Goal: Task Accomplishment & Management: Use online tool/utility

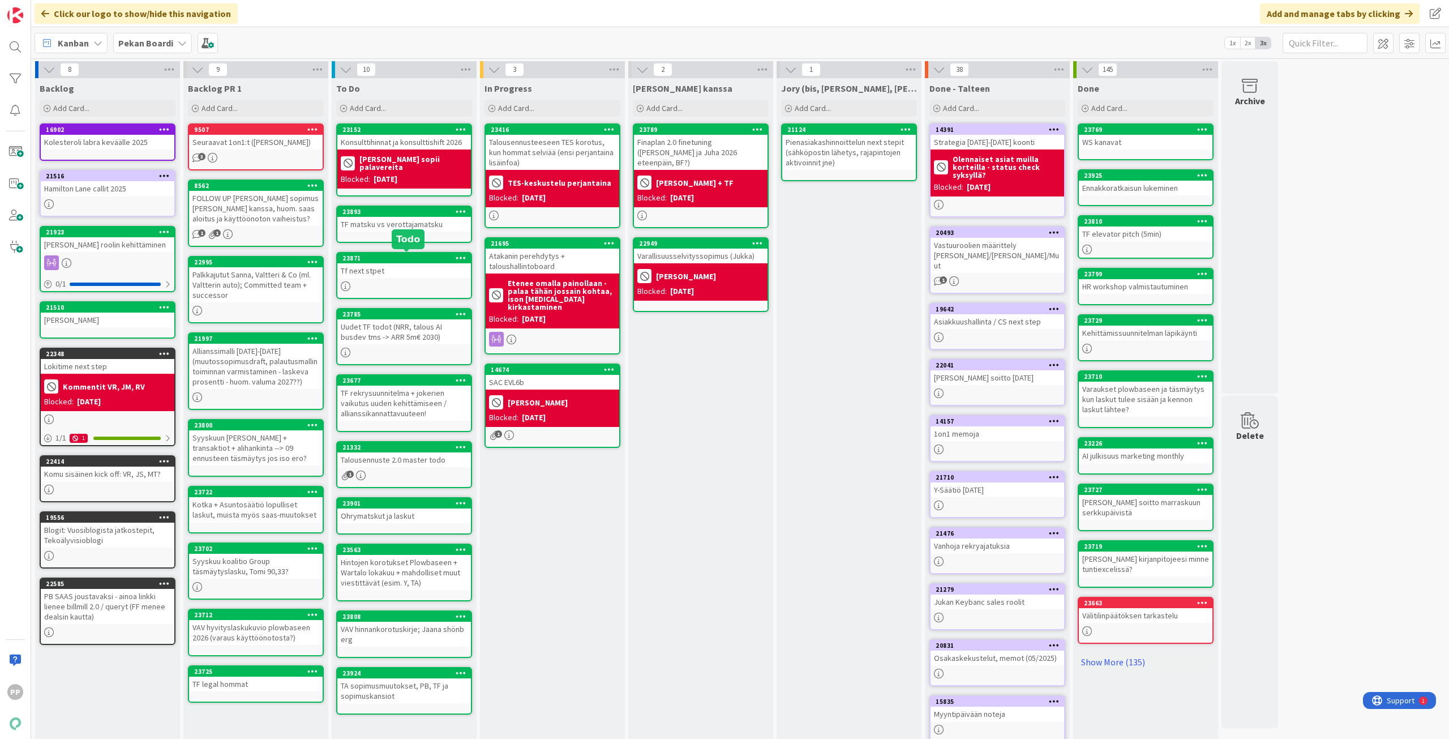
click at [418, 275] on div "Tf next stpet" at bounding box center [404, 270] width 134 height 15
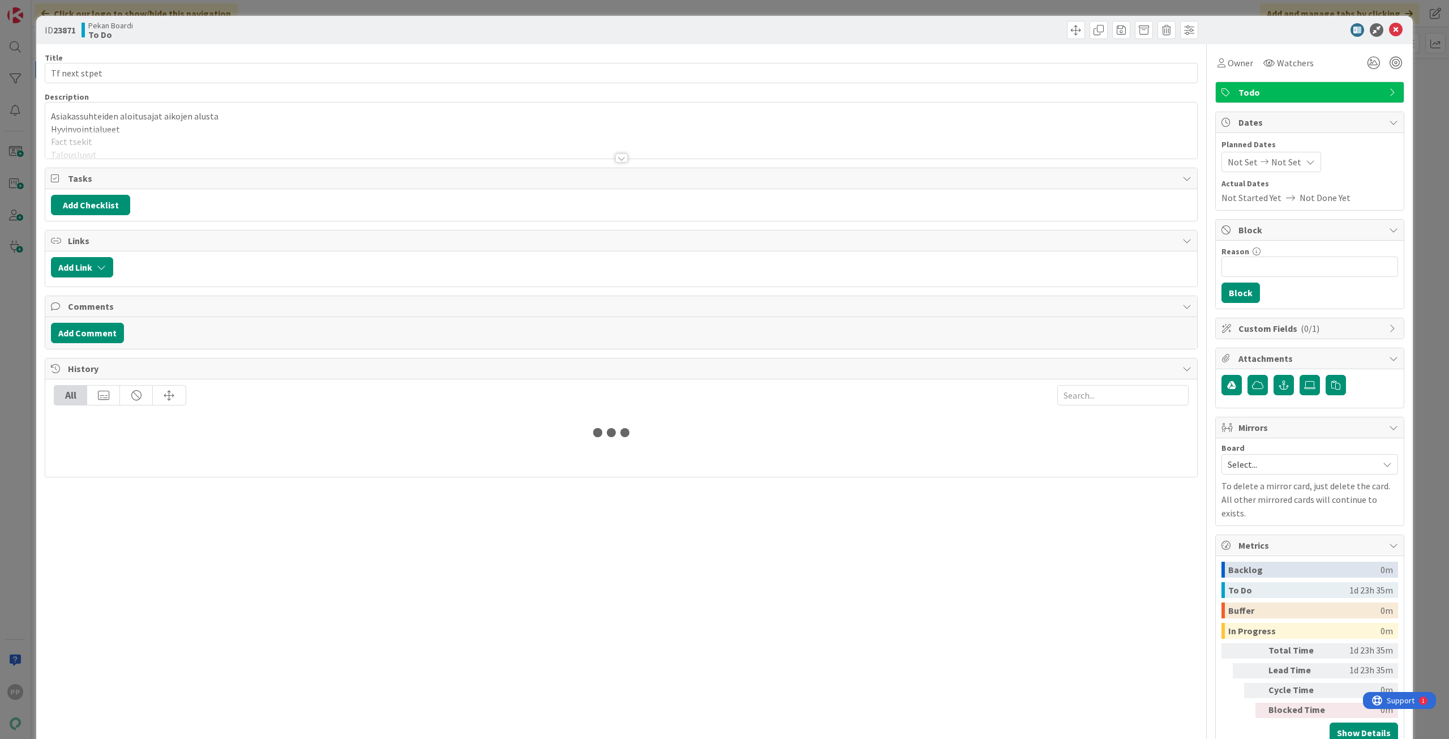
click at [232, 128] on p "Hyvinvointialueet" at bounding box center [621, 129] width 1141 height 13
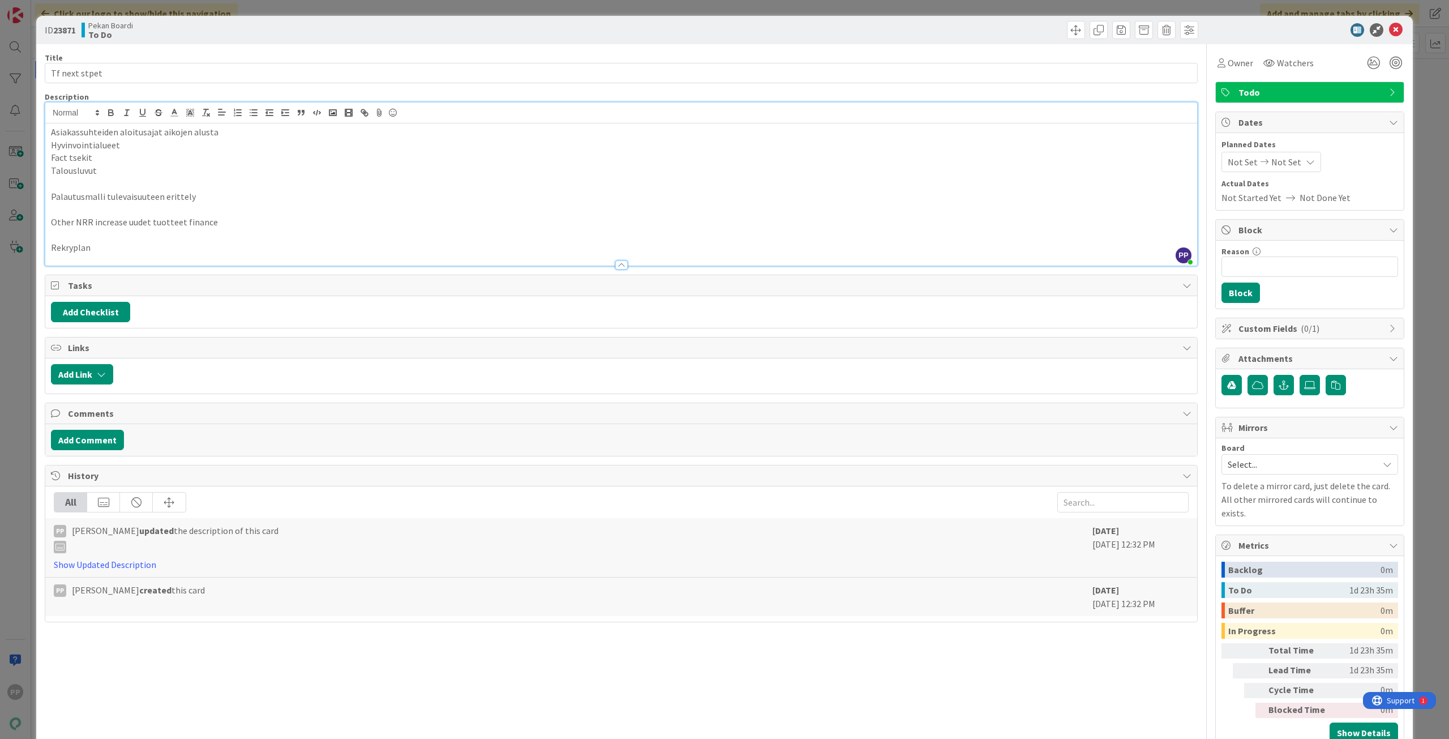
click at [239, 152] on p "Fact tsekit" at bounding box center [621, 157] width 1141 height 13
click at [244, 166] on p "Talousluvut" at bounding box center [621, 170] width 1141 height 13
click at [248, 177] on p at bounding box center [621, 183] width 1141 height 13
drag, startPoint x: 228, startPoint y: 170, endPoint x: -11, endPoint y: 170, distance: 239.5
click at [0, 170] on html "PP Click our logo to show/hide this navigation Add and manage tabs by clicking …" at bounding box center [724, 369] width 1449 height 739
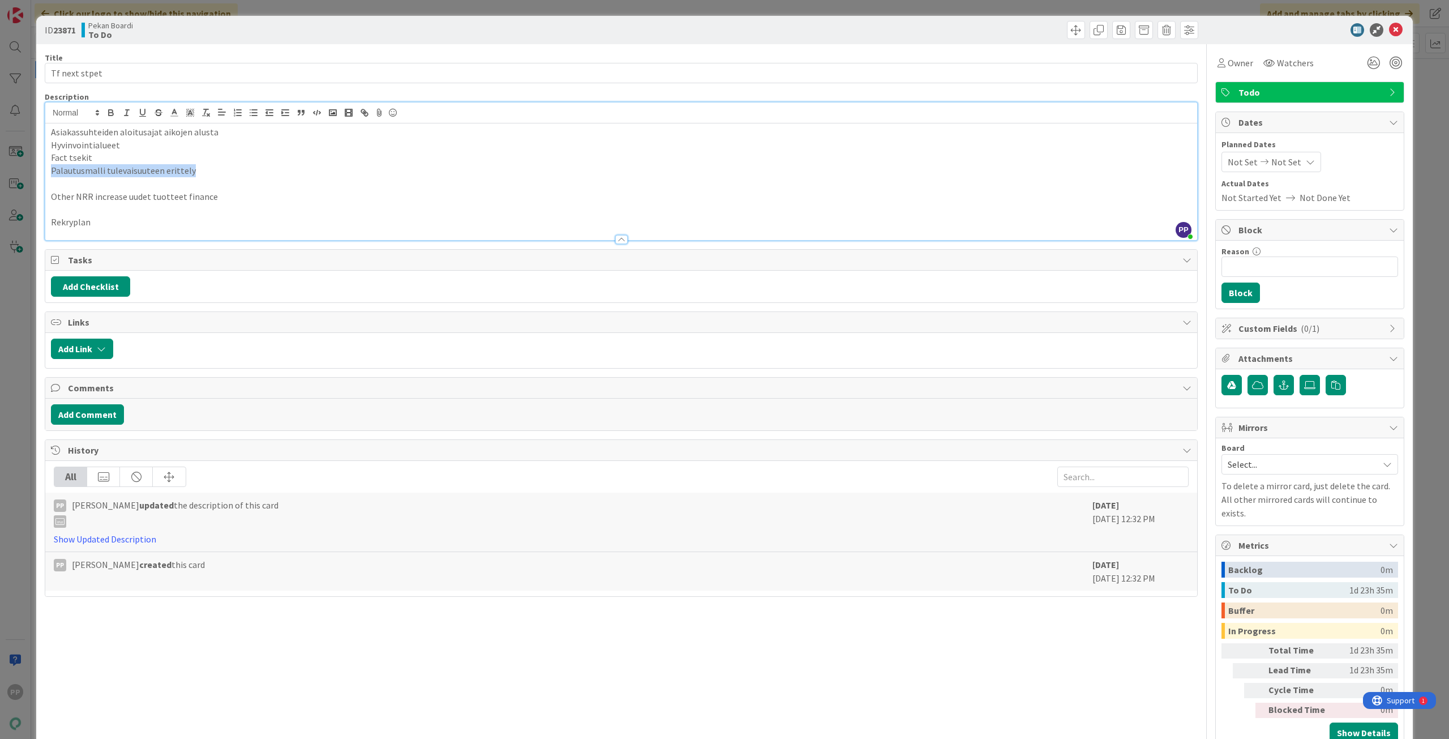
drag, startPoint x: 195, startPoint y: 175, endPoint x: -32, endPoint y: 167, distance: 227.2
click at [0, 167] on html "PP Click our logo to show/hide this navigation Add and manage tabs by clicking …" at bounding box center [724, 369] width 1449 height 739
click at [54, 132] on p "Asiakassuhteiden aloitusajat aikojen alusta" at bounding box center [621, 132] width 1141 height 13
drag, startPoint x: 216, startPoint y: 174, endPoint x: 44, endPoint y: 169, distance: 172.7
click at [44, 169] on div "ID 23871 Pekan Boardi To Do Title 13 / 128 Tf next stpet Description PP Pekka P…" at bounding box center [724, 387] width 1377 height 742
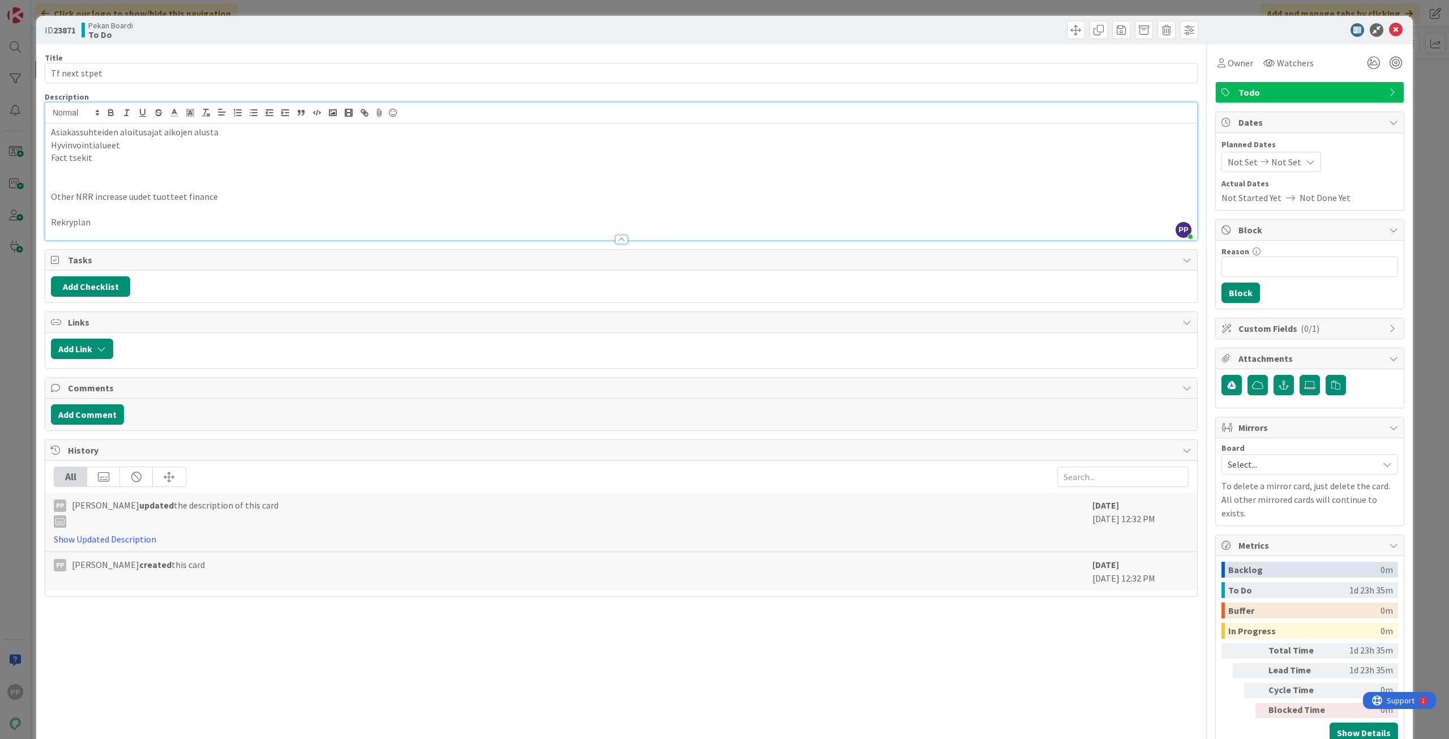
click at [51, 129] on p "Asiakassuhteiden aloitusajat aikojen alusta" at bounding box center [621, 132] width 1141 height 13
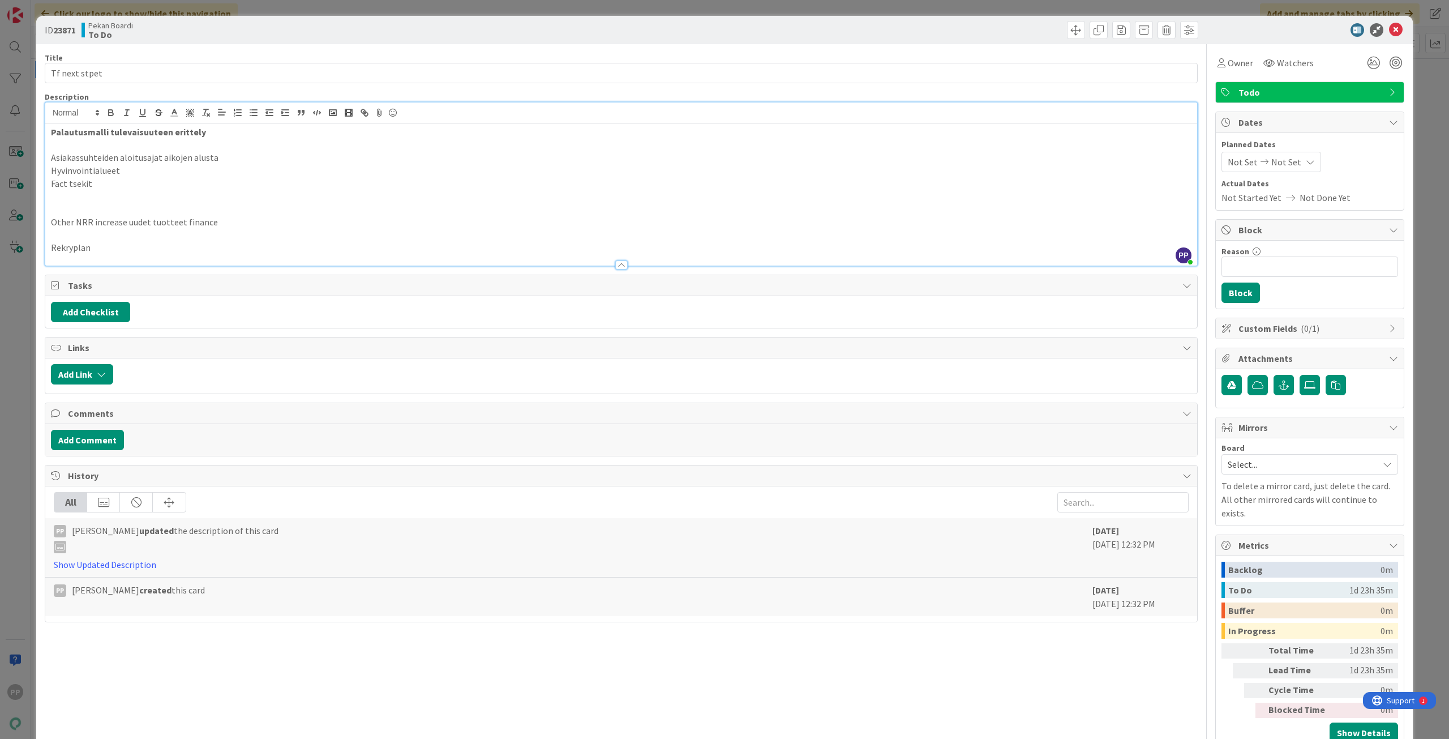
click at [139, 185] on p "Fact tsekit" at bounding box center [621, 183] width 1141 height 13
click at [20, 106] on div "ID 23871 Pekan Boardi To Do Title 13 / 128 Tf next stpet Description PP Pekka P…" at bounding box center [724, 369] width 1449 height 739
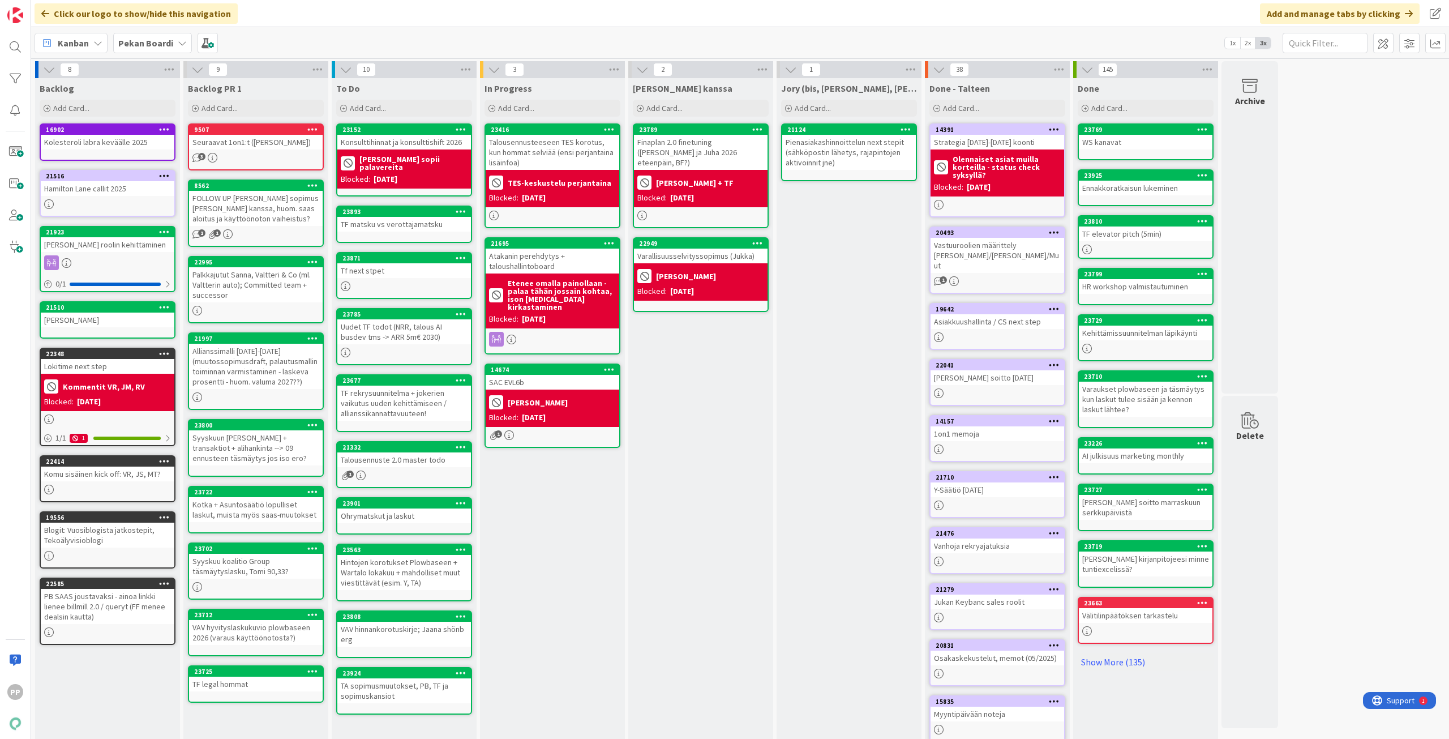
click at [753, 432] on div "[PERSON_NAME] kanssa Add Card... 23789 Finaplan 2.0 finetuning ([PERSON_NAME] j…" at bounding box center [700, 428] width 145 height 700
click at [403, 267] on div "Tf next stpet" at bounding box center [404, 270] width 134 height 15
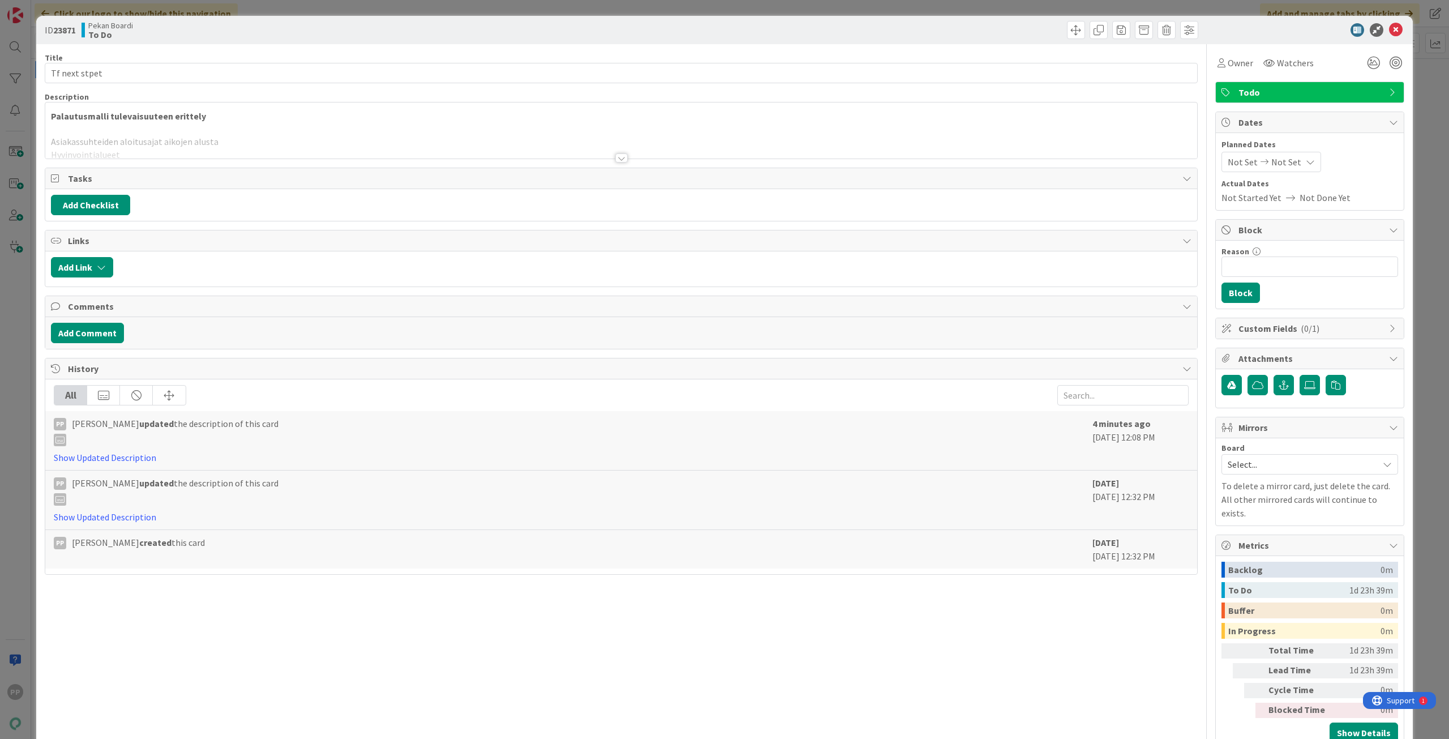
click at [213, 125] on p at bounding box center [621, 129] width 1141 height 13
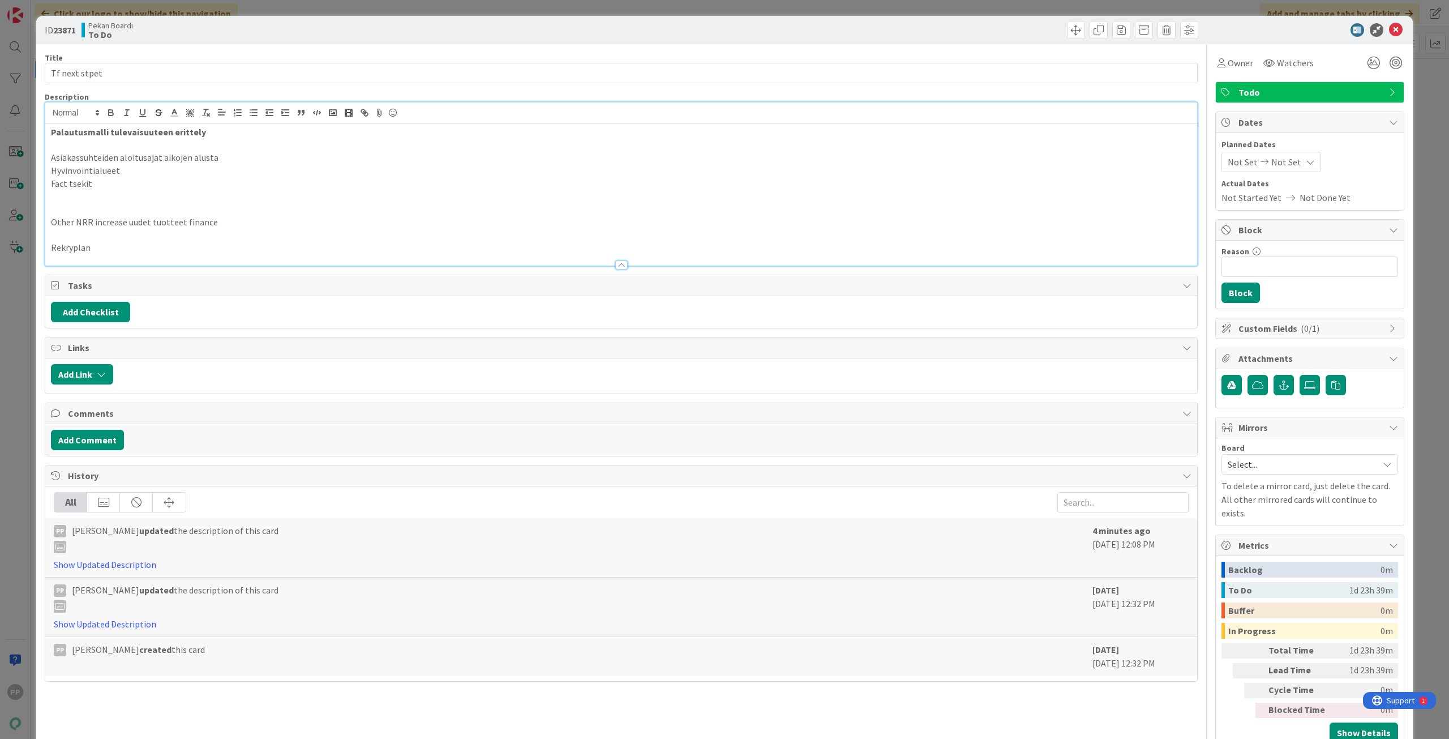
click at [224, 132] on p "Palautusmalli tulevaisuuteen erittely" at bounding box center [621, 132] width 1141 height 13
click at [269, 131] on p "Palautusmalli tulevaisuuteen erittely" at bounding box center [621, 132] width 1141 height 13
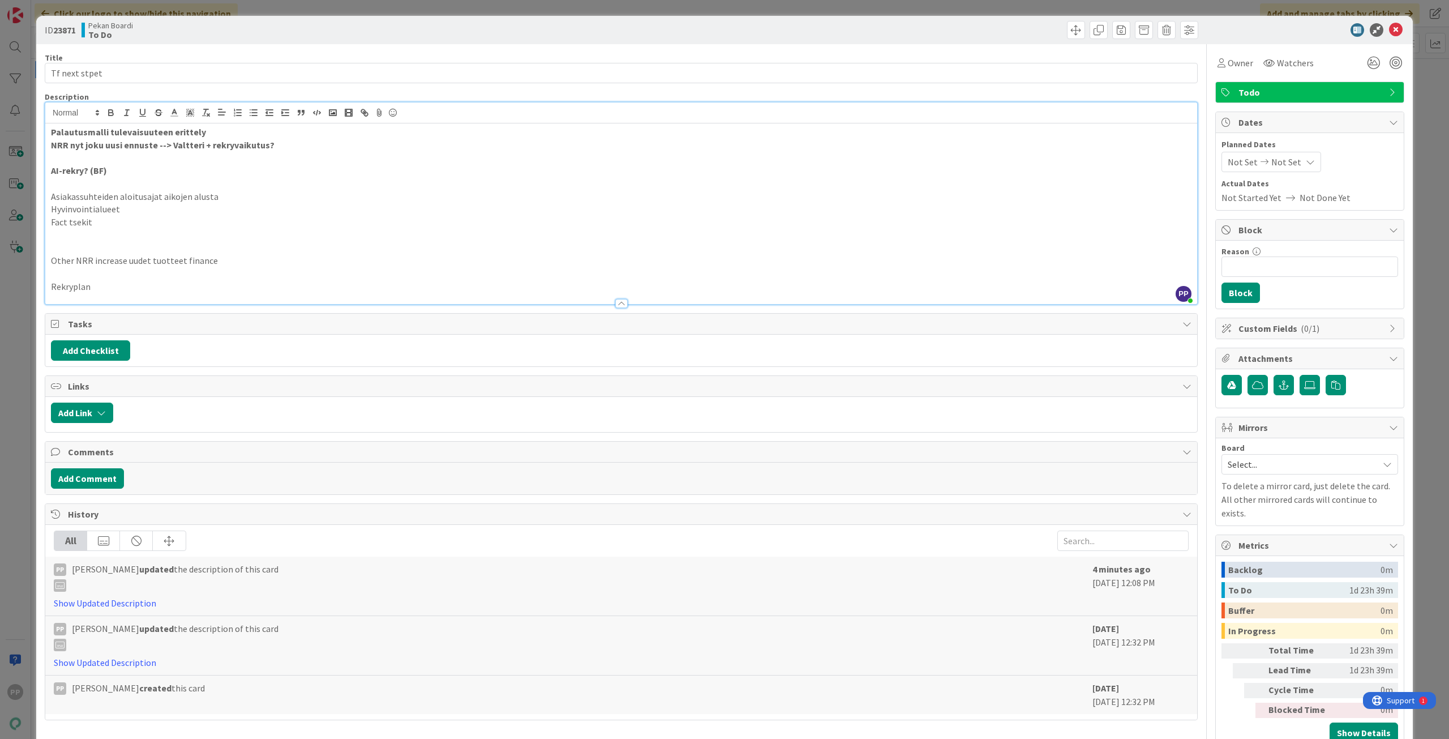
click at [323, 188] on p at bounding box center [621, 183] width 1141 height 13
click at [338, 173] on p "AI-rekry? (BF)" at bounding box center [621, 170] width 1141 height 13
click at [349, 170] on p "AI-rekry? (BF)" at bounding box center [621, 170] width 1141 height 13
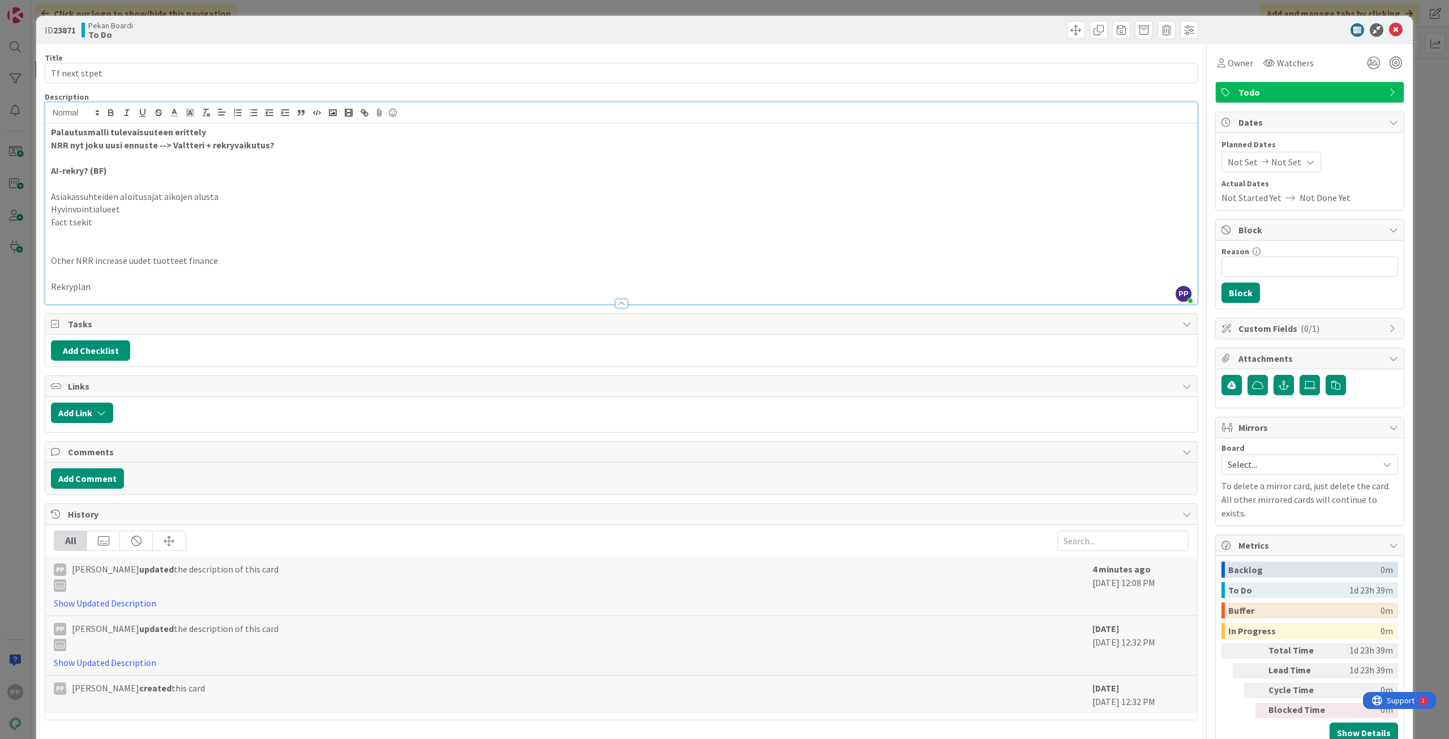
click at [216, 166] on p "AI-rekry? (BF)" at bounding box center [621, 170] width 1141 height 13
click at [243, 159] on p at bounding box center [621, 157] width 1141 height 13
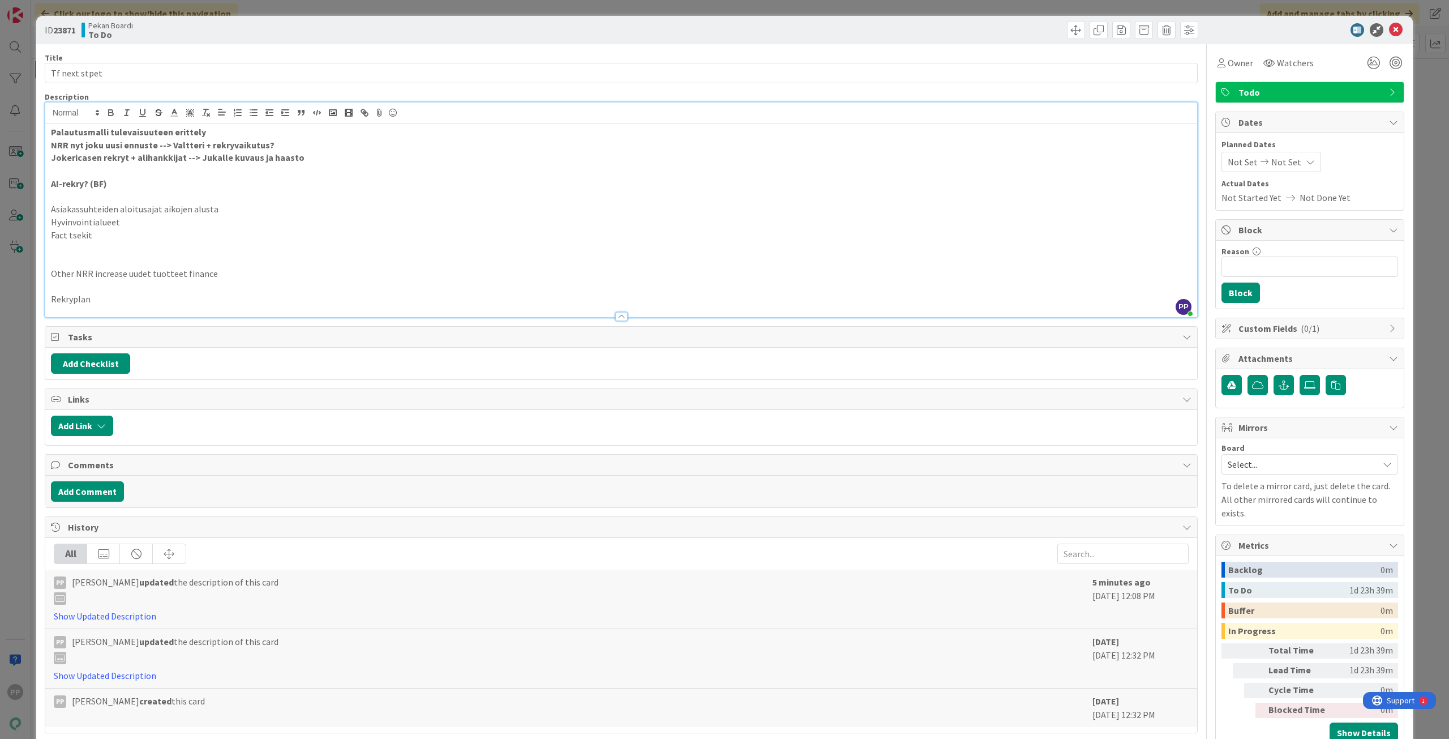
click at [429, 160] on p "Jokericasen rekryt + alihankkijat --> Jukalle kuvaus ja haasto" at bounding box center [621, 157] width 1141 height 13
click at [432, 177] on p "AI-rekry? (BF)" at bounding box center [621, 183] width 1141 height 13
click at [440, 186] on p "AI-rekry? (BF)" at bounding box center [621, 183] width 1141 height 13
click at [450, 155] on p "Jokericasen rekryt + alihankkijat --> Jukalle kuvaus ja haasto" at bounding box center [621, 157] width 1141 height 13
click at [706, 159] on strong "Jokericasen rekryt + alihankkijat --> Jukalle kuvaus ja haasto (huom. odotus, e…" at bounding box center [451, 157] width 801 height 11
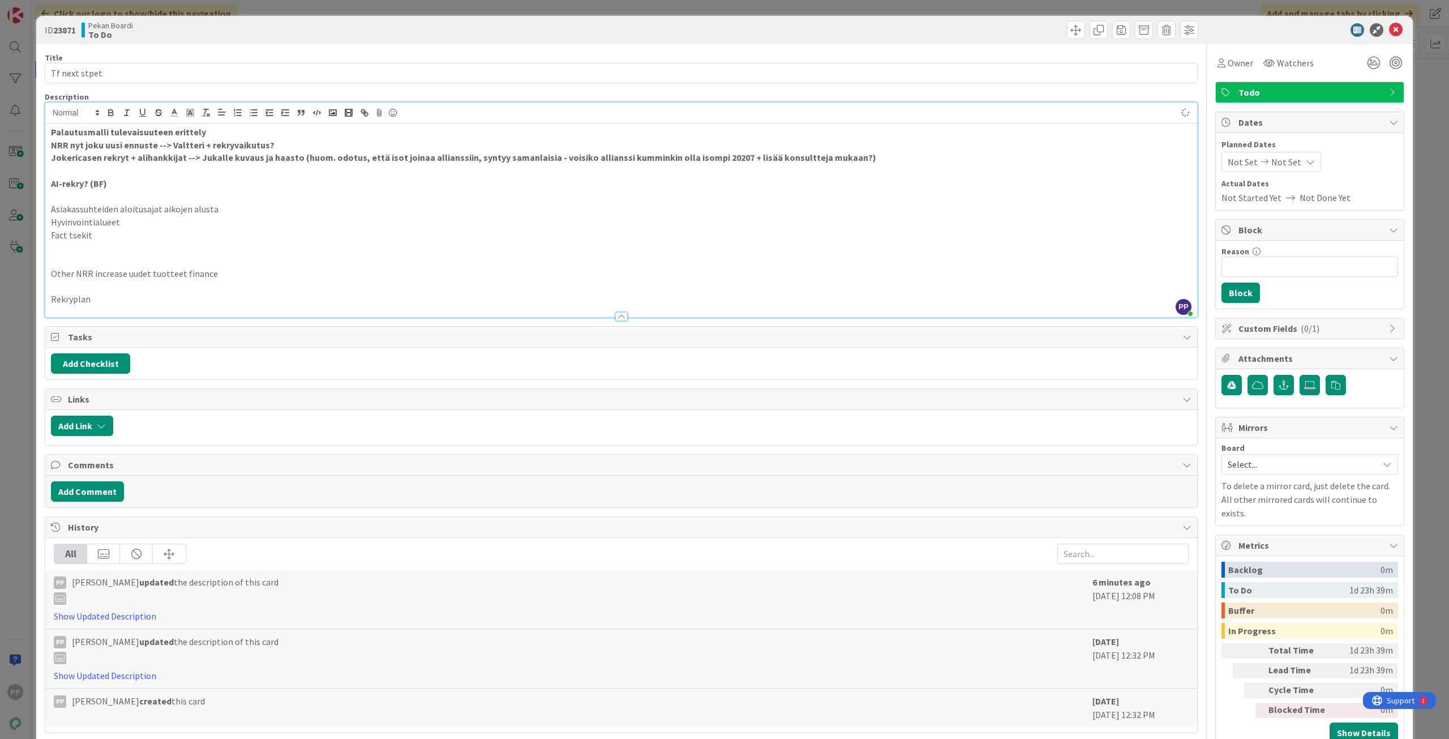
click at [724, 161] on strong "Jokericasen rekryt + alihankkijat --> Jukalle kuvaus ja haasto (huom. odotus, e…" at bounding box center [463, 157] width 825 height 11
click at [776, 173] on p at bounding box center [621, 170] width 1141 height 13
click at [836, 157] on strong "Jokericasen rekryt + alihankkijat --> Jukalle kuvaus ja haasto (huom. odotus, e…" at bounding box center [461, 157] width 821 height 11
click at [720, 156] on strong "Jokericasen rekryt + alihankkijat --> Jukalle kuvaus ja haasto (huom. odotus, e…" at bounding box center [486, 157] width 870 height 11
click at [769, 235] on p "Fact tsekit" at bounding box center [621, 235] width 1141 height 13
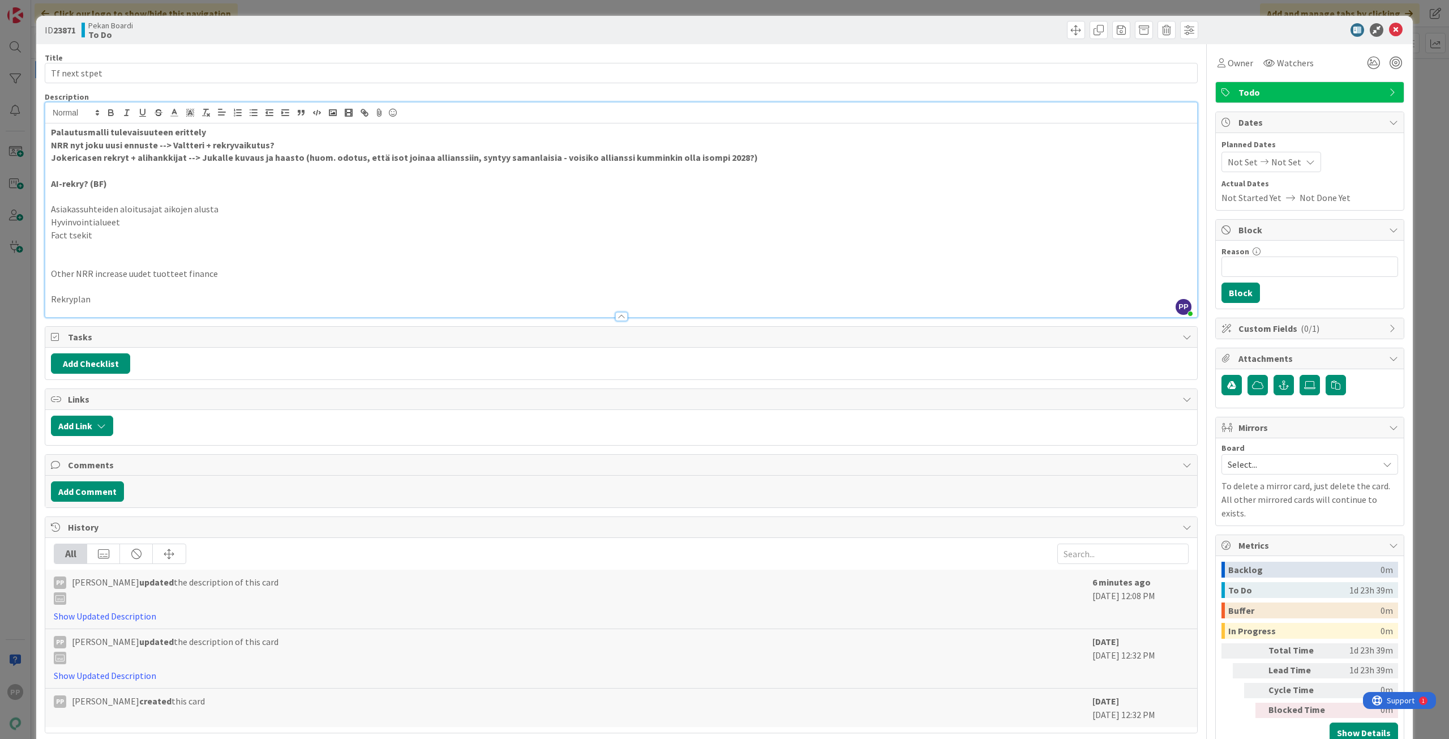
click at [273, 191] on p at bounding box center [621, 196] width 1141 height 13
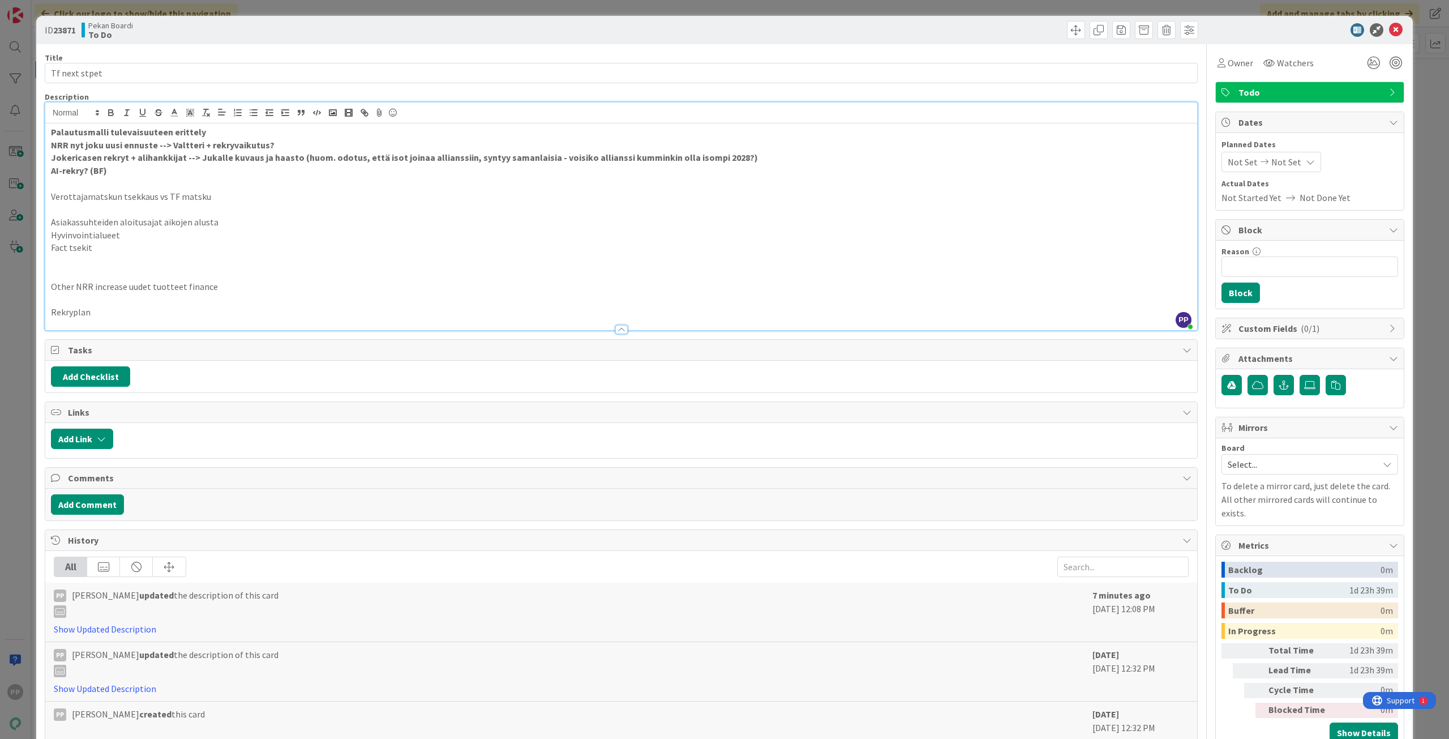
click at [310, 197] on p "Verottajamatskun tsekkaus vs TF matsku" at bounding box center [621, 196] width 1141 height 13
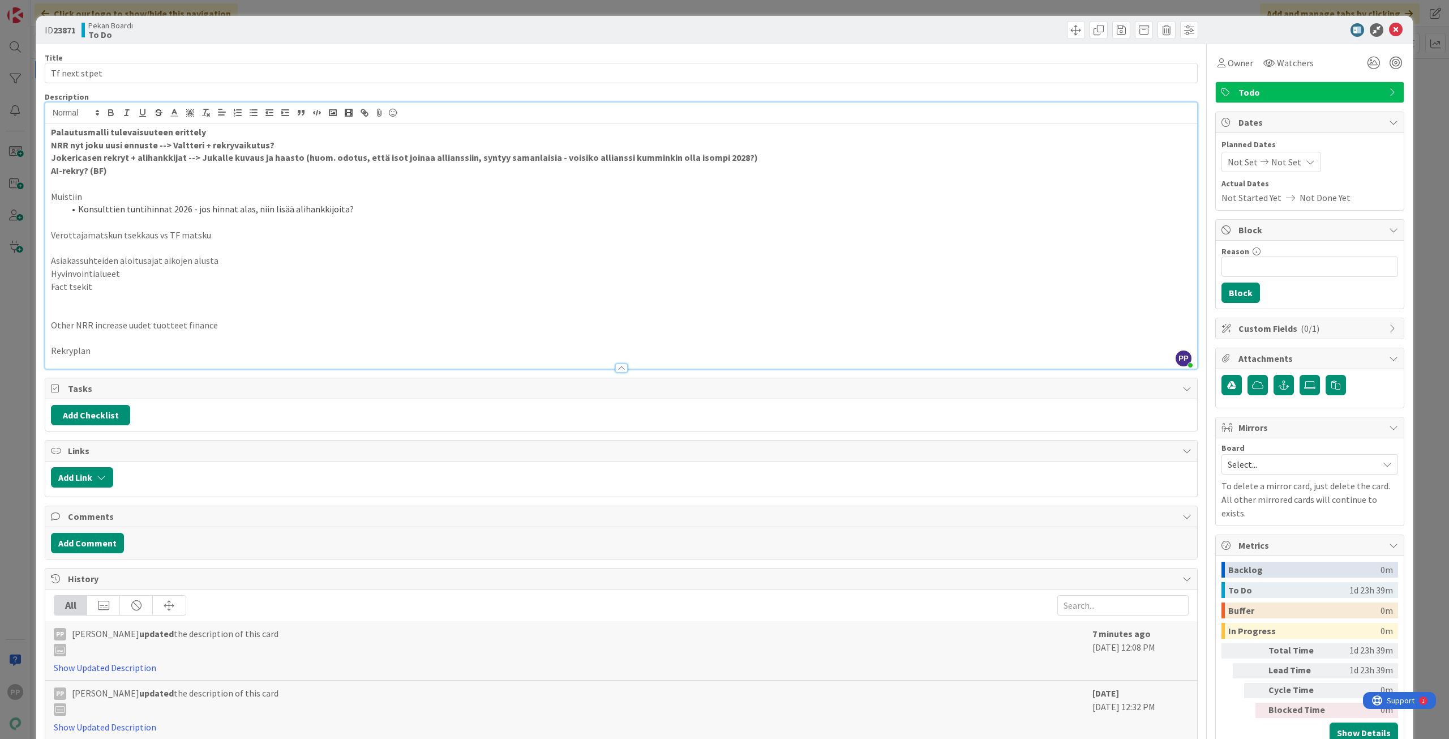
click at [243, 249] on p at bounding box center [621, 247] width 1141 height 13
click at [255, 241] on p "Verottajamatskun tsekkaus vs TF matsku" at bounding box center [621, 235] width 1141 height 13
drag, startPoint x: 256, startPoint y: 237, endPoint x: 38, endPoint y: 230, distance: 217.5
click at [38, 230] on div "ID 23871 Pekan Boardi To Do Title 13 / 128 Tf next stpet Description PP Pekka P…" at bounding box center [724, 404] width 1377 height 777
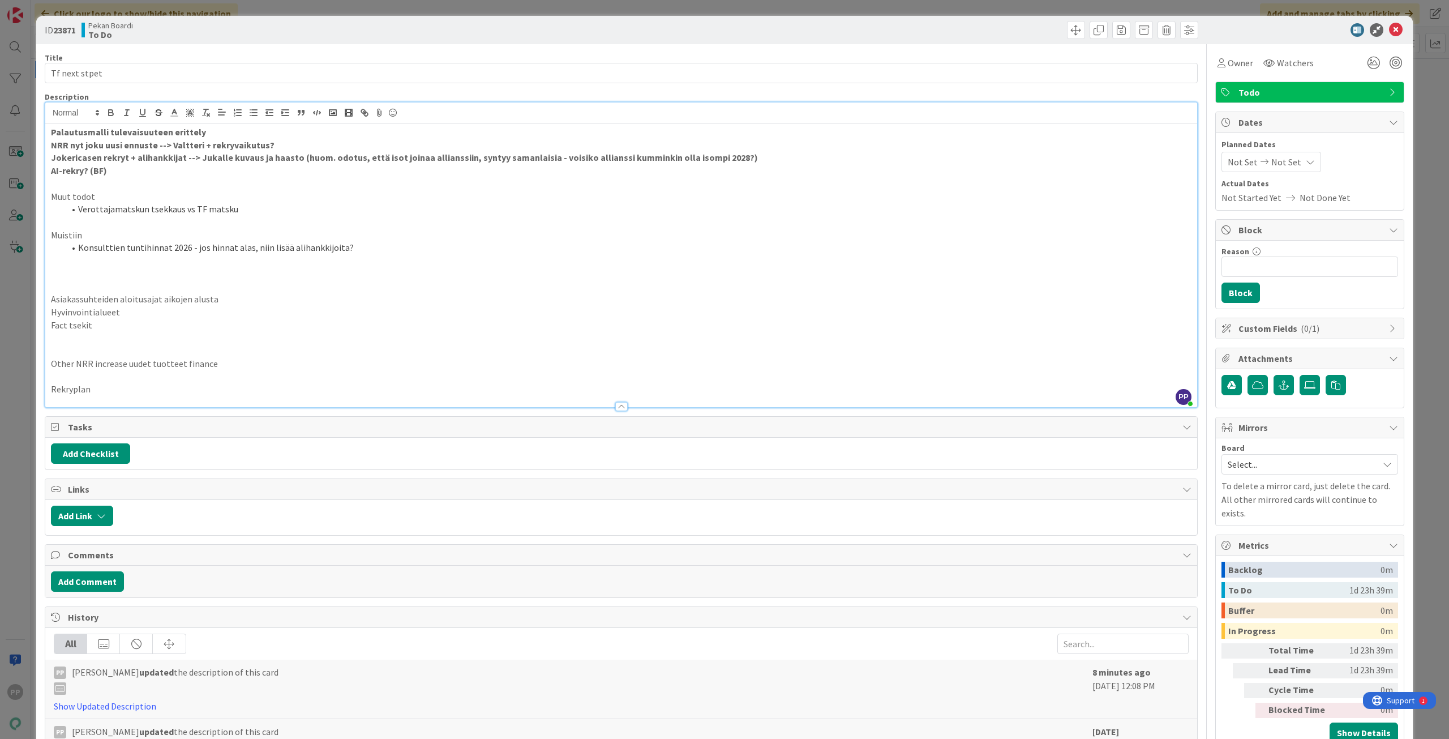
click at [224, 265] on p at bounding box center [621, 260] width 1141 height 13
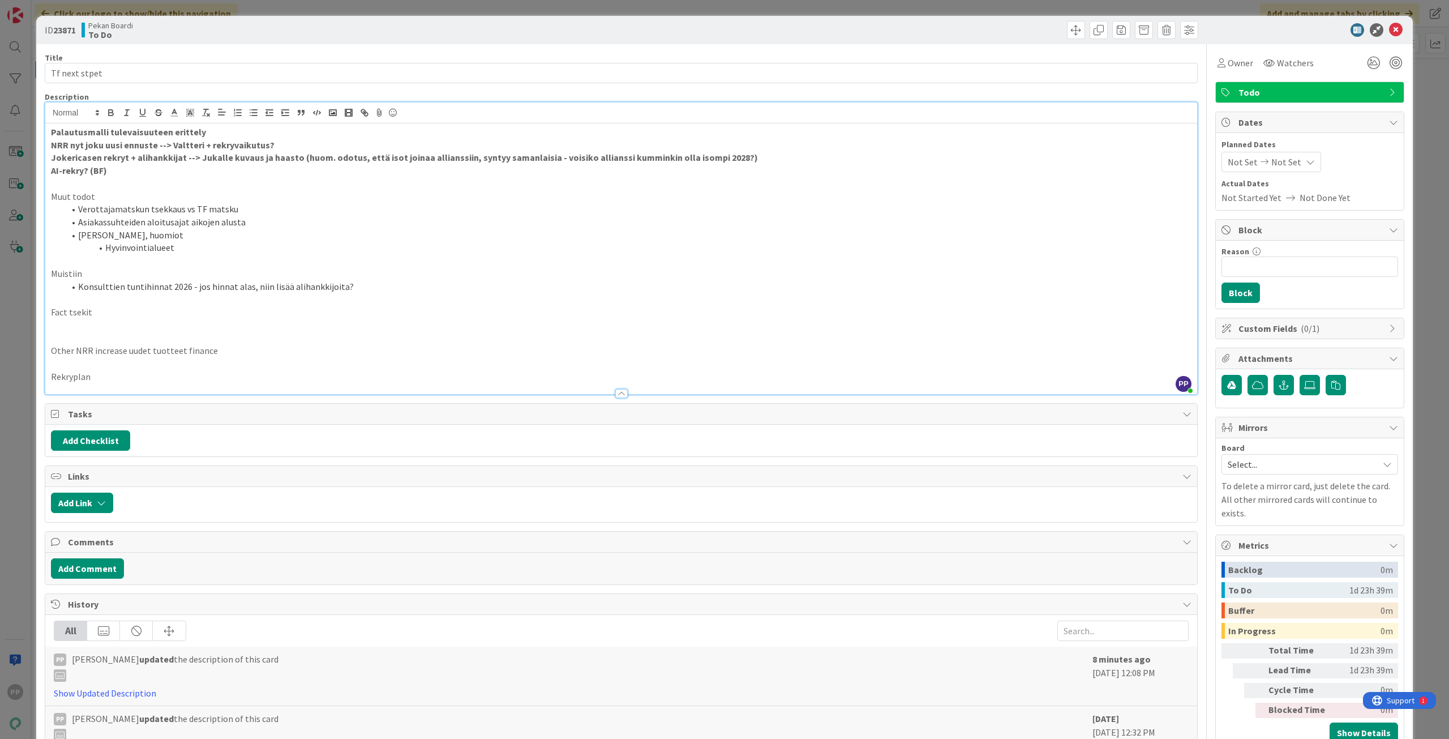
click at [222, 250] on li "Hyvinvointialueet" at bounding box center [628, 247] width 1127 height 13
click at [237, 309] on p "Fact tsekit" at bounding box center [621, 312] width 1141 height 13
click at [240, 332] on p at bounding box center [621, 338] width 1141 height 13
drag, startPoint x: 251, startPoint y: 312, endPoint x: 12, endPoint y: 313, distance: 238.9
click at [12, 313] on div "ID 23871 Pekan Boardi To Do Title 13 / 128 Tf next stpet Description PP Pekka P…" at bounding box center [724, 369] width 1449 height 739
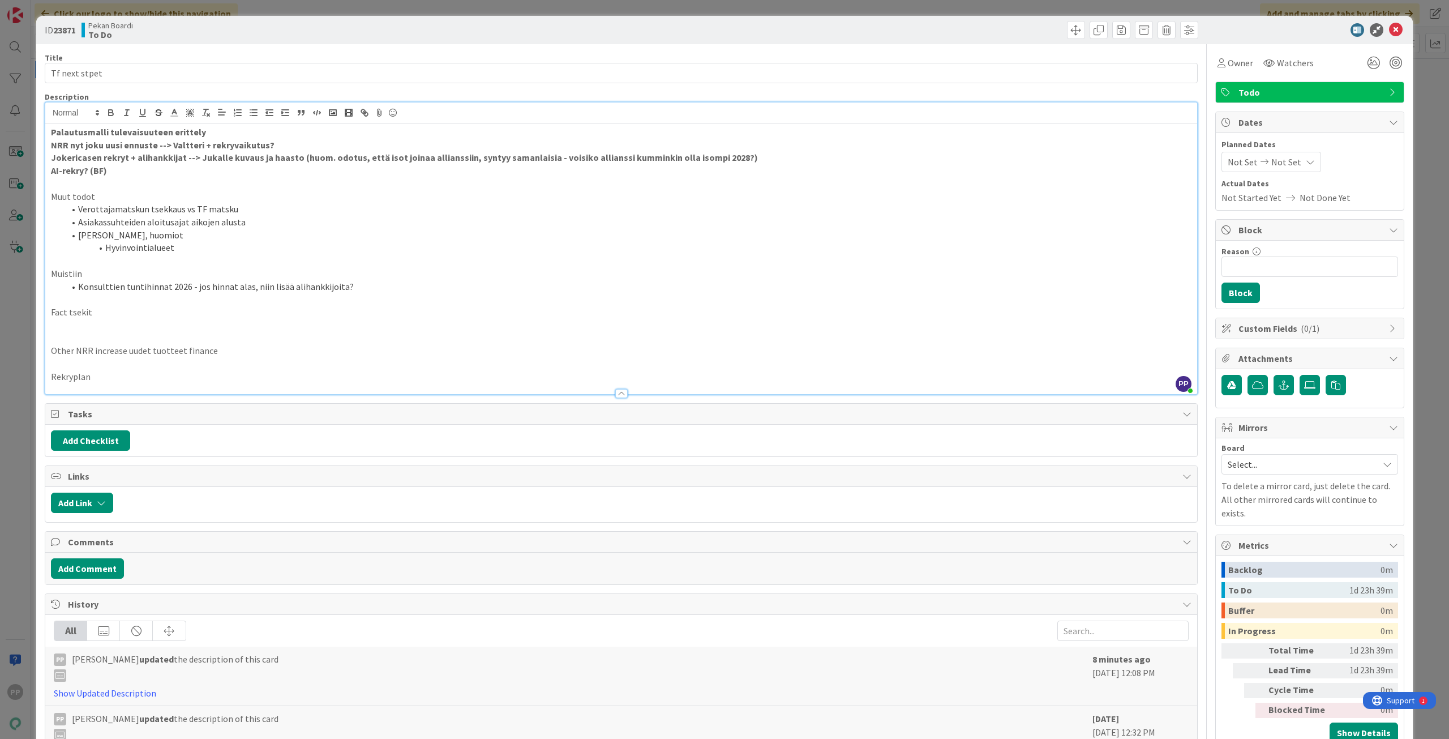
click at [208, 251] on li "Hyvinvointialueet" at bounding box center [628, 247] width 1127 height 13
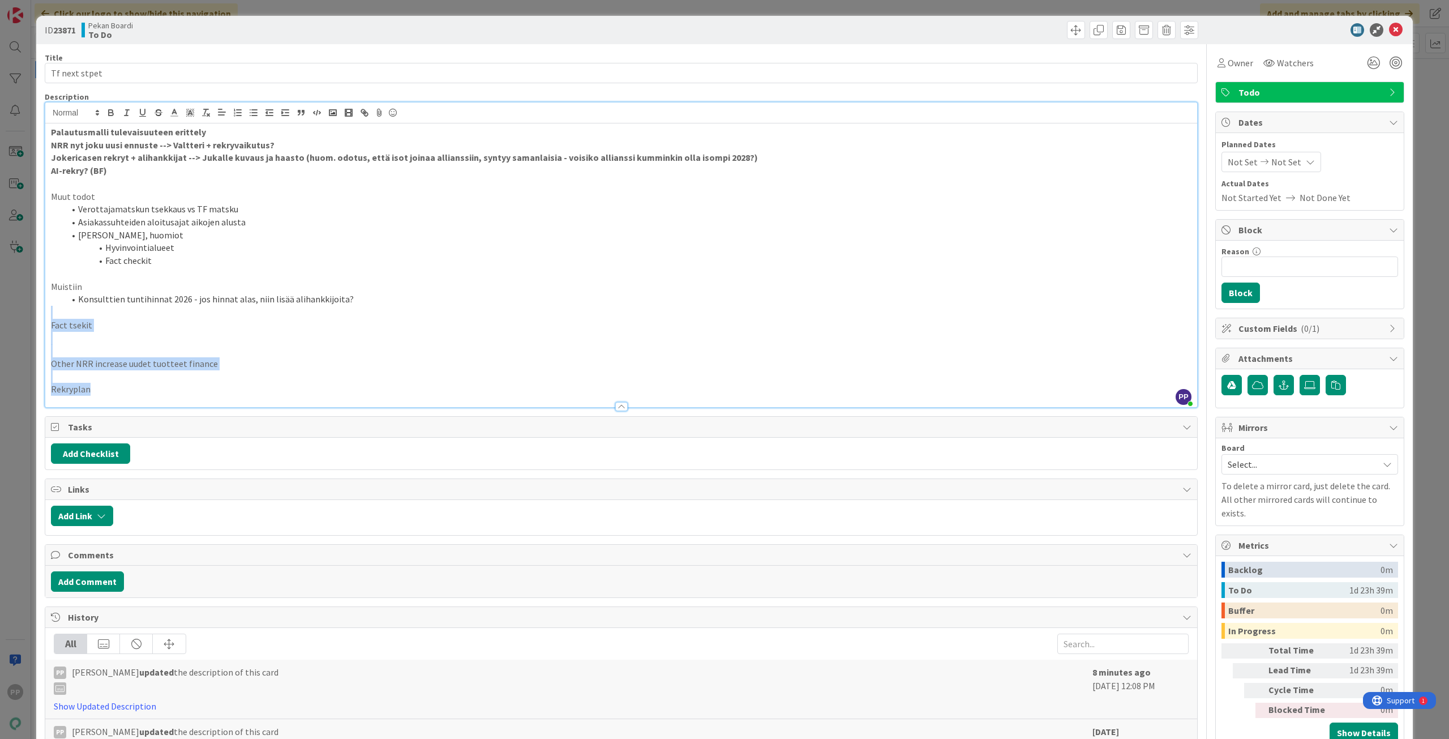
drag, startPoint x: 100, startPoint y: 318, endPoint x: 346, endPoint y: 511, distance: 312.9
click at [346, 511] on div "Title 13 / 128 Tf next stpet Description PP Pekka Paaskunta joined 4 m ago Pala…" at bounding box center [621, 433] width 1153 height 779
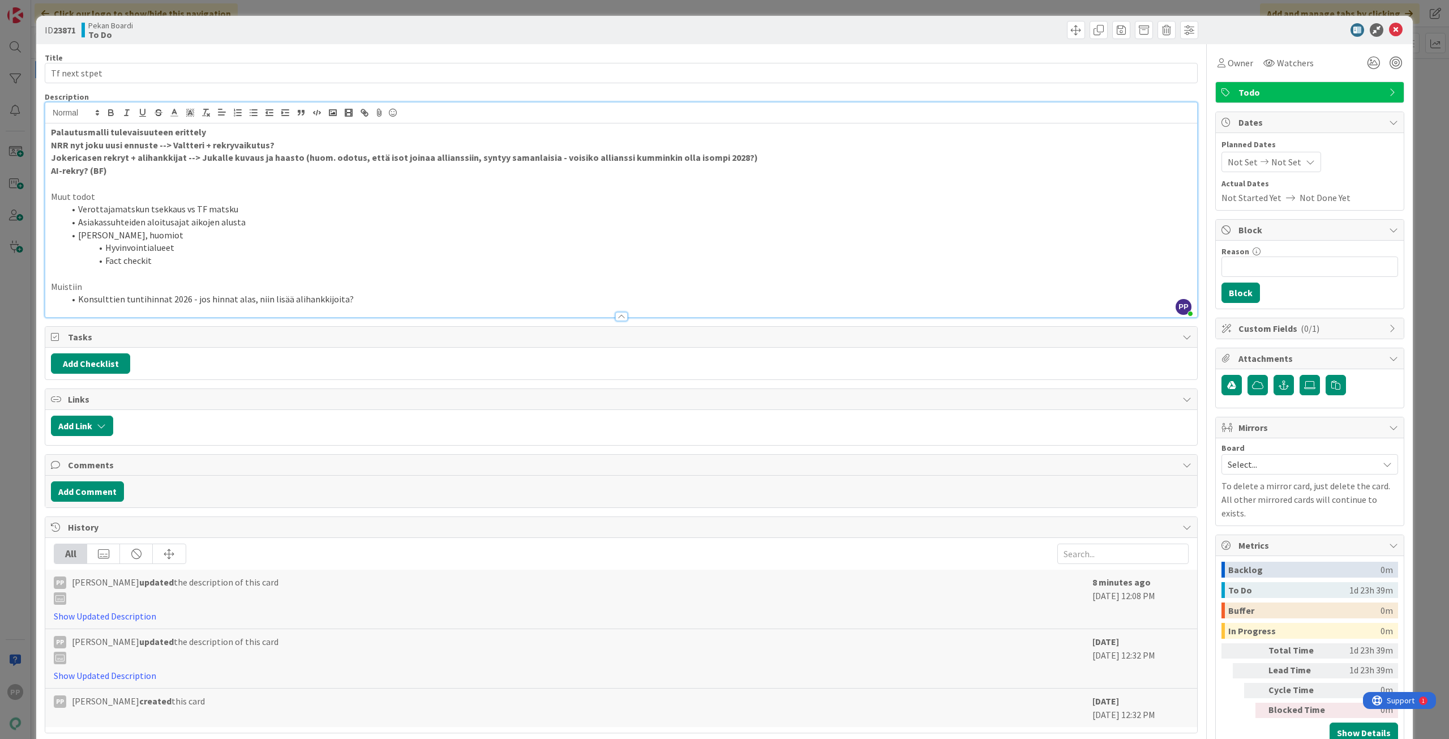
click at [221, 255] on li "Fact checkit" at bounding box center [628, 260] width 1127 height 13
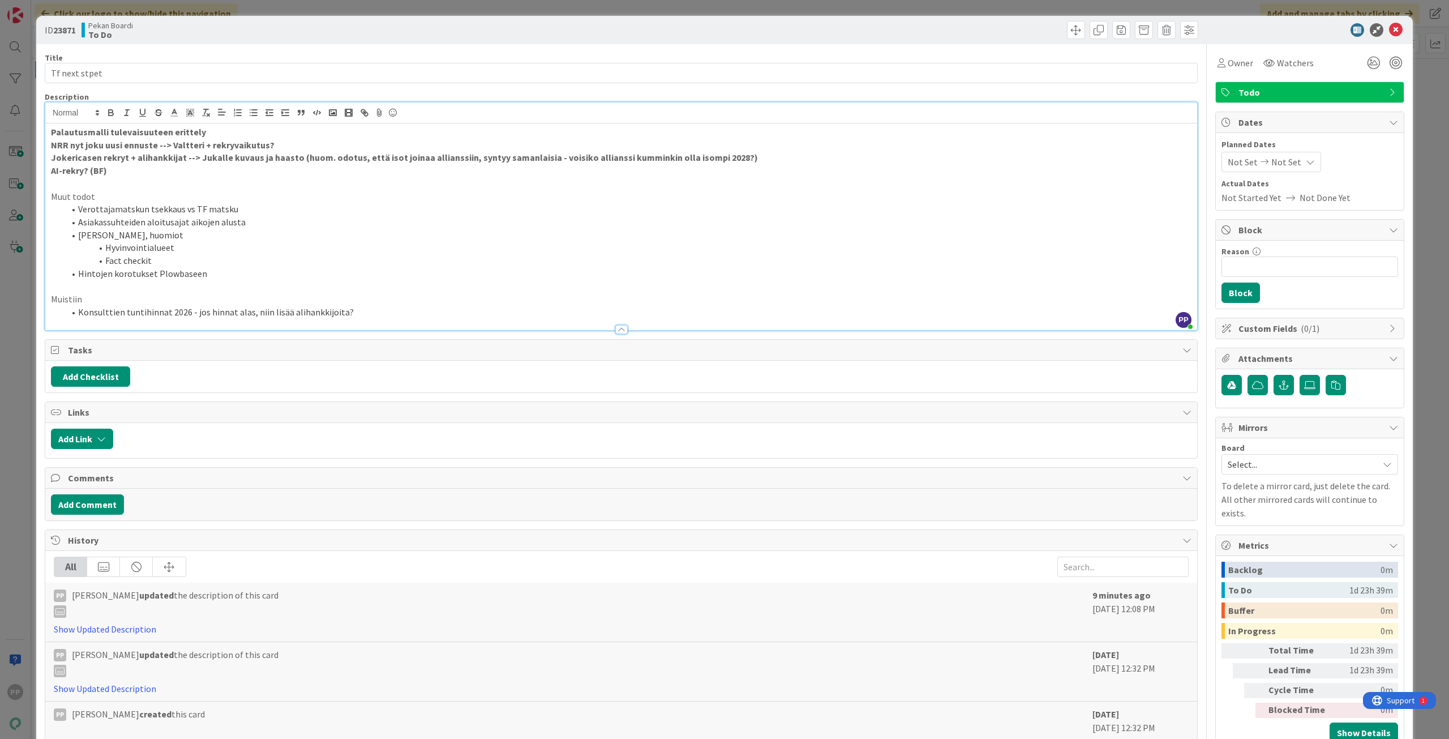
click at [264, 274] on li "Hintojen korotukset Plowbaseen" at bounding box center [628, 273] width 1127 height 13
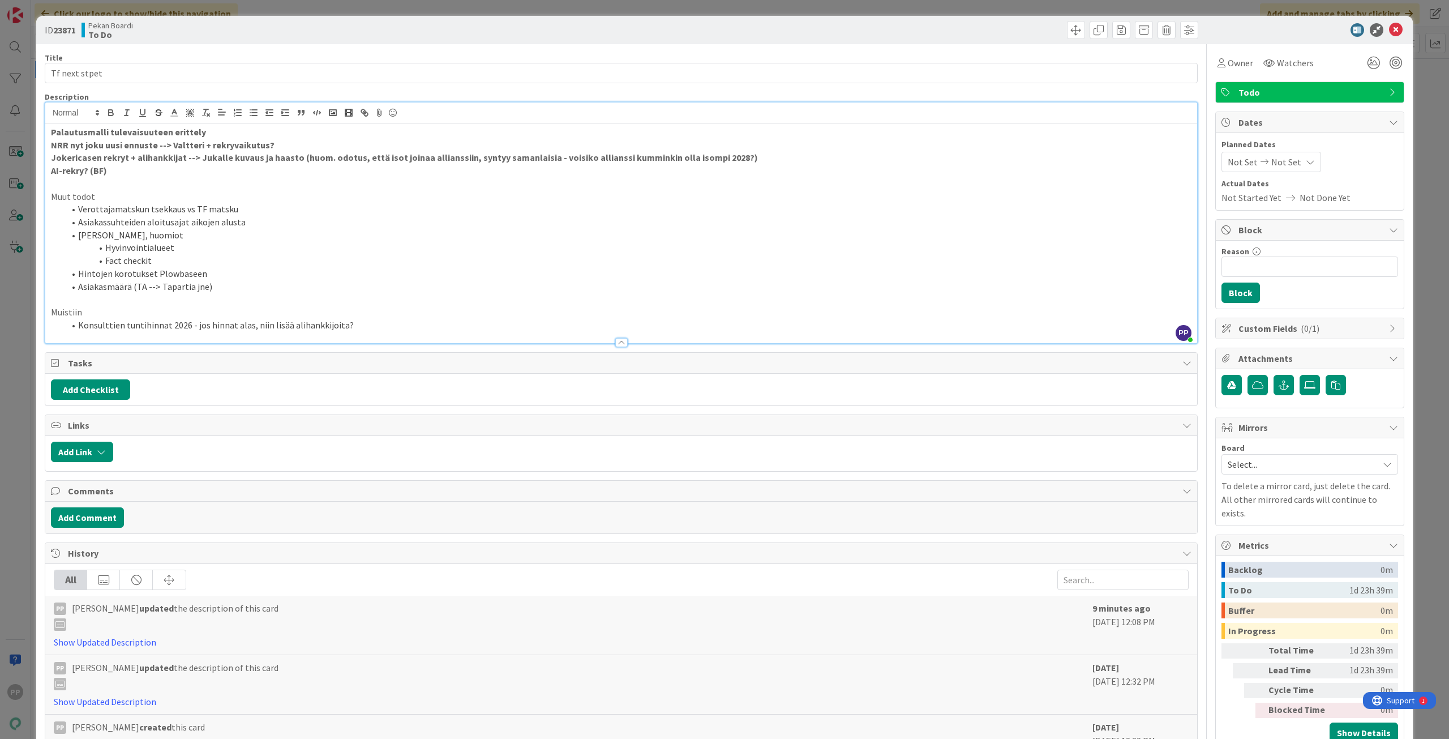
click at [287, 281] on li "Asiakasmäärä (TA --> Tapartia jne)" at bounding box center [628, 286] width 1127 height 13
drag, startPoint x: 135, startPoint y: 74, endPoint x: 0, endPoint y: 75, distance: 134.7
click at [0, 75] on div "ID 23871 Pekan Boardi To Do Title 13 / 128 Tf next stpet Description PP Pekka P…" at bounding box center [724, 369] width 1449 height 739
type input "TF next stepit (IM ja Fina)"
click at [213, 284] on li "Asiakasmäärä (TA --> Tapartia jne)" at bounding box center [628, 286] width 1127 height 13
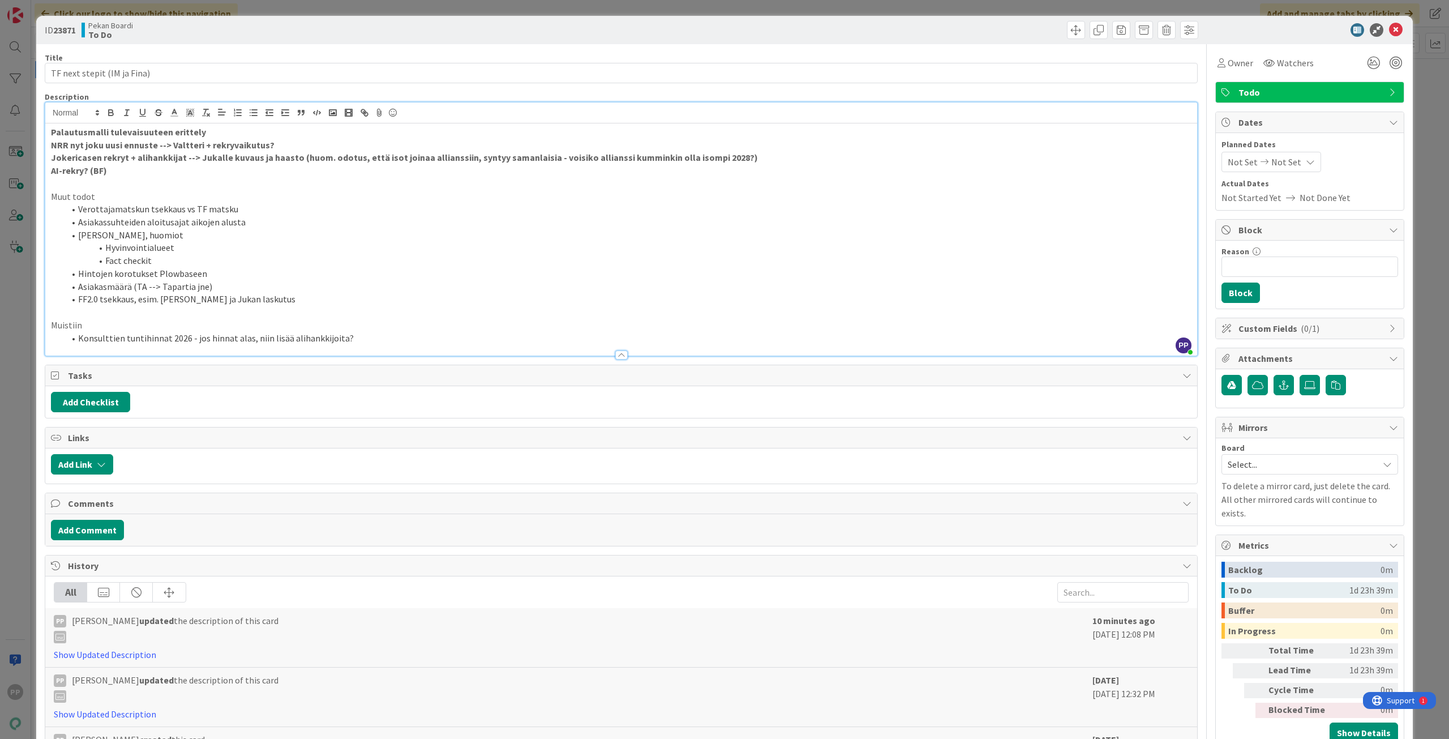
click at [389, 298] on li "FF2.0 tsekkaus, esim. [PERSON_NAME] ja Jukan laskutus" at bounding box center [628, 299] width 1127 height 13
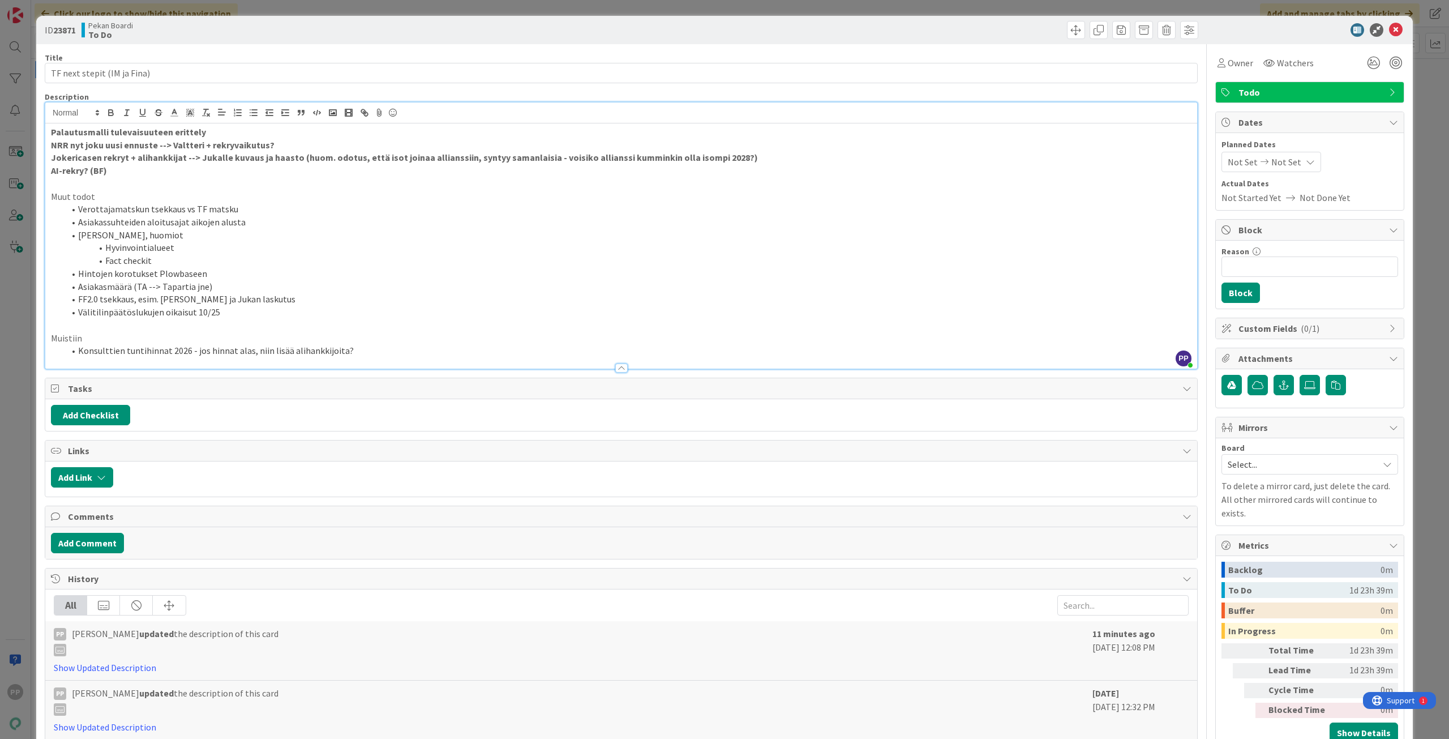
click at [276, 314] on li "Välitilinpäätöslukujen oikaisut 10/25" at bounding box center [628, 312] width 1127 height 13
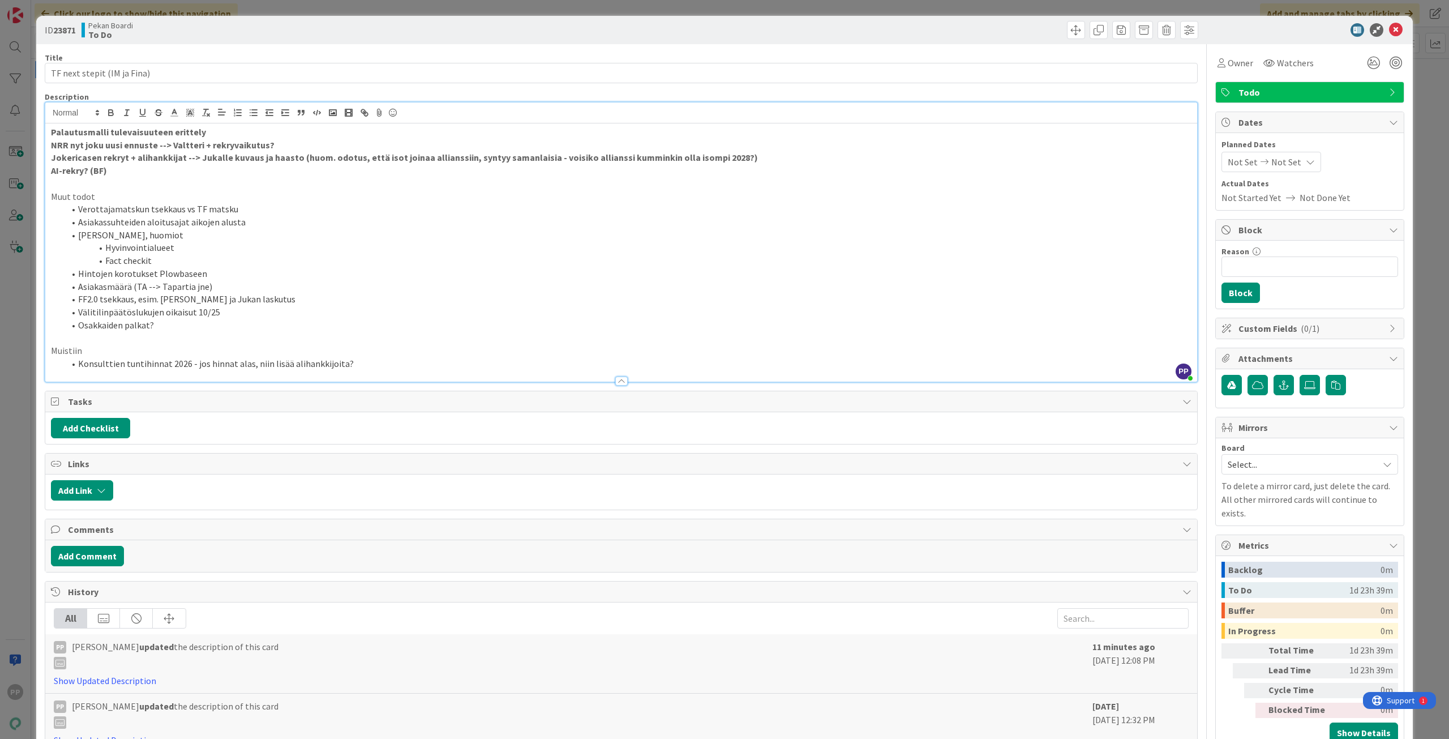
click at [179, 331] on li "Osakkaiden palkat?" at bounding box center [628, 325] width 1127 height 13
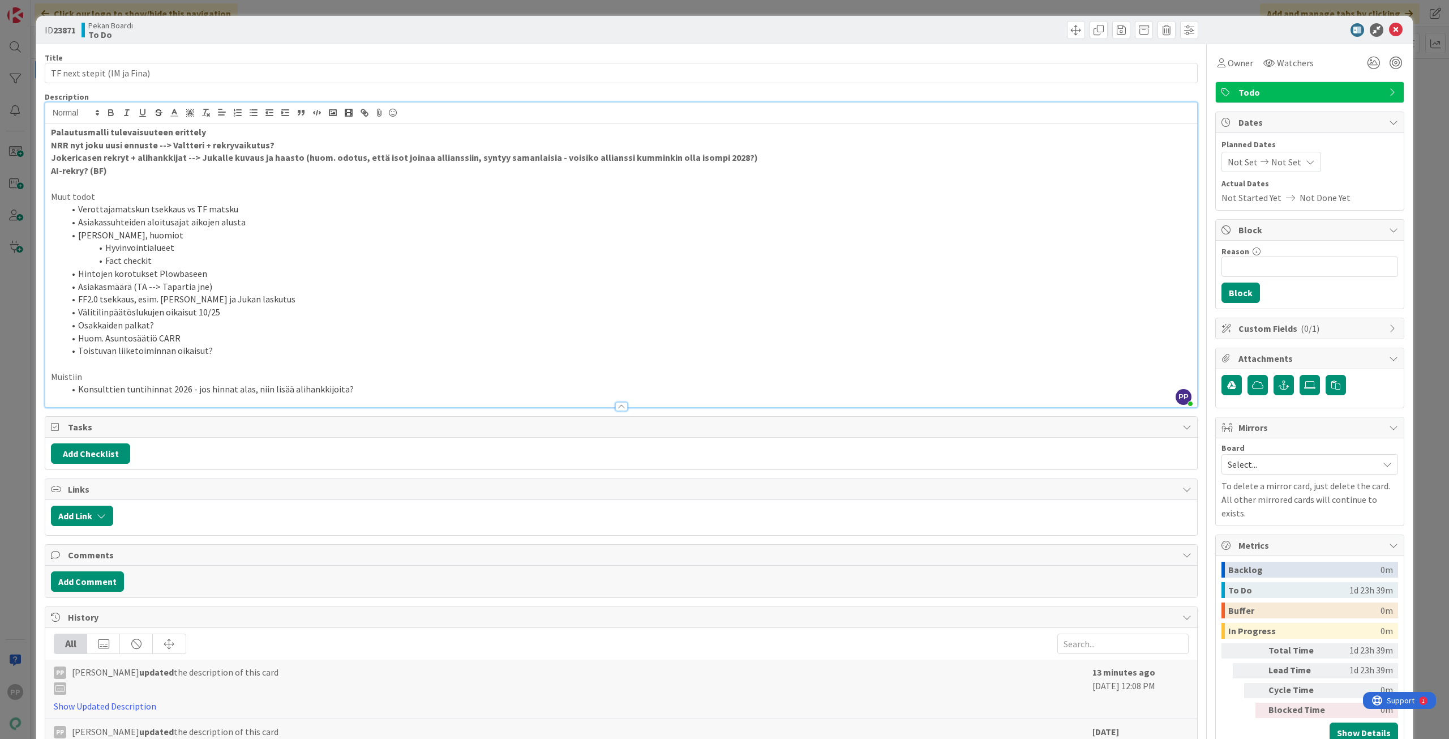
click at [225, 327] on li "Osakkaiden palkat?" at bounding box center [628, 325] width 1127 height 13
click at [242, 323] on li "Osakkaiden palkat?" at bounding box center [628, 325] width 1127 height 13
click at [255, 340] on li "Huom. Asuntosäätiö CARR" at bounding box center [628, 338] width 1127 height 13
click at [251, 347] on li "Toistuvan liiketoiminnan oikaisut?" at bounding box center [628, 350] width 1127 height 13
click at [143, 166] on p "AI-rekry? (BF)" at bounding box center [621, 170] width 1141 height 13
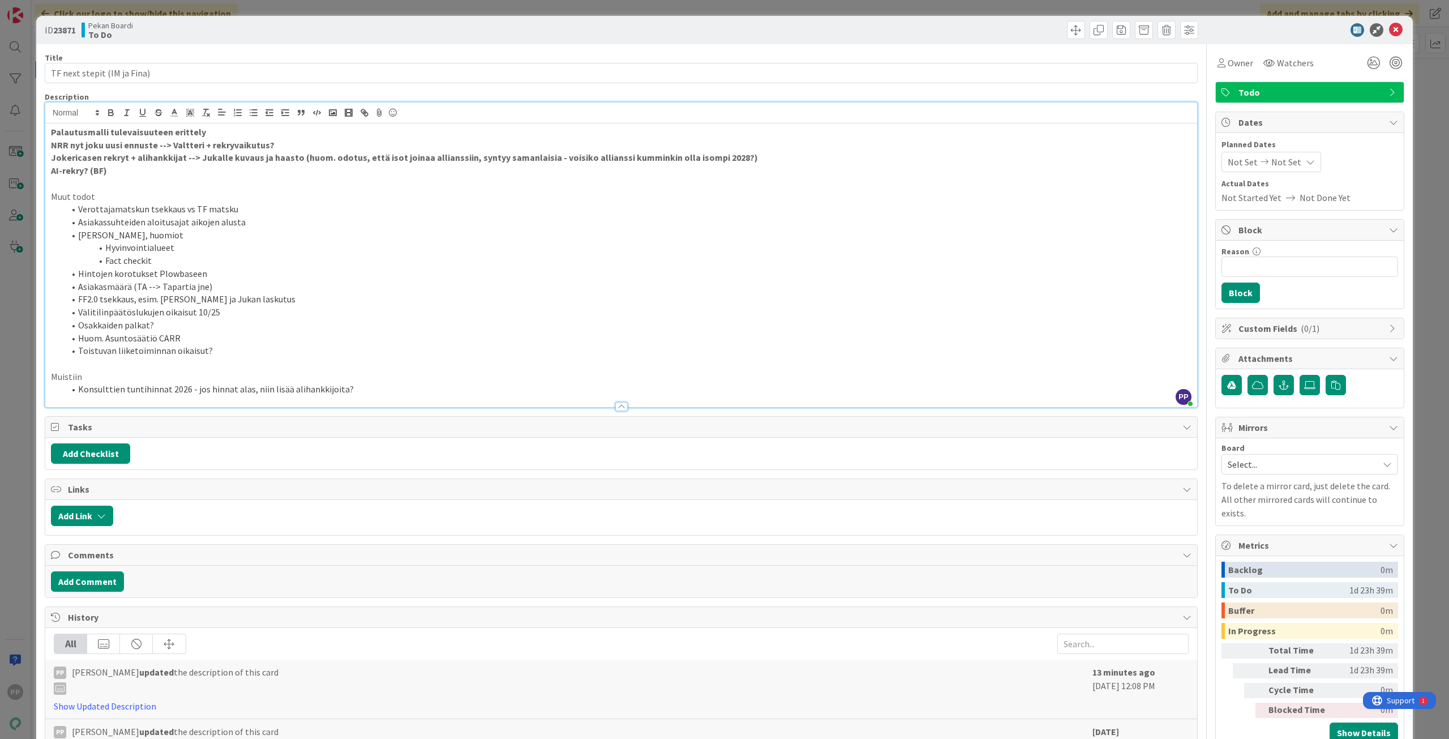
click at [82, 170] on strong "AI-rekry? (BF)" at bounding box center [79, 170] width 56 height 11
click at [252, 135] on p "Palautusmalli tulevaisuuteen erittely" at bounding box center [621, 132] width 1141 height 13
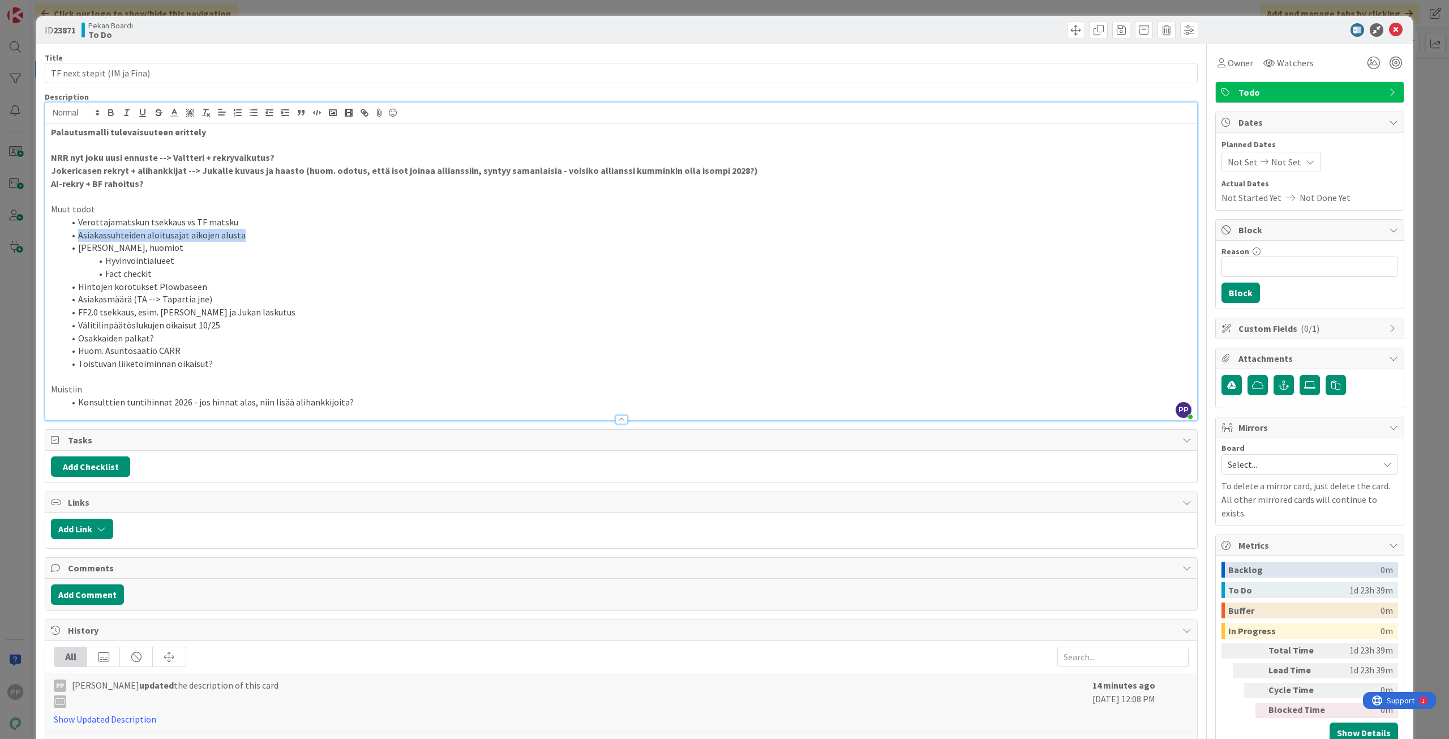
drag, startPoint x: 254, startPoint y: 236, endPoint x: 59, endPoint y: 237, distance: 194.7
click at [59, 237] on ol "Verottajamatskun tsekkaus vs TF matsku Asiakassuhteiden aloitusajat aikojen alu…" at bounding box center [621, 293] width 1141 height 155
click at [233, 324] on li "Välitilinpäätöslukujen oikaisut 10/25" at bounding box center [628, 325] width 1127 height 13
drag, startPoint x: 270, startPoint y: 216, endPoint x: 63, endPoint y: 224, distance: 207.4
click at [63, 224] on ol "Verottajamatskun tsekkaus vs TF matsku Asiakassuhteiden aloitusajat aikojen alu…" at bounding box center [621, 293] width 1141 height 155
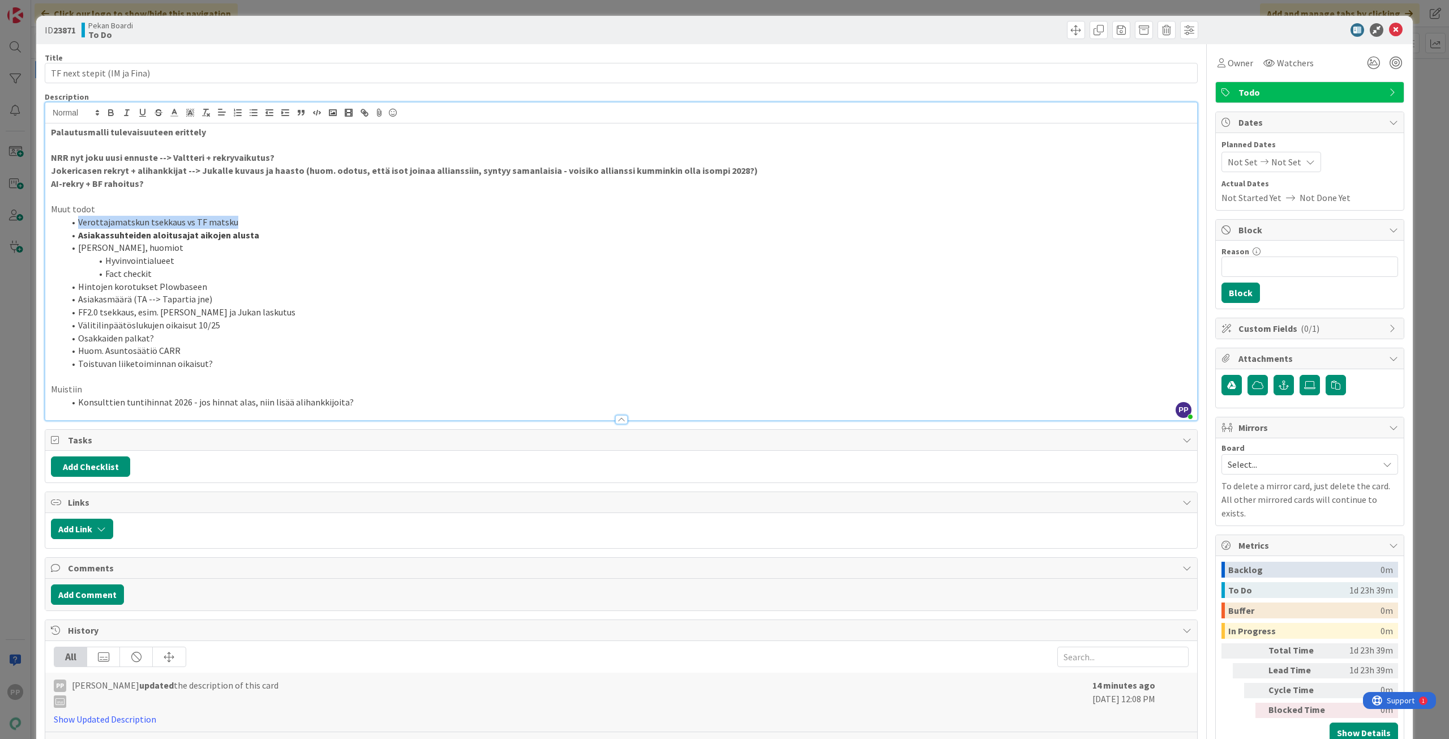
drag, startPoint x: 200, startPoint y: 229, endPoint x: 50, endPoint y: 225, distance: 150.1
click at [50, 225] on div "Palautusmalli tulevaisuuteen erittely NRR nyt joku uusi ennuste --> Valtteri + …" at bounding box center [621, 271] width 1152 height 297
drag, startPoint x: 292, startPoint y: 233, endPoint x: 46, endPoint y: 224, distance: 245.9
click at [46, 224] on div "Palautusmalli tulevaisuuteen erittely NRR nyt joku uusi ennuste --> Valtteri + …" at bounding box center [621, 271] width 1152 height 297
click at [117, 252] on li "[PERSON_NAME], huomiot" at bounding box center [628, 247] width 1127 height 13
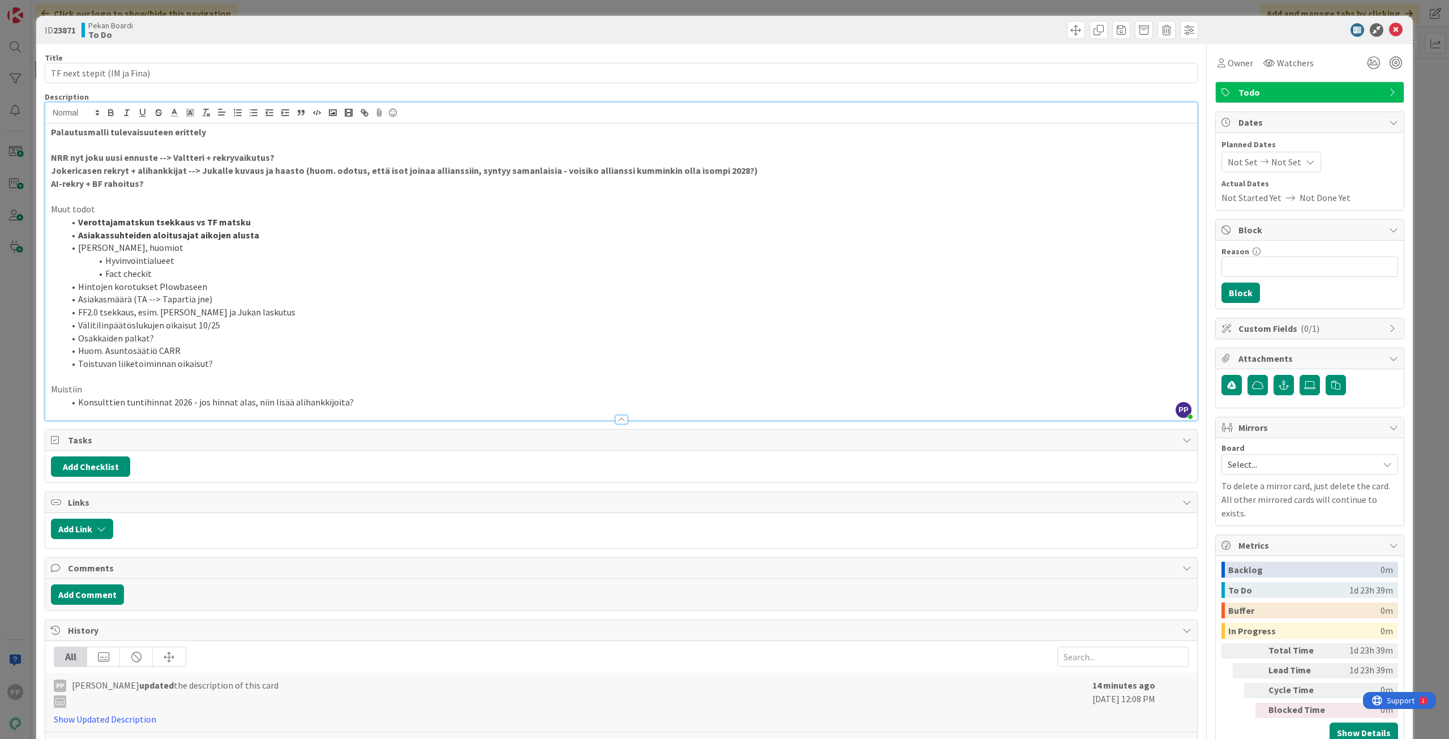
click at [129, 193] on p at bounding box center [621, 196] width 1141 height 13
drag, startPoint x: 255, startPoint y: 241, endPoint x: 53, endPoint y: 224, distance: 202.8
click at [53, 224] on ol "Verottajamatskun tsekkaus vs TF matsku Asiakassuhteiden aloitusajat aikojen alu…" at bounding box center [621, 293] width 1141 height 155
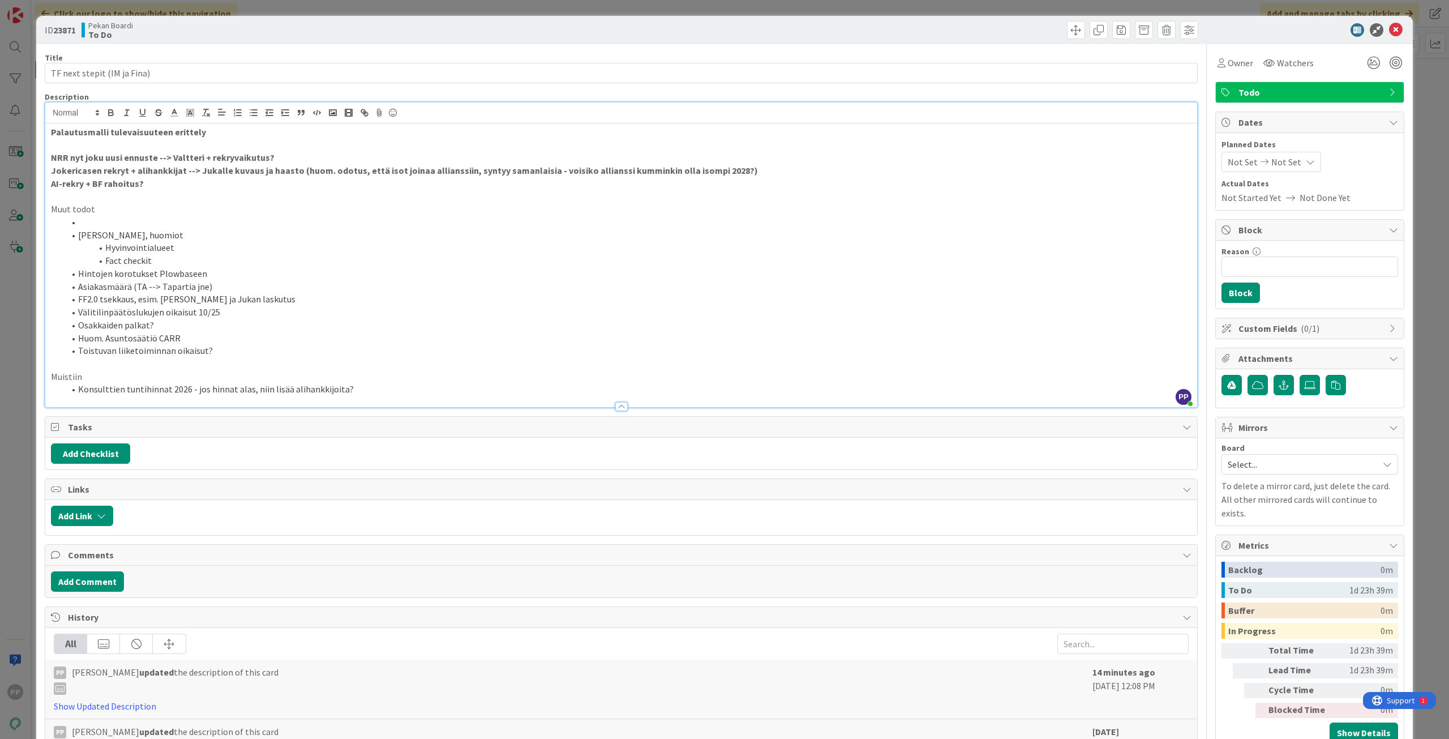
click at [88, 199] on p at bounding box center [621, 196] width 1141 height 13
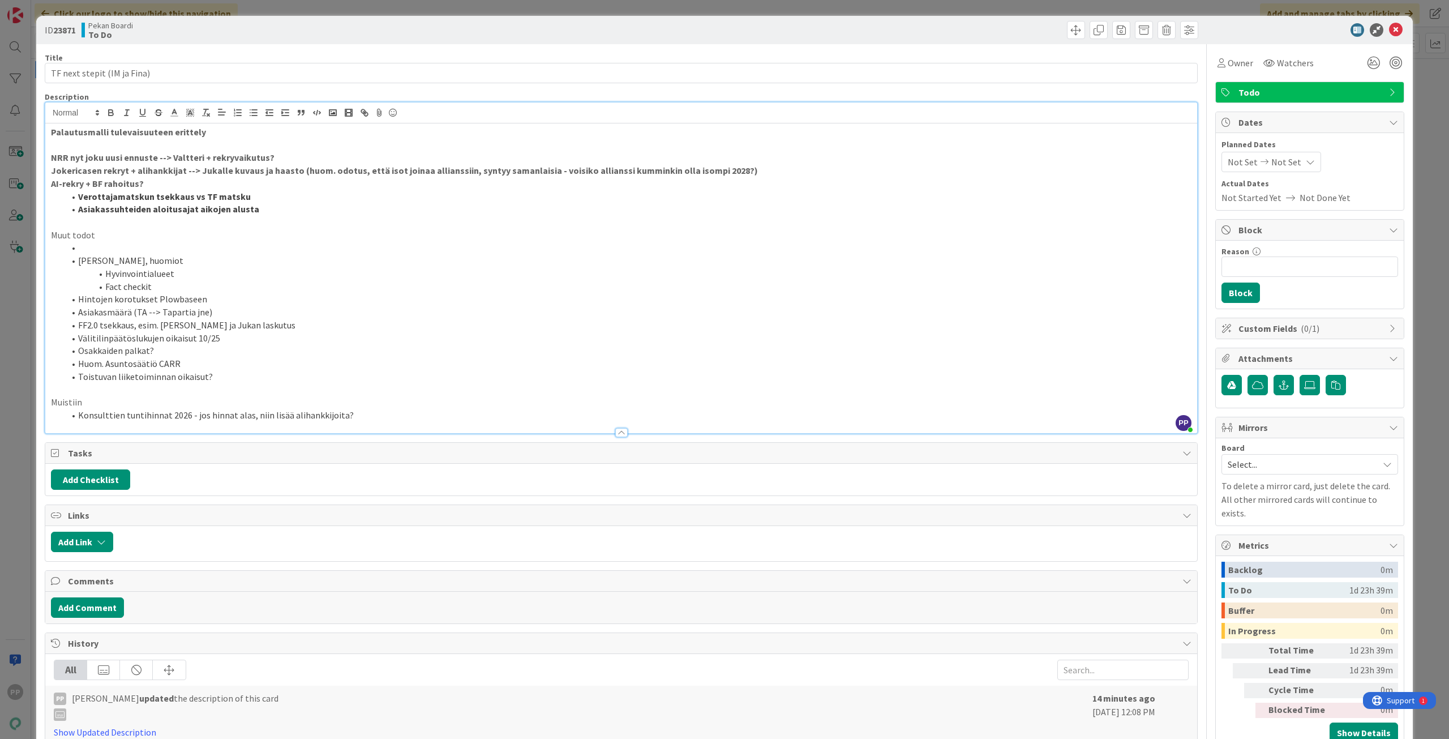
click at [78, 196] on span at bounding box center [78, 196] width 0 height 13
click at [78, 212] on span at bounding box center [78, 209] width 0 height 13
click at [165, 182] on p "AI-rekry + BF rahoitus?" at bounding box center [621, 183] width 1141 height 13
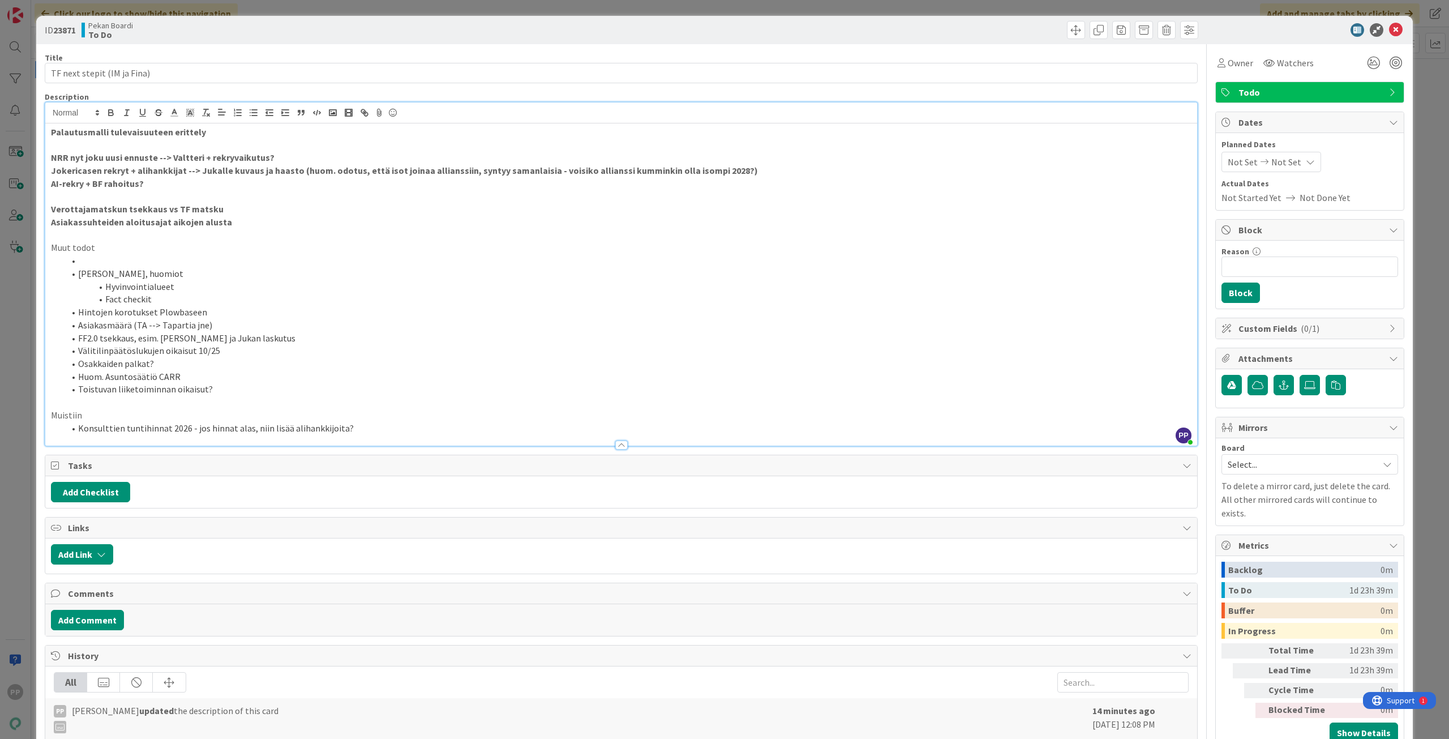
click at [157, 258] on li at bounding box center [628, 260] width 1127 height 13
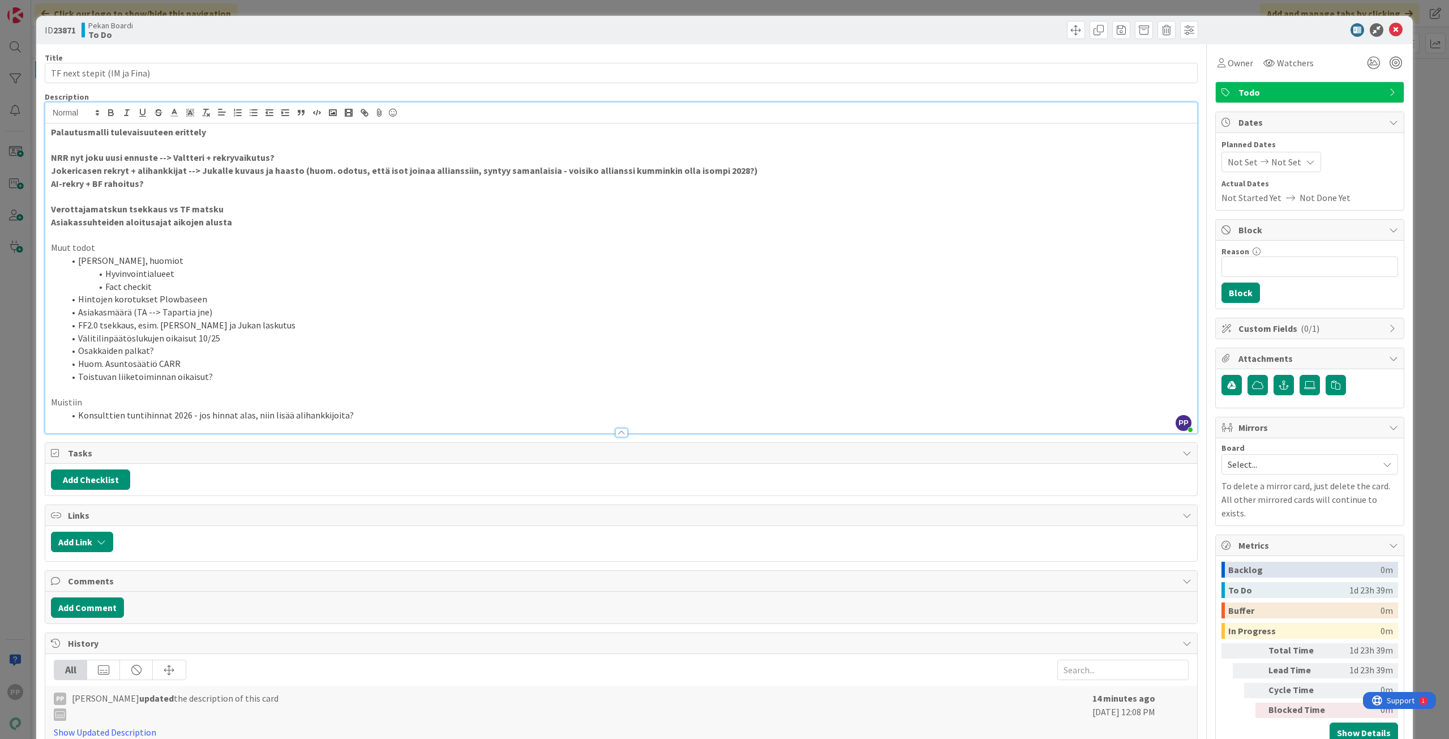
click at [303, 351] on li "Osakkaiden palkat?" at bounding box center [628, 350] width 1127 height 13
click at [199, 90] on div "Title 27 / 128 TF next stepit (IM ja Fina) Description PP Pekka Paaskunta joine…" at bounding box center [621, 446] width 1153 height 805
click at [219, 47] on div "Title 27 / 128 TF next stepit (IM ja Fina) Description PP Pekka Paaskunta joine…" at bounding box center [621, 446] width 1153 height 805
drag, startPoint x: 293, startPoint y: 333, endPoint x: 301, endPoint y: 333, distance: 7.9
click at [293, 333] on li "Välitilinpäätöslukujen oikaisut 10/25" at bounding box center [628, 338] width 1127 height 13
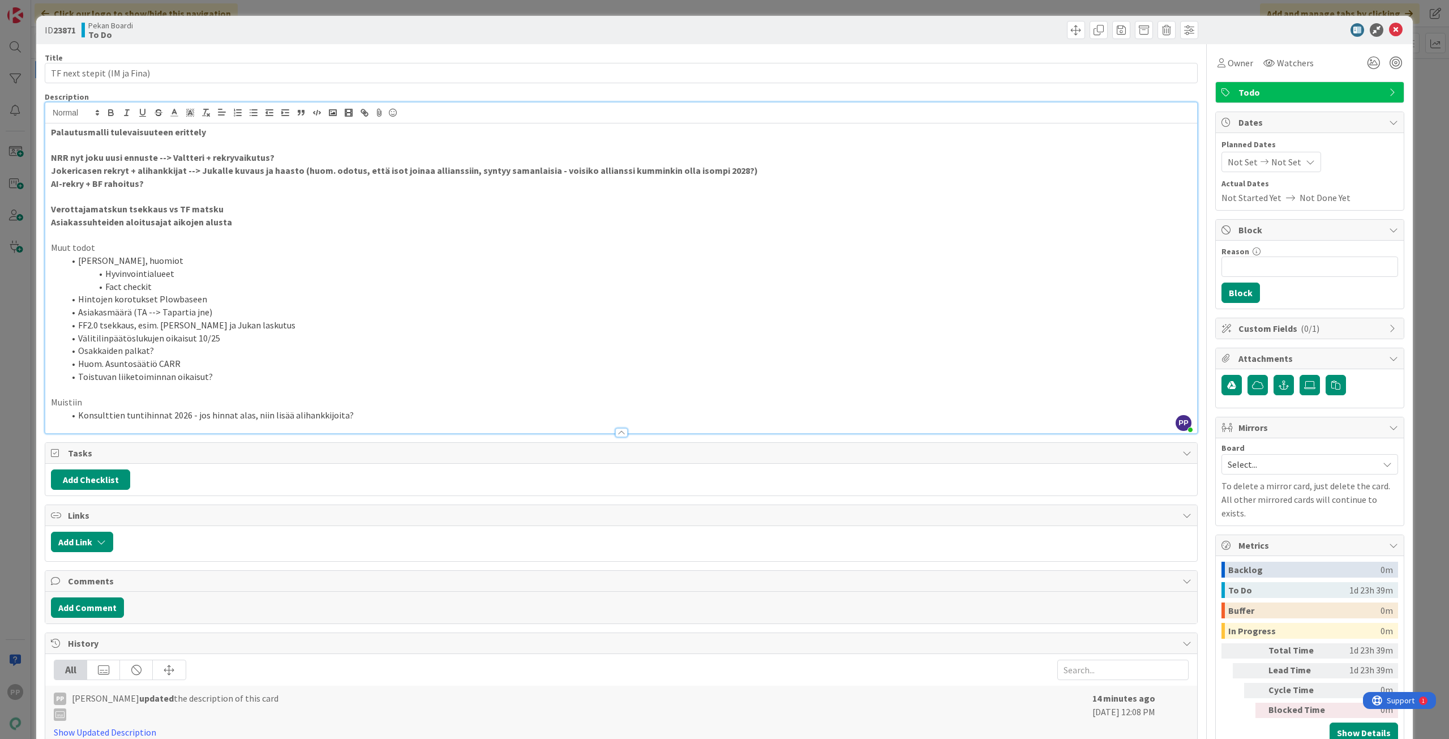
click at [191, 172] on strong "Jokericasen rekryt + alihankkijat --> Jukalle kuvaus ja haasto (huom. odotus, e…" at bounding box center [404, 170] width 707 height 11
click at [200, 182] on p "AI-rekry + BF rahoitus?" at bounding box center [621, 183] width 1141 height 13
click at [200, 169] on strong "Jokericasen rekryt + alihankkijat --> Jukalle kuvaus ja haasto (huom. odotus, e…" at bounding box center [404, 170] width 707 height 11
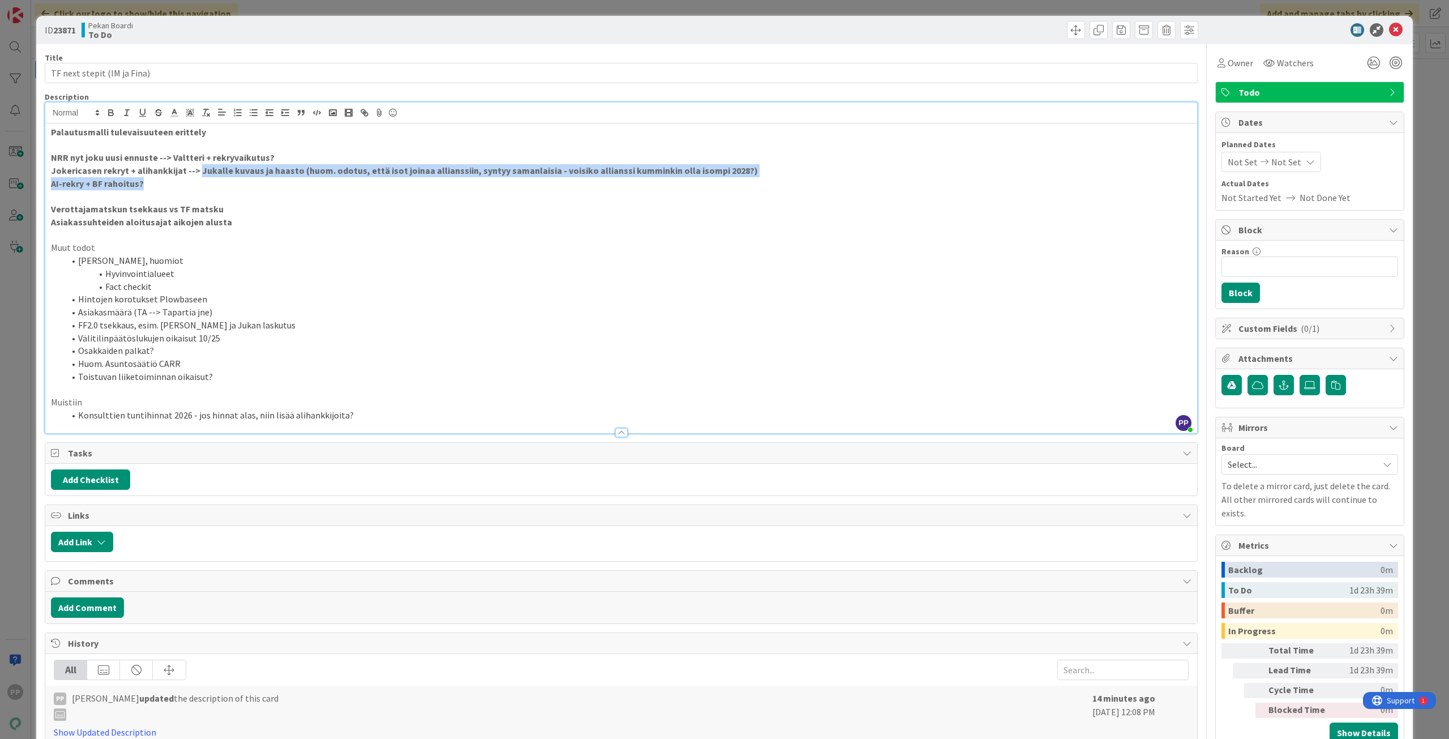
drag, startPoint x: 196, startPoint y: 168, endPoint x: 212, endPoint y: 186, distance: 24.0
click at [212, 186] on div "Palautusmalli tulevaisuuteen erittely NRR nyt joku uusi ennuste --> Valtteri + …" at bounding box center [621, 278] width 1152 height 310
click at [212, 186] on p "AI-rekry + BF rahoitus?" at bounding box center [621, 183] width 1141 height 13
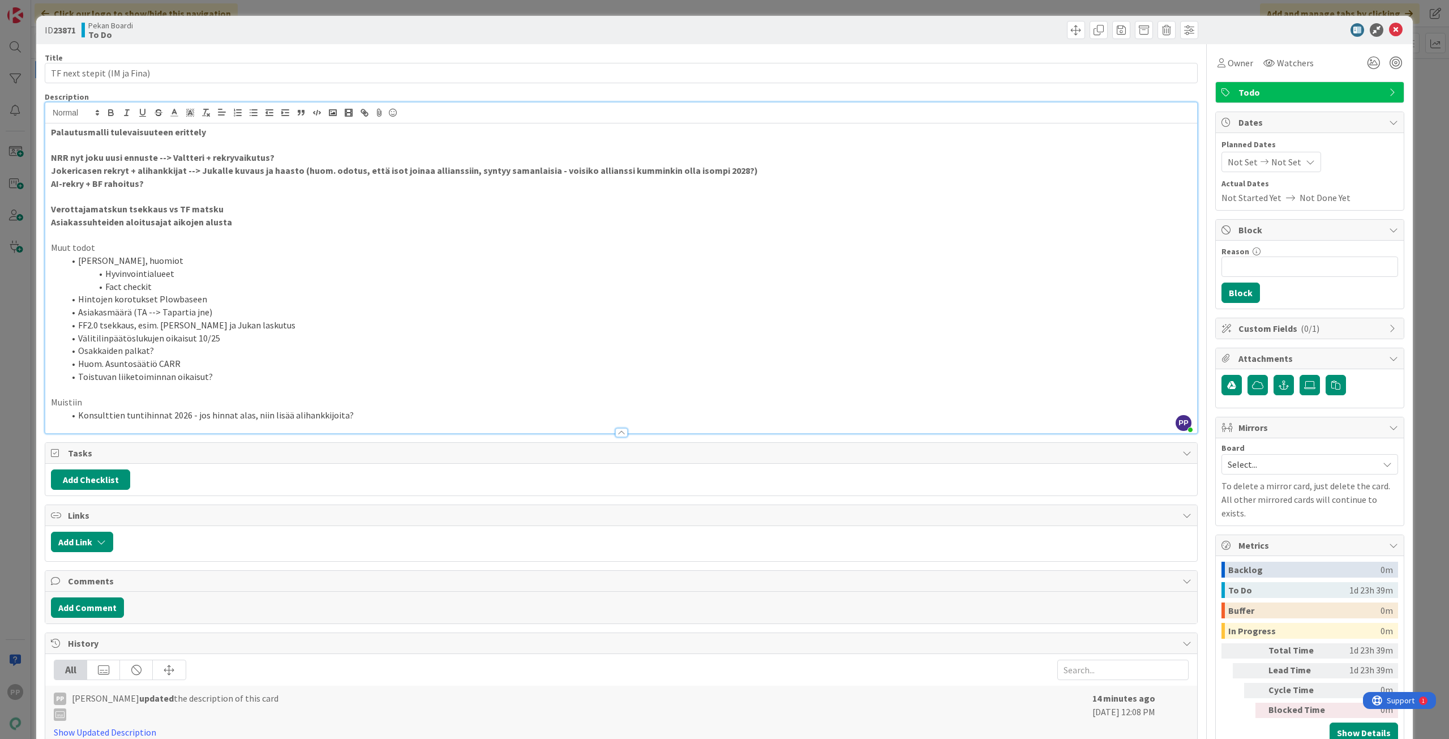
click at [212, 189] on p "AI-rekry + BF rahoitus?" at bounding box center [621, 183] width 1141 height 13
click at [223, 188] on p "AI-rekry + BF rahoitus?" at bounding box center [621, 183] width 1141 height 13
click at [229, 187] on p "AI-rekry + BF rahoitus?" at bounding box center [621, 183] width 1141 height 13
click at [235, 185] on p "AI-rekry + BF rahoitus?" at bounding box center [621, 183] width 1141 height 13
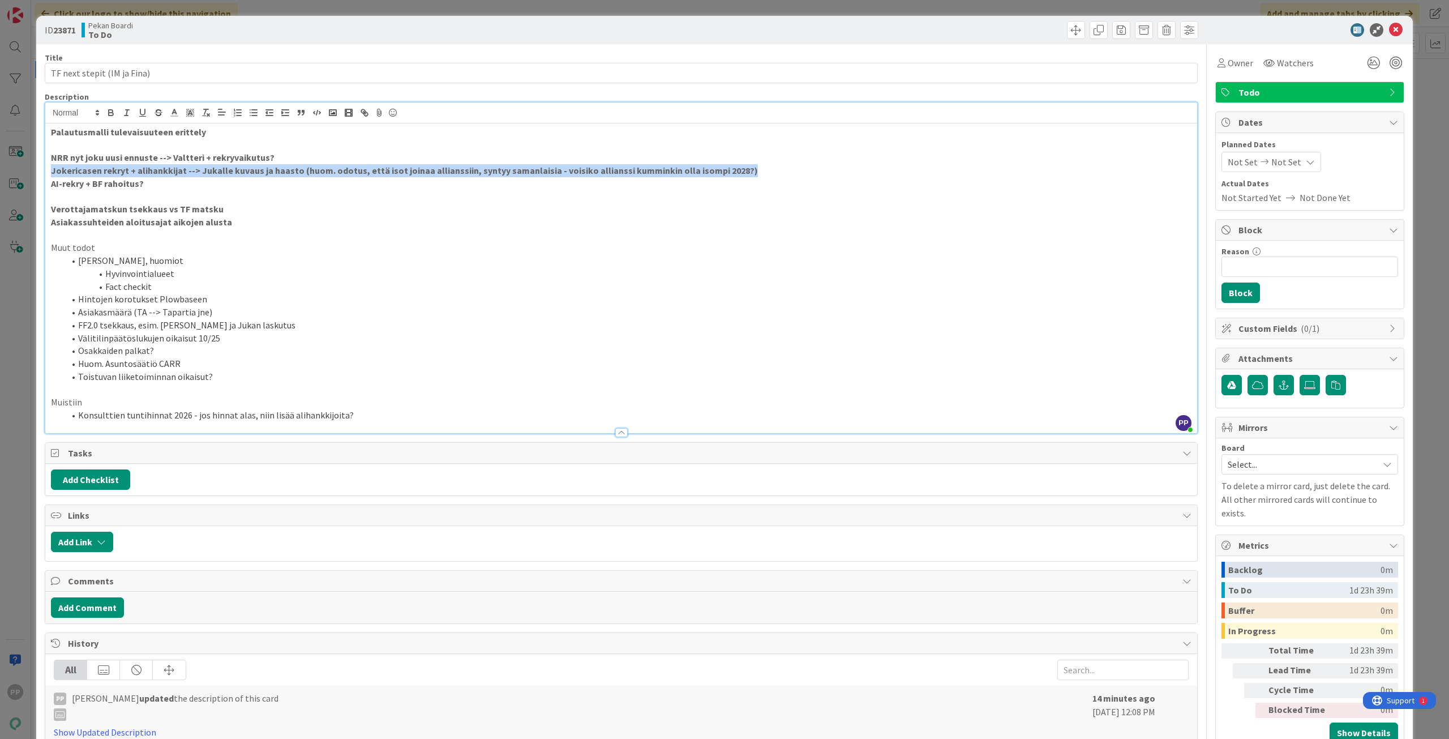
drag, startPoint x: 770, startPoint y: 170, endPoint x: 42, endPoint y: 169, distance: 728.0
click at [42, 169] on div "ID 23871 Pekan Boardi To Do Title 27 / 128 TF next stepit (IM ja Fina) Descript…" at bounding box center [724, 437] width 1377 height 842
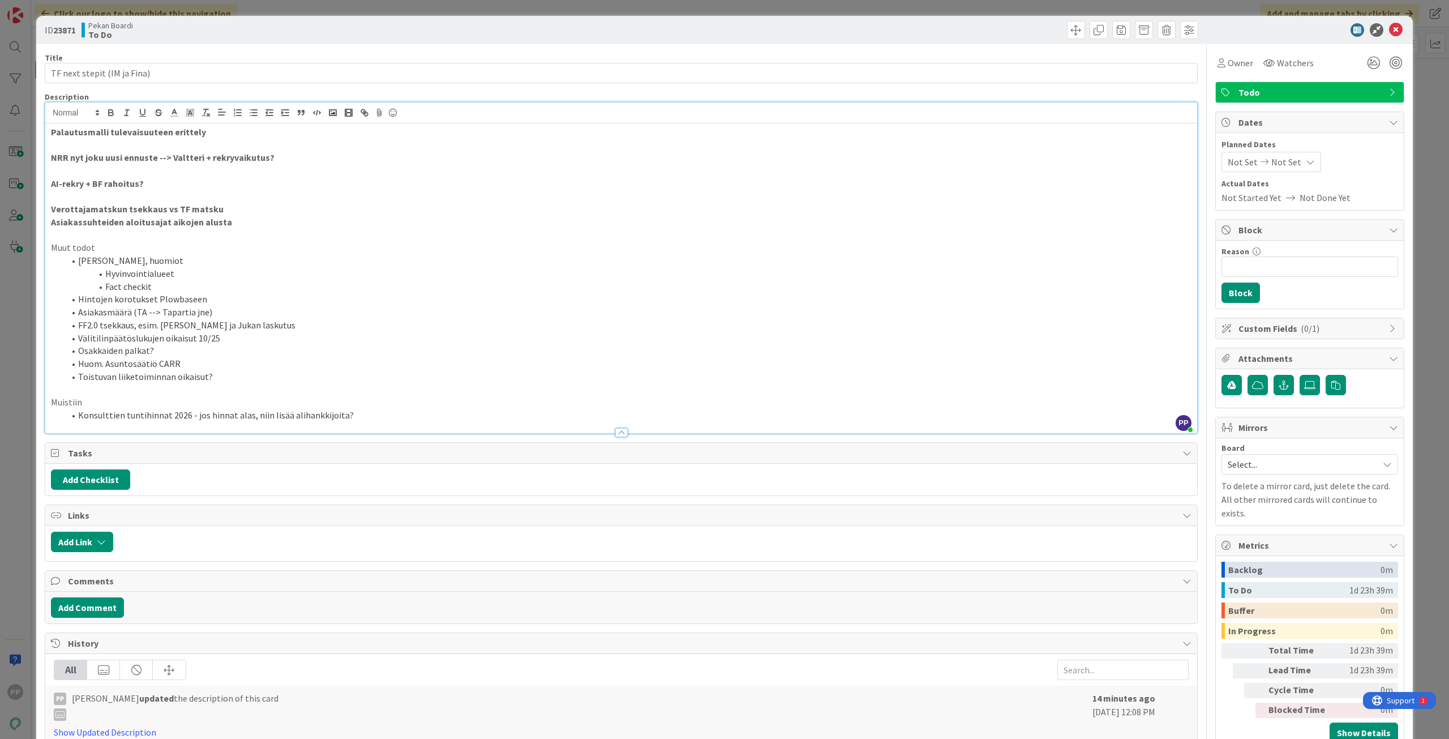
click at [61, 148] on p at bounding box center [621, 145] width 1141 height 13
click at [49, 145] on div "Palautusmalli tulevaisuuteen erittely Jokericasen rekryt + alihankkijat --> Juk…" at bounding box center [621, 278] width 1152 height 310
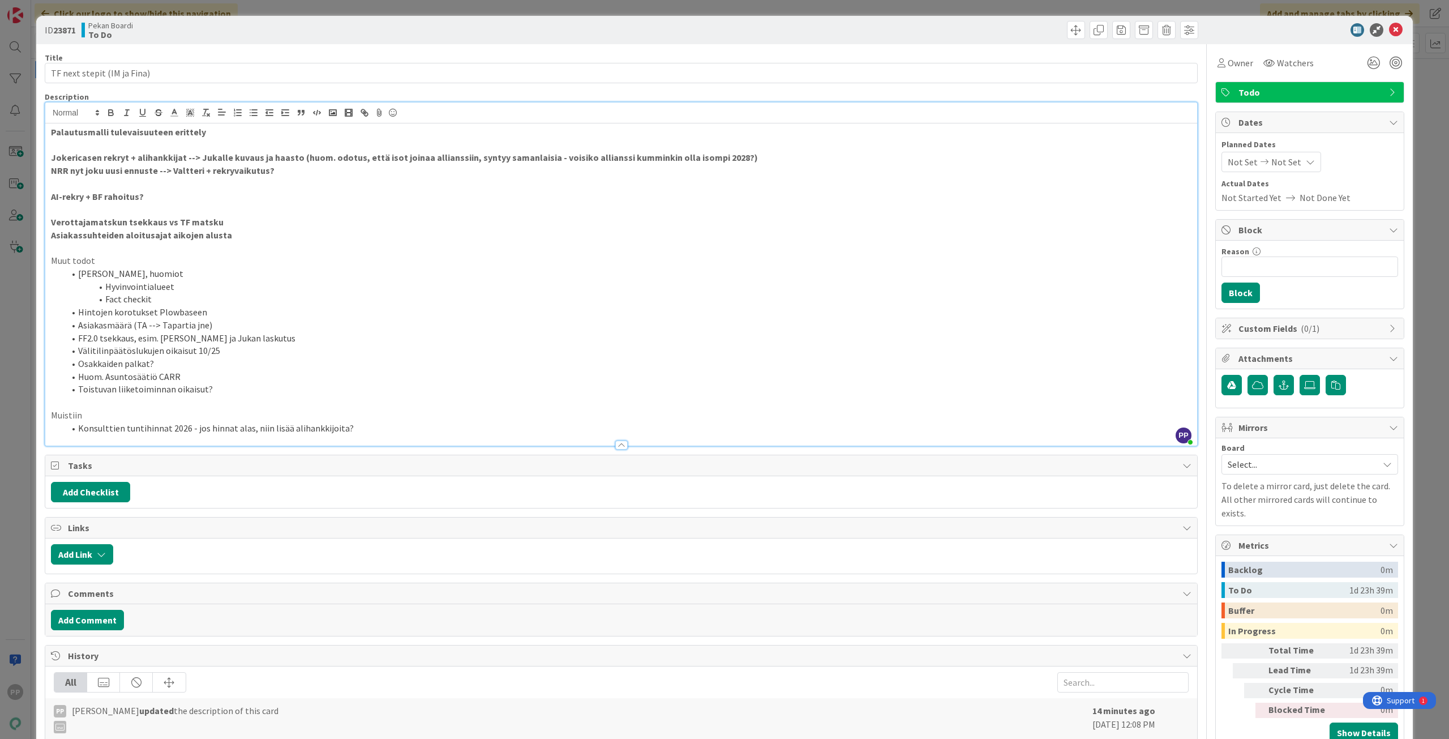
click at [57, 171] on strong "NRR nyt joku uusi ennuste --> Valtteri + rekryvaikutus?" at bounding box center [163, 170] width 224 height 11
click at [61, 185] on p at bounding box center [621, 183] width 1141 height 13
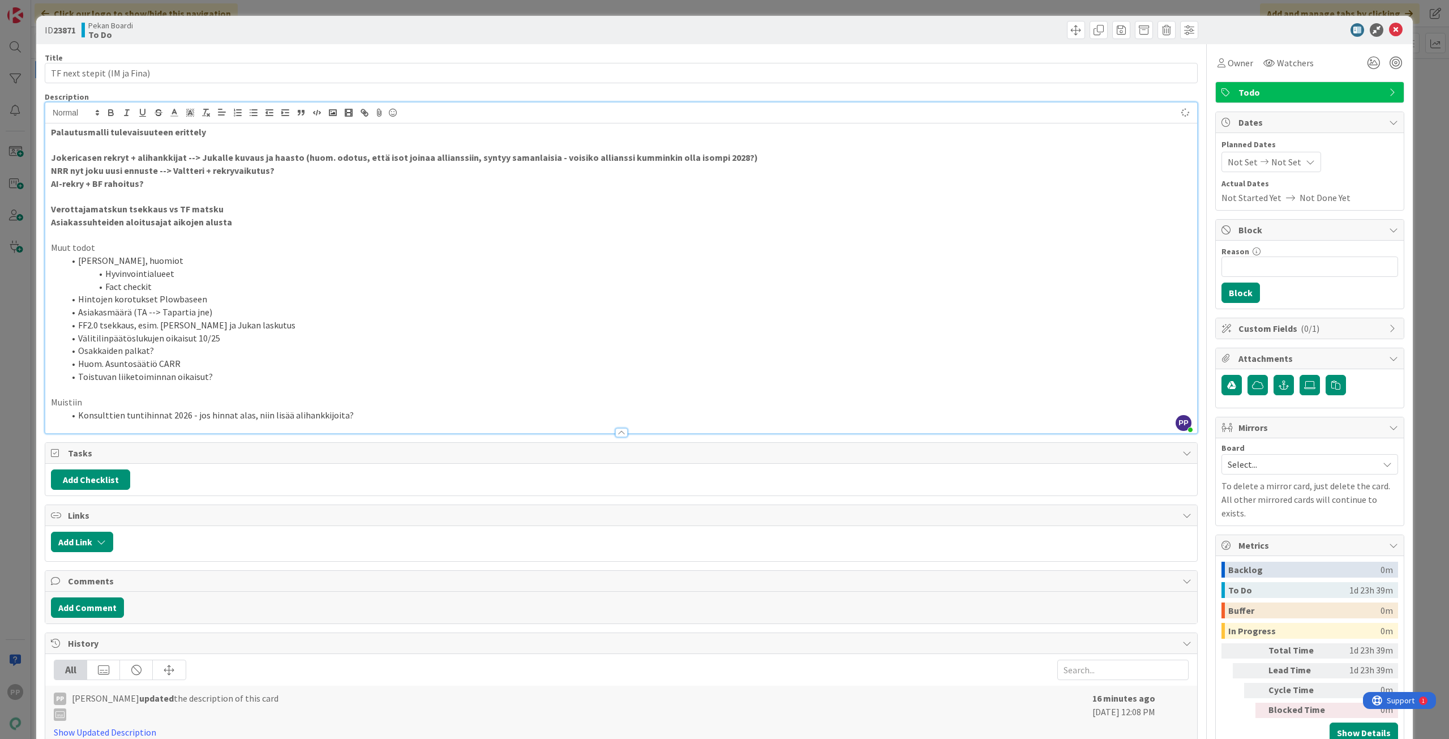
click at [183, 198] on p at bounding box center [621, 196] width 1141 height 13
drag, startPoint x: 236, startPoint y: 220, endPoint x: 22, endPoint y: 222, distance: 214.6
click at [22, 222] on div "ID 23871 Pekan Boardi To Do Title 27 / 128 TF next stepit (IM ja Fina) Descript…" at bounding box center [724, 369] width 1449 height 739
click at [71, 150] on p at bounding box center [621, 145] width 1141 height 13
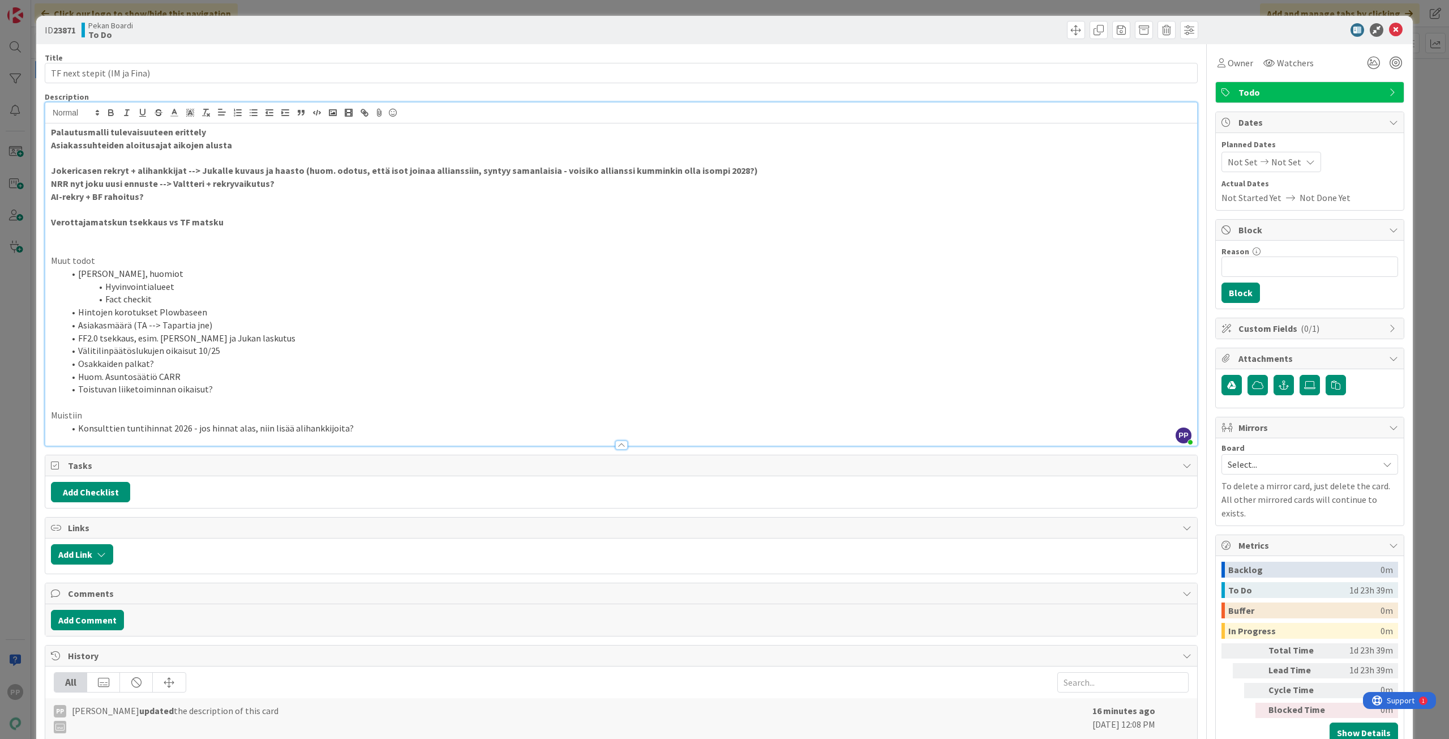
click at [233, 215] on p at bounding box center [621, 209] width 1141 height 13
click at [237, 222] on p "Verottajamatskun tsekkaus vs TF matsku" at bounding box center [621, 222] width 1141 height 13
click at [260, 249] on p at bounding box center [621, 247] width 1141 height 13
click at [306, 89] on div "Title 27 / 128 TF next stepit (IM ja Fina) Description PP Pekka Paaskunta joine…" at bounding box center [621, 452] width 1153 height 817
click at [318, 62] on div "Title 27 / 128" at bounding box center [621, 58] width 1153 height 10
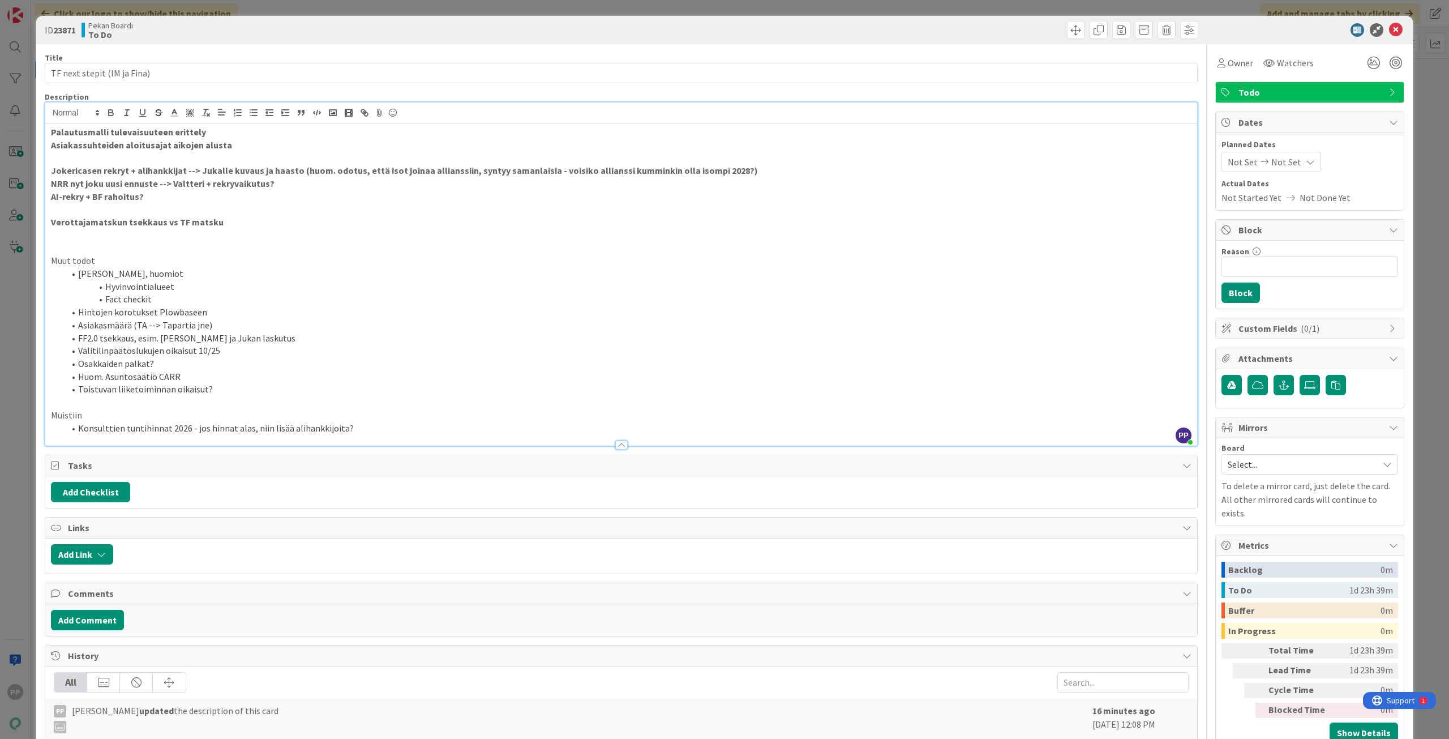
click at [324, 45] on div "Title 27 / 128 TF next stepit (IM ja Fina) Description PP Pekka Paaskunta joine…" at bounding box center [621, 452] width 1153 height 817
click at [326, 11] on div "ID 23871 Pekan Boardi To Do Title 27 / 128 TF next stepit (IM ja Fina) Descript…" at bounding box center [724, 369] width 1449 height 739
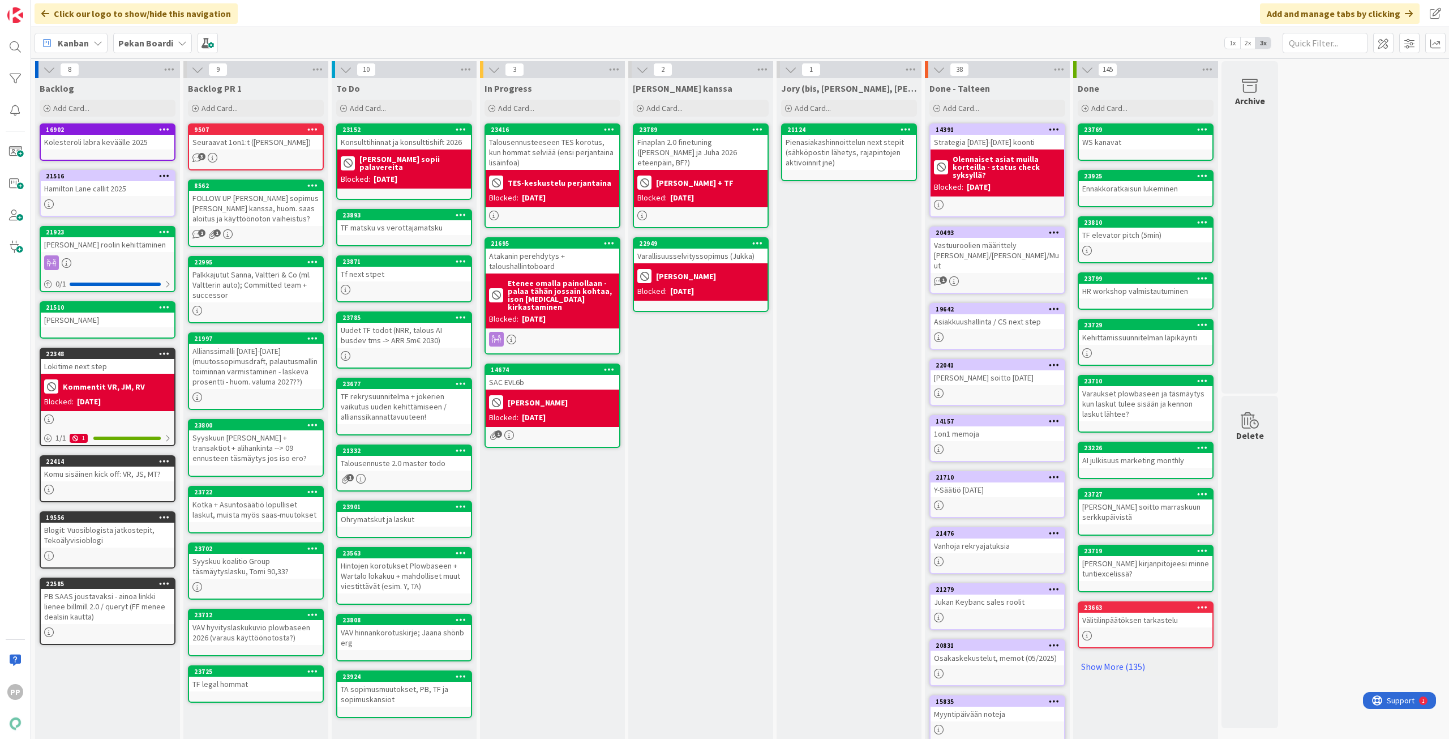
click at [554, 565] on div "In Progress Add Card... 23416 Talousennusteeseen TES korotus, kun hommat selviä…" at bounding box center [552, 428] width 145 height 700
click at [434, 336] on div "Uudet TF todot (NRR, talous AI busdev tms -> ARR 5m€ 2030)" at bounding box center [404, 335] width 134 height 25
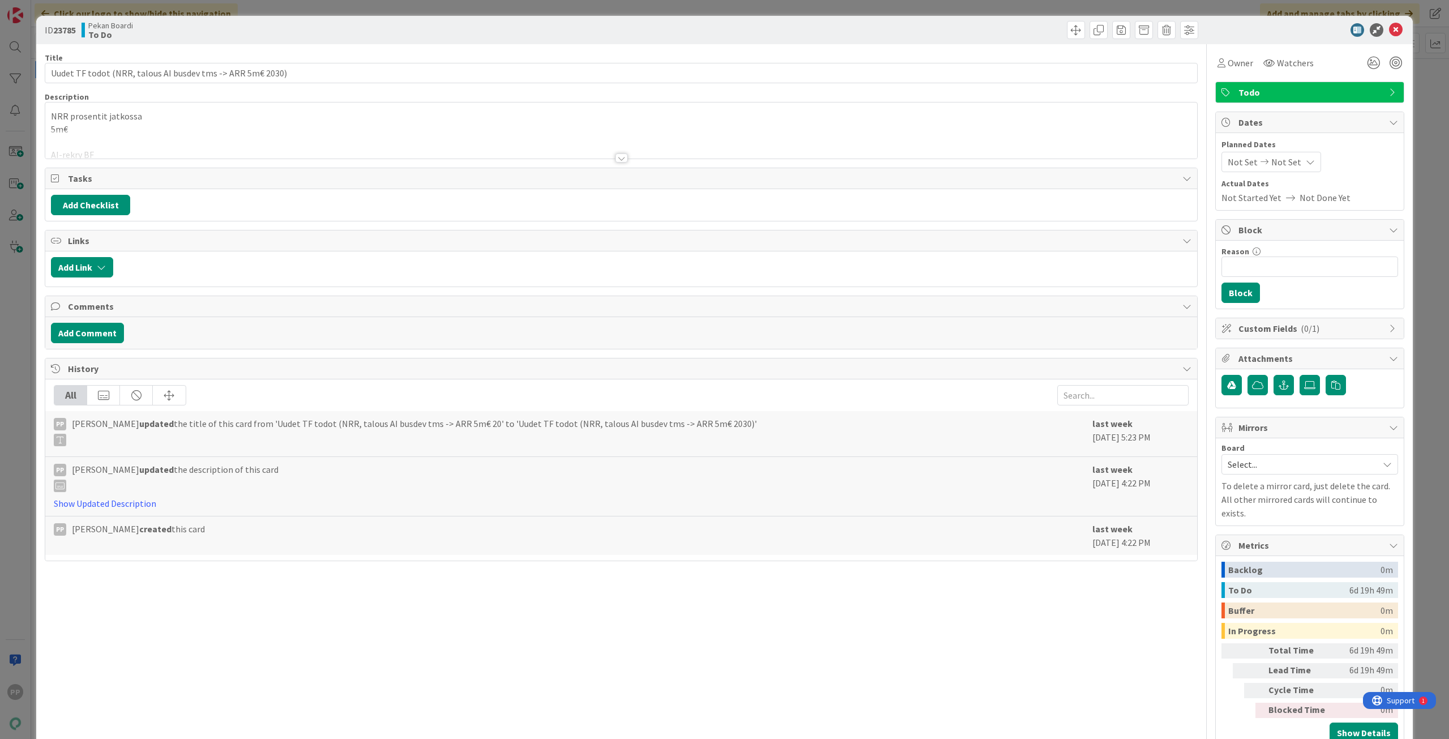
click at [151, 129] on p "5m€" at bounding box center [621, 129] width 1141 height 13
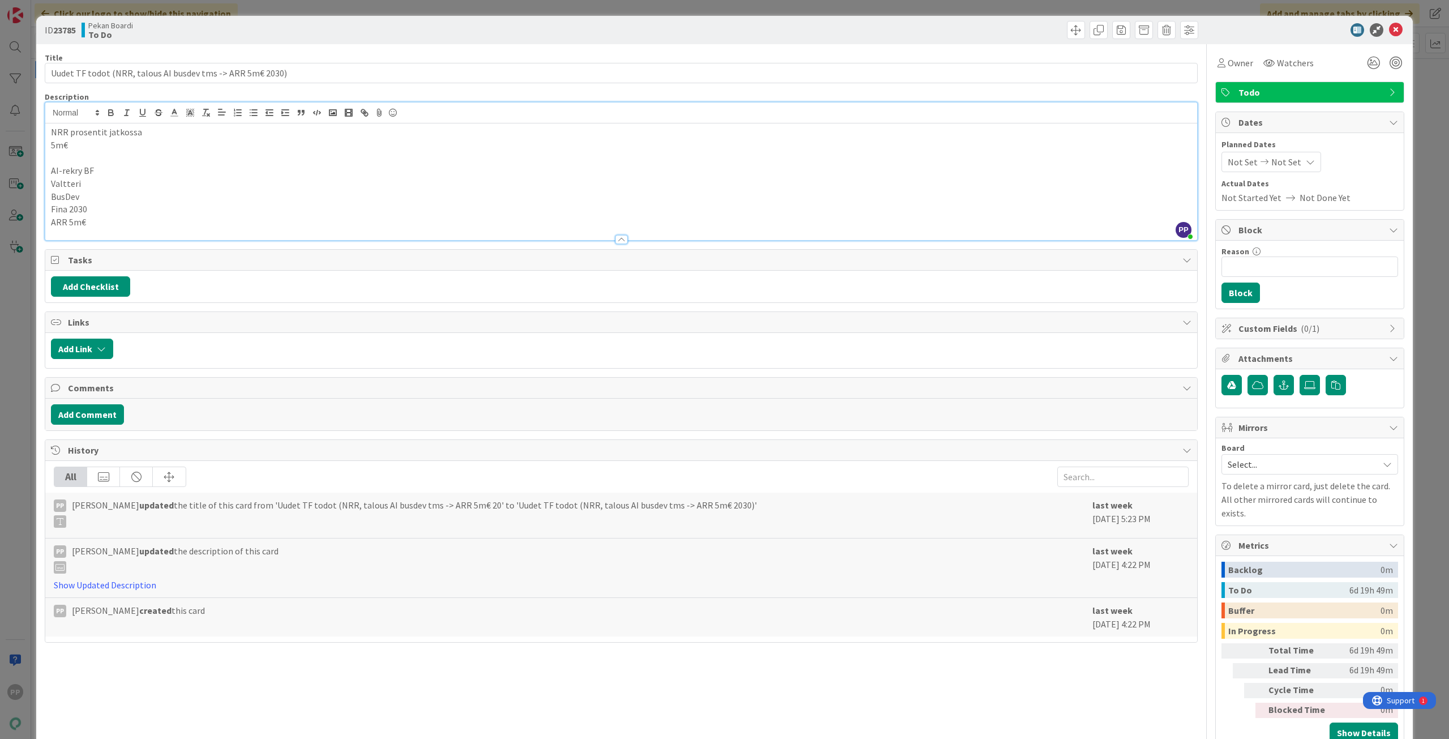
click at [40, 125] on div "ID 23785 Pekan Boardi To Do Title 58 / 128 Uudet TF todot (NRR, talous AI busde…" at bounding box center [724, 387] width 1377 height 742
click at [19, 136] on div "ID 23785 Pekan Boardi To Do Title 58 / 128 Uudet TF todot (NRR, talous AI busde…" at bounding box center [724, 369] width 1449 height 739
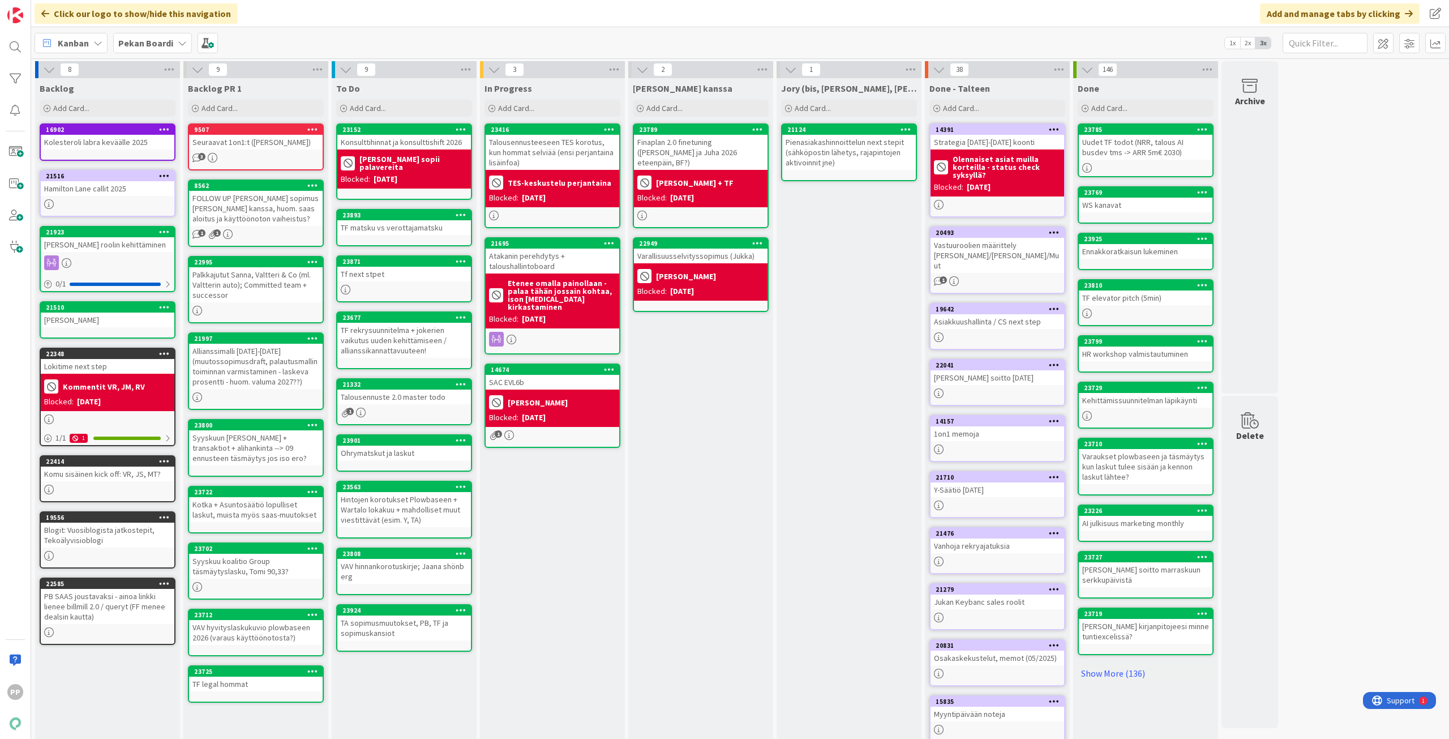
click at [429, 344] on div "TF rekrysuunnitelma + jokerien vaikutus uuden kehittämiseen / allianssikannatta…" at bounding box center [404, 340] width 134 height 35
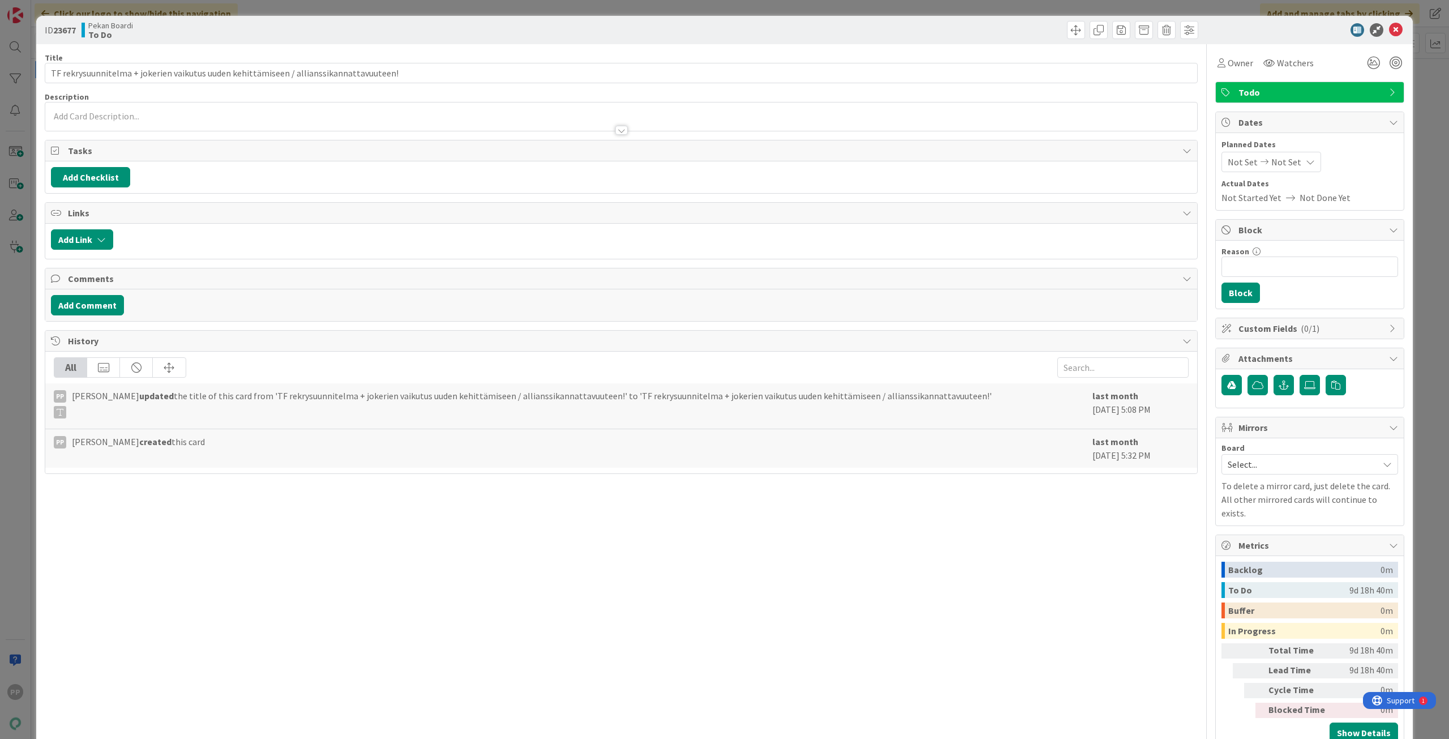
click at [294, 35] on div "Pekan Boardi To Do" at bounding box center [350, 30] width 537 height 18
click at [307, 12] on div "ID 23677 Pekan Boardi To Do Title 87 / 128 TF rekrysuunnitelma + jokerien vaiku…" at bounding box center [724, 369] width 1449 height 739
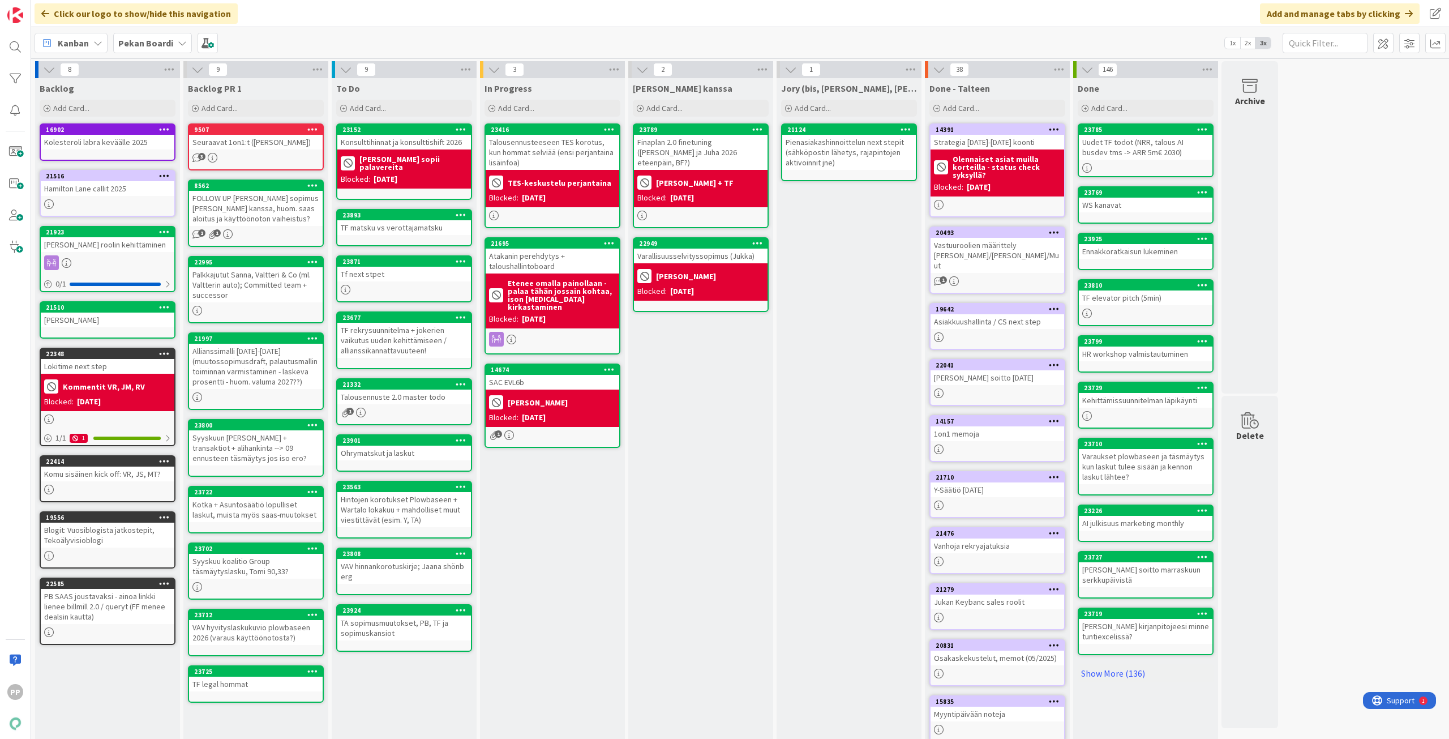
click at [405, 335] on div "TF rekrysuunnitelma + jokerien vaikutus uuden kehittämiseen / allianssikannatta…" at bounding box center [404, 340] width 134 height 35
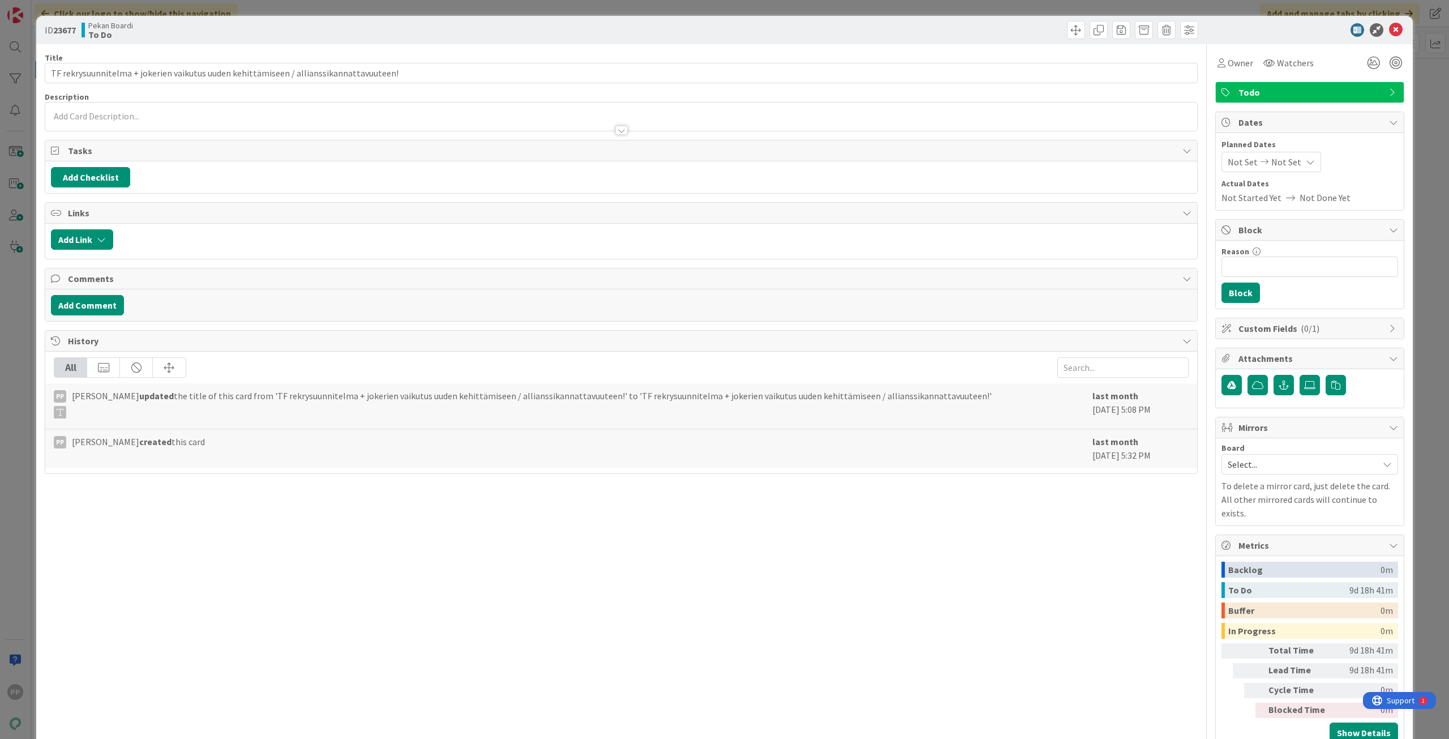
click at [338, 115] on p at bounding box center [621, 116] width 1141 height 13
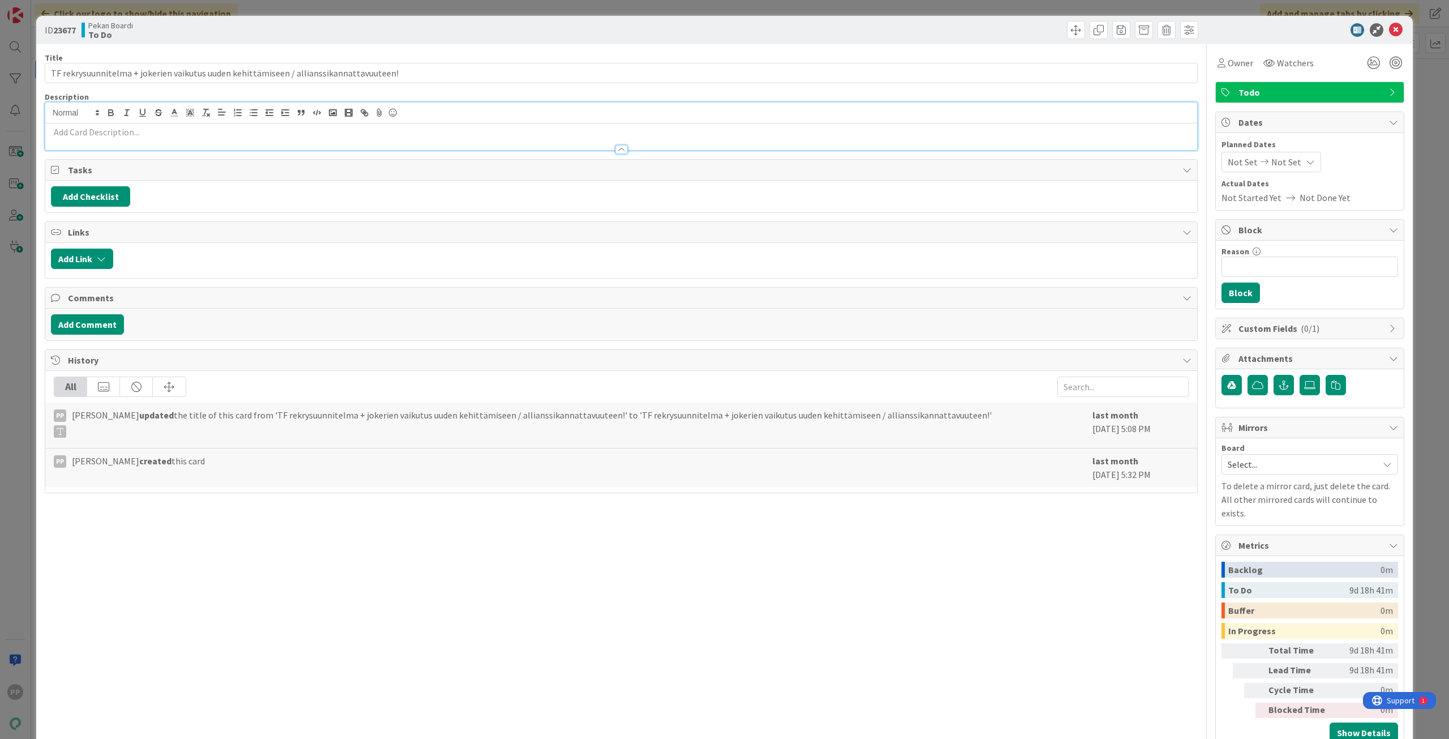
click at [303, 41] on div "ID 23677 Pekan Boardi To Do" at bounding box center [724, 30] width 1377 height 28
click at [300, 51] on div "Title 87 / 128 TF rekrysuunnitelma + jokerien vaikutus uuden kehittämiseen / al…" at bounding box center [621, 396] width 1153 height 705
click at [316, 10] on div "ID 23677 Pekan Boardi To Do Title 87 / 128 TF rekrysuunnitelma + jokerien vaiku…" at bounding box center [724, 369] width 1449 height 739
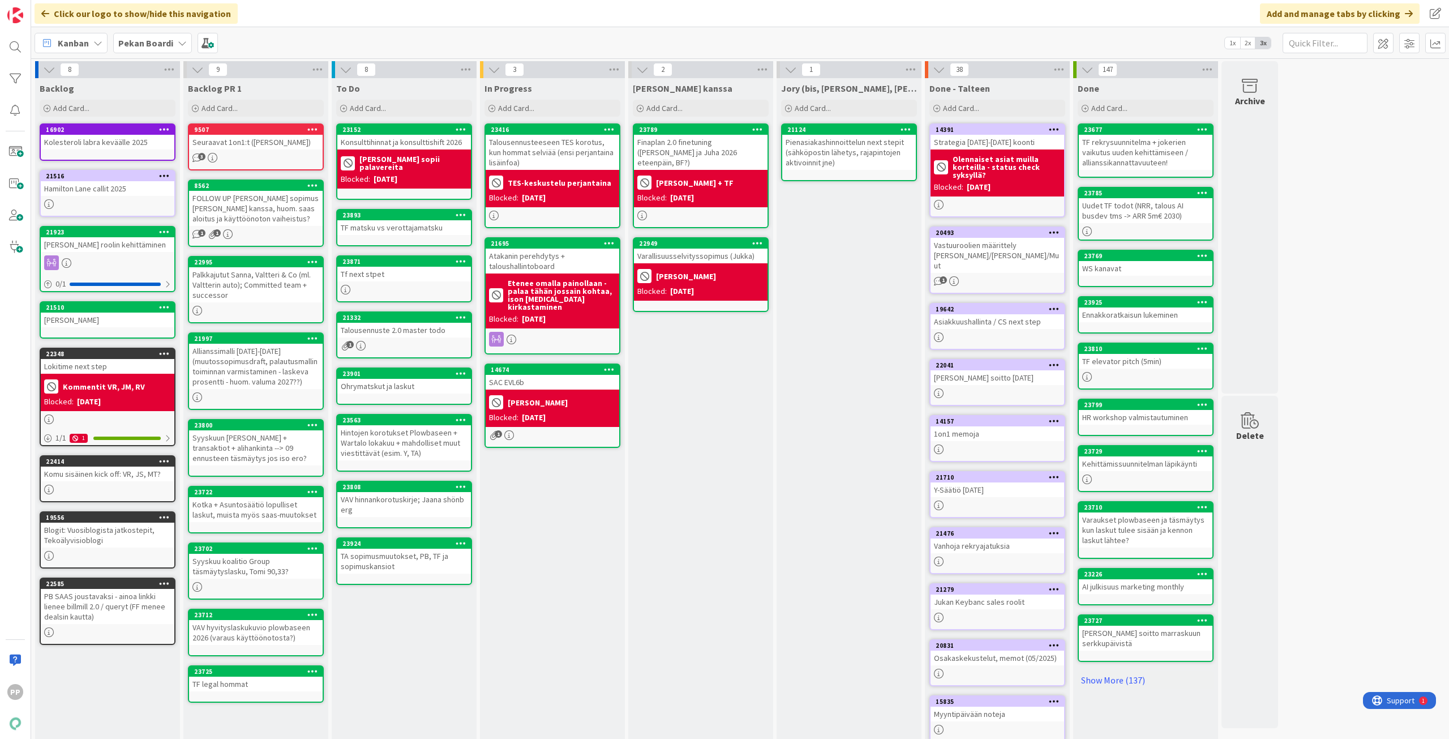
click at [423, 226] on div "TF matsku vs verottajamatsku" at bounding box center [404, 227] width 134 height 15
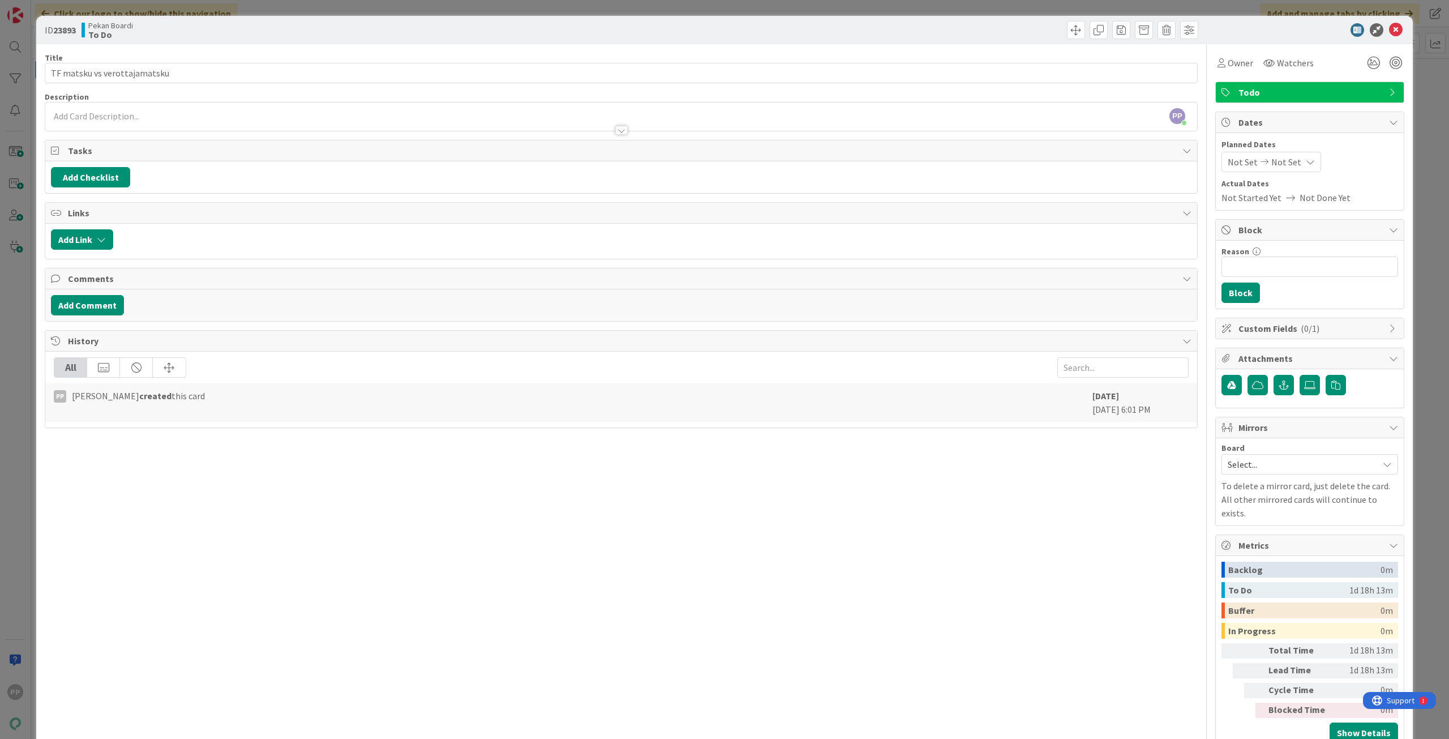
click at [25, 241] on div "ID 23893 Pekan Boardi To Do Title 28 / 128 TF matsku vs verottajamatsku Descrip…" at bounding box center [724, 369] width 1449 height 739
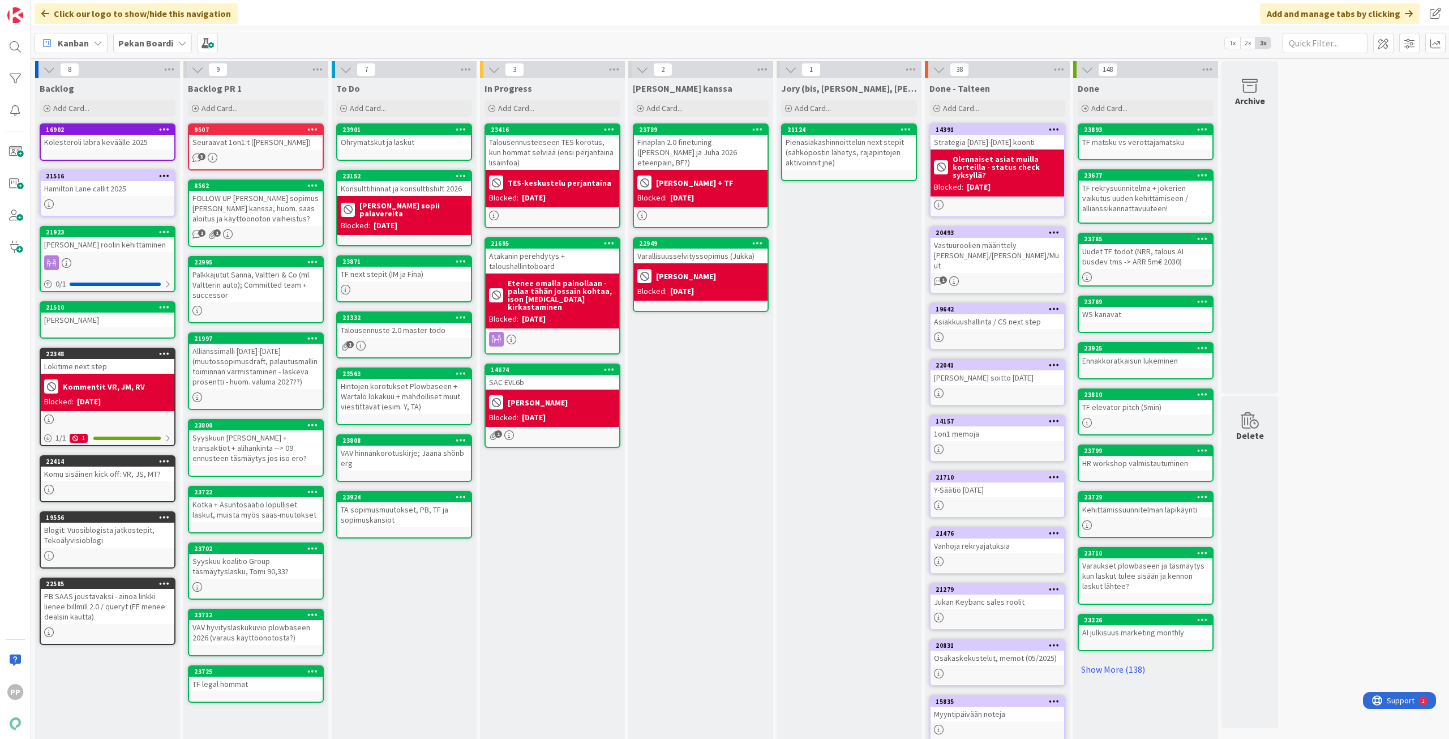
click at [437, 325] on div "Talousennuste 2.0 master todo" at bounding box center [404, 330] width 134 height 15
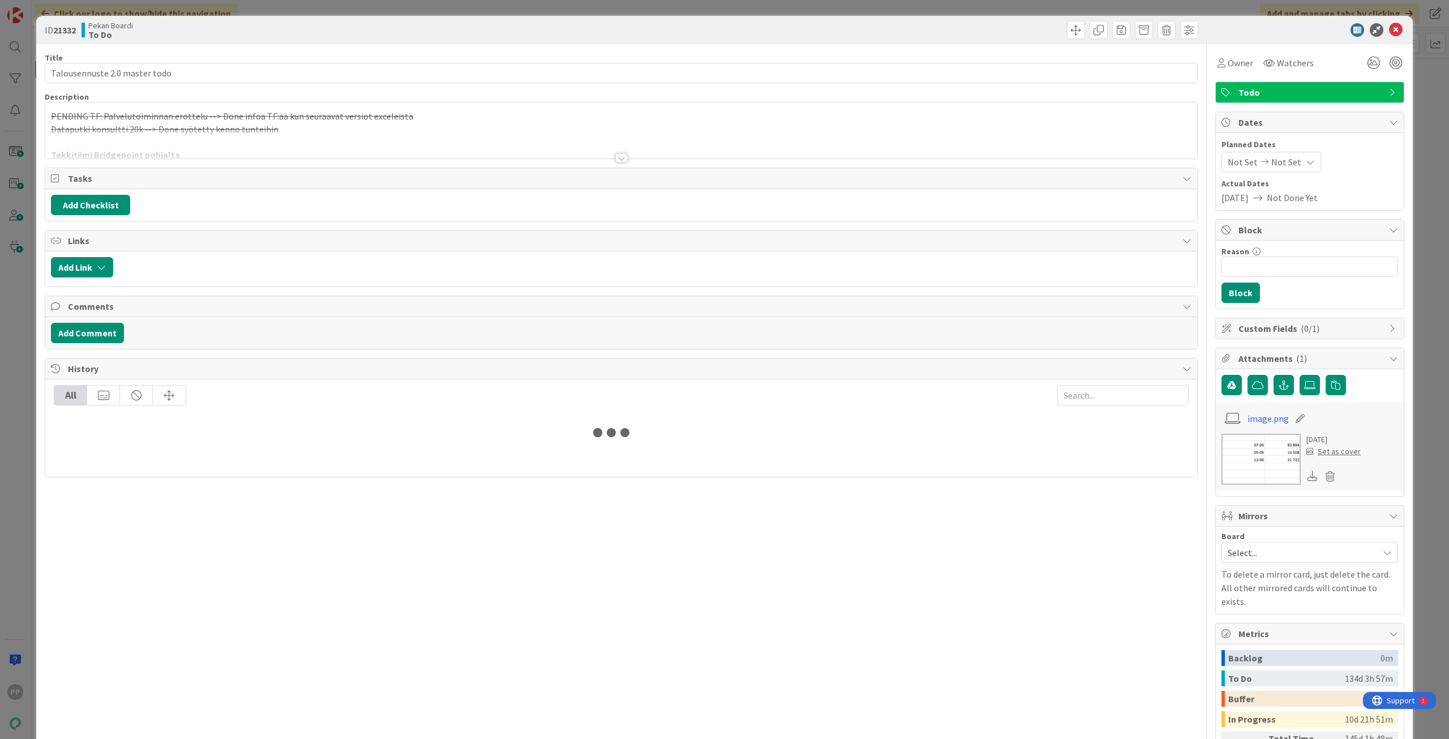
click at [273, 140] on div at bounding box center [621, 144] width 1152 height 29
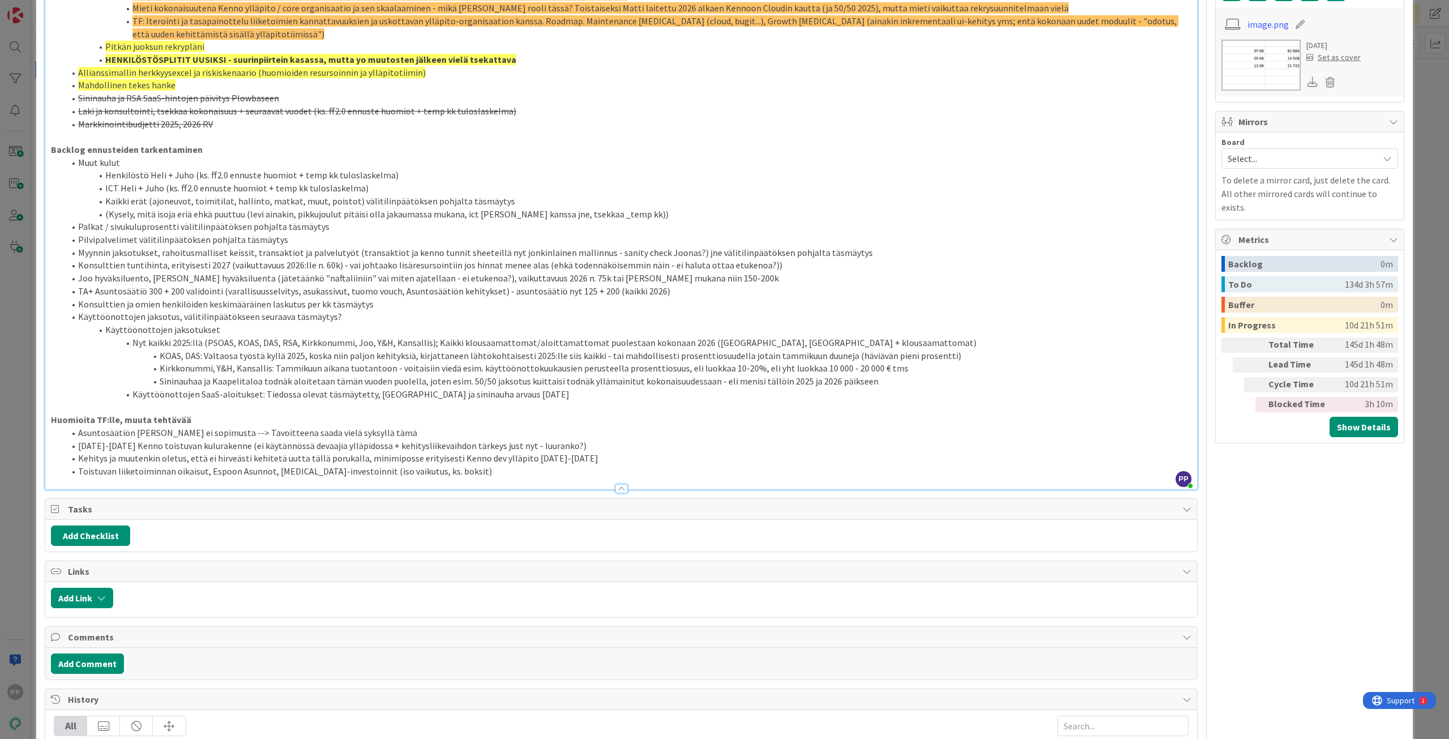
scroll to position [396, 0]
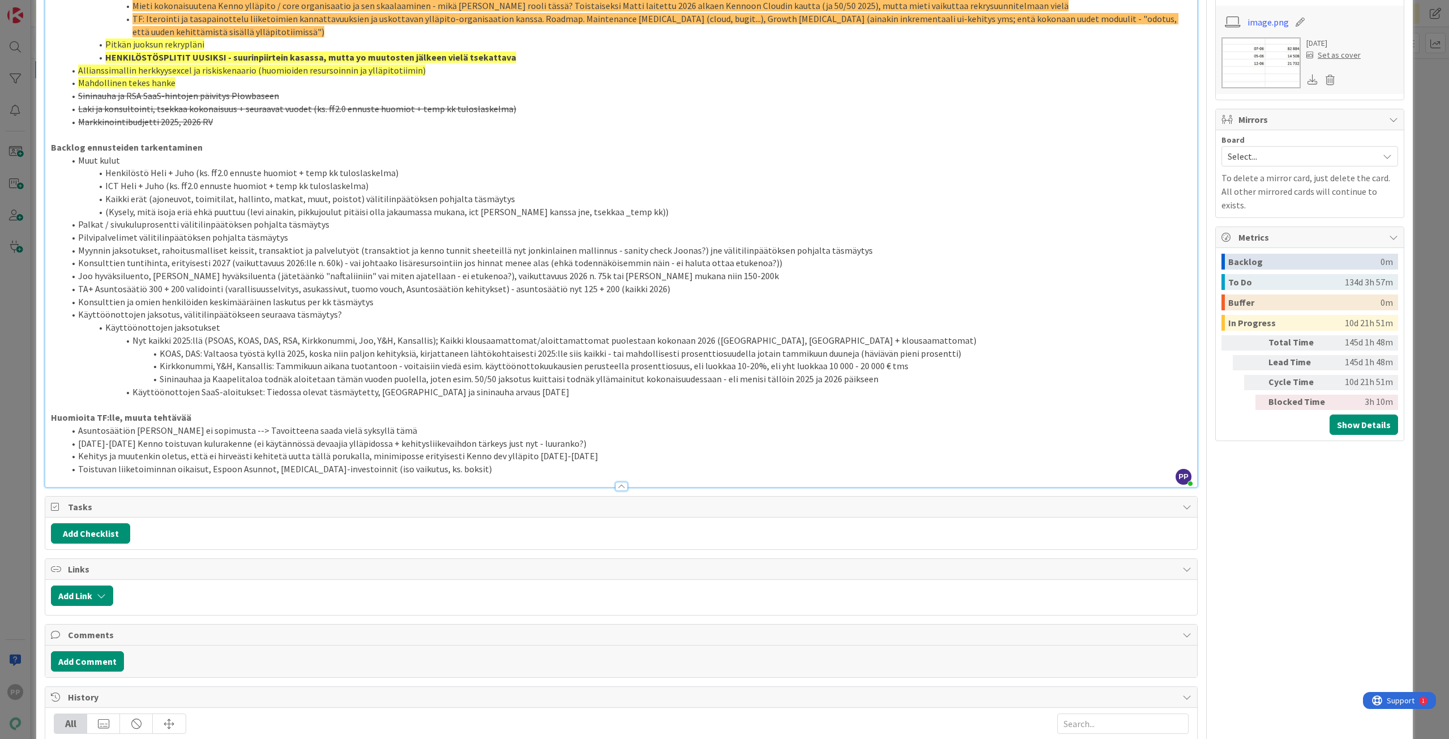
click at [363, 312] on li "Käyttöönottojen jaksotus, välitilinpäätökseen seuraava täsmäytys?" at bounding box center [628, 314] width 1127 height 13
click at [375, 309] on li "Käyttöönottojen jaksotus, välitilinpäätökseen seuraava täsmäytys?" at bounding box center [628, 314] width 1127 height 13
click at [376, 308] on li "Käyttöönottojen jaksotus, välitilinpäätökseen seuraava täsmäytys?" at bounding box center [628, 314] width 1127 height 13
click at [447, 280] on li "Joo hyväksiluento, Matti Heinonen hyväksiluenta (jätetäänkö "naftaliiniin" vai …" at bounding box center [628, 275] width 1127 height 13
click at [448, 296] on li "Konsulttien ja omien henkilöiden keskimääräinen laskutus per kk täsmäytys" at bounding box center [628, 301] width 1127 height 13
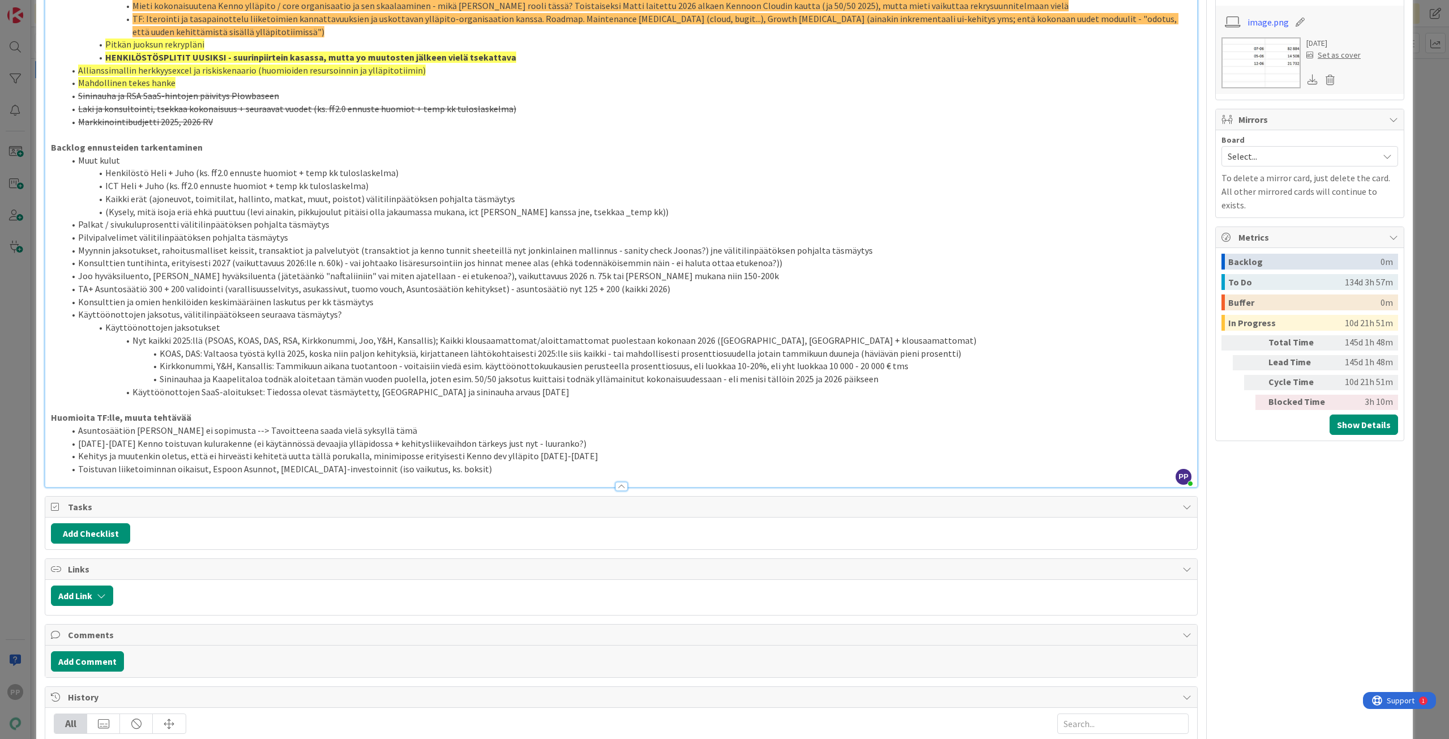
drag, startPoint x: 448, startPoint y: 296, endPoint x: 460, endPoint y: 307, distance: 16.4
click at [460, 307] on li "Konsulttien ja omien henkilöiden keskimääräinen laskutus per kk täsmäytys" at bounding box center [628, 301] width 1127 height 13
click at [461, 310] on li "Käyttöönottojen jaksotus, välitilinpäätökseen seuraava täsmäytys?" at bounding box center [628, 314] width 1127 height 13
click at [489, 465] on li "Toistuvan liiketoiminnan oikaisut, Espoon Asunnot, Capex-investoinnit (iso vaik…" at bounding box center [628, 468] width 1127 height 13
click at [25, 372] on div "ID 21332 Pekan Boardi To Do Title 29 / 128 Talousennuste 2.0 master todo Descri…" at bounding box center [724, 369] width 1449 height 739
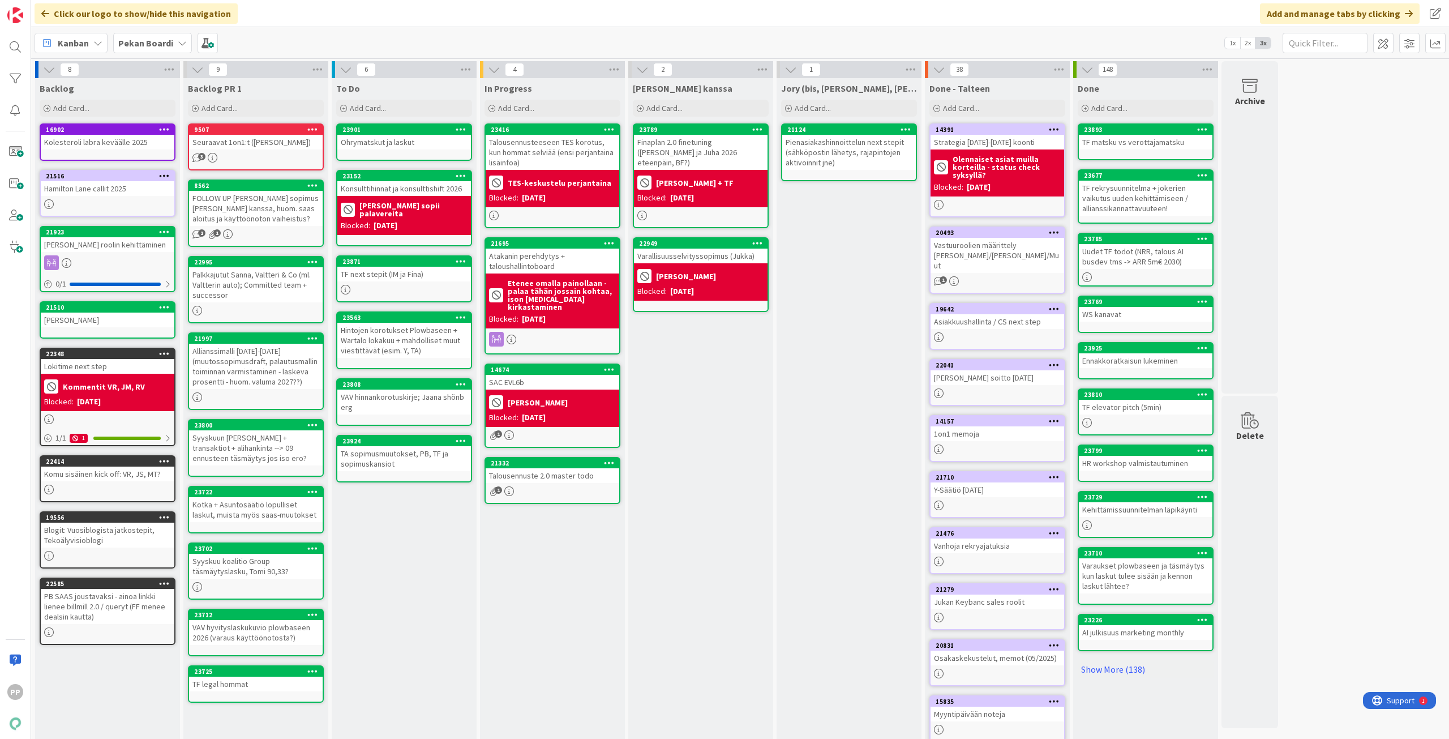
click at [580, 470] on div "Talousennuste 2.0 master todo" at bounding box center [553, 475] width 134 height 15
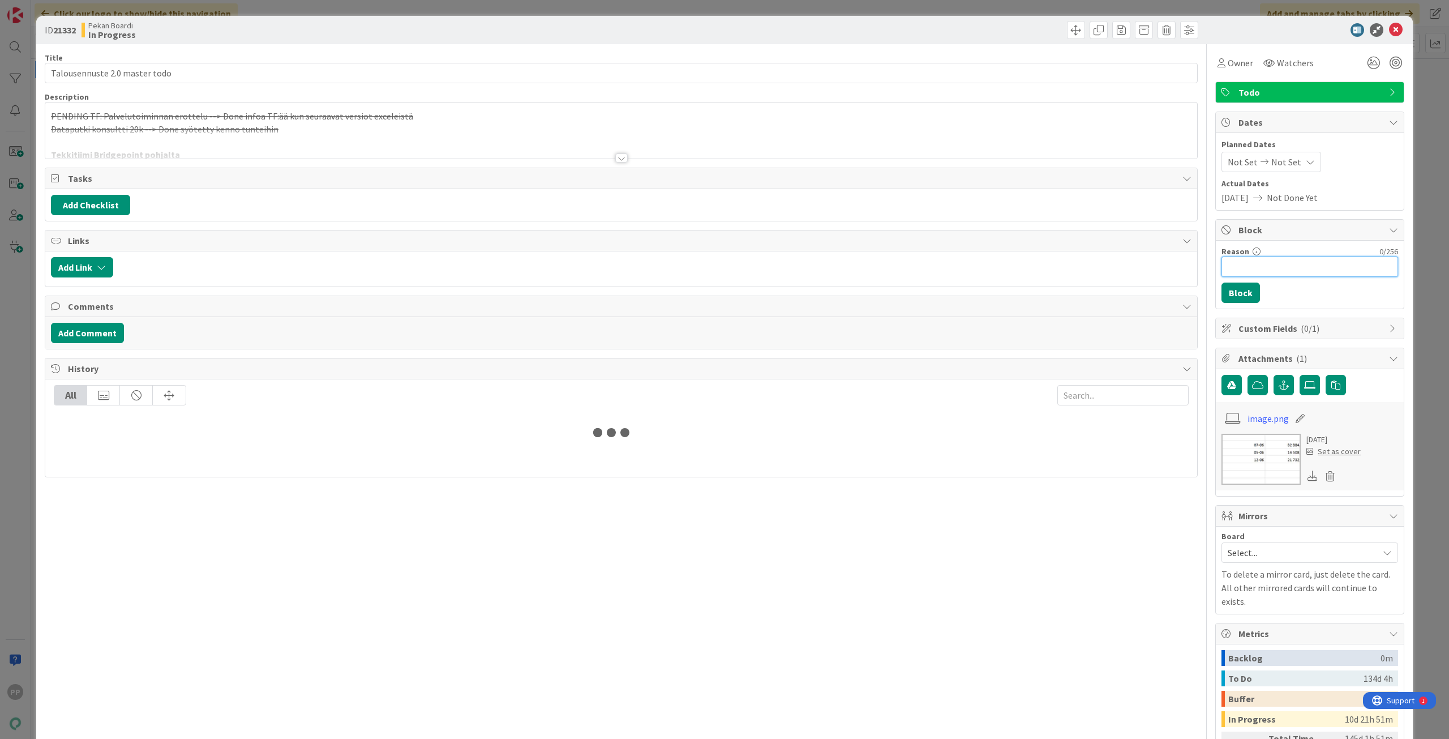
click at [1260, 262] on input "Reason" at bounding box center [1310, 266] width 177 height 20
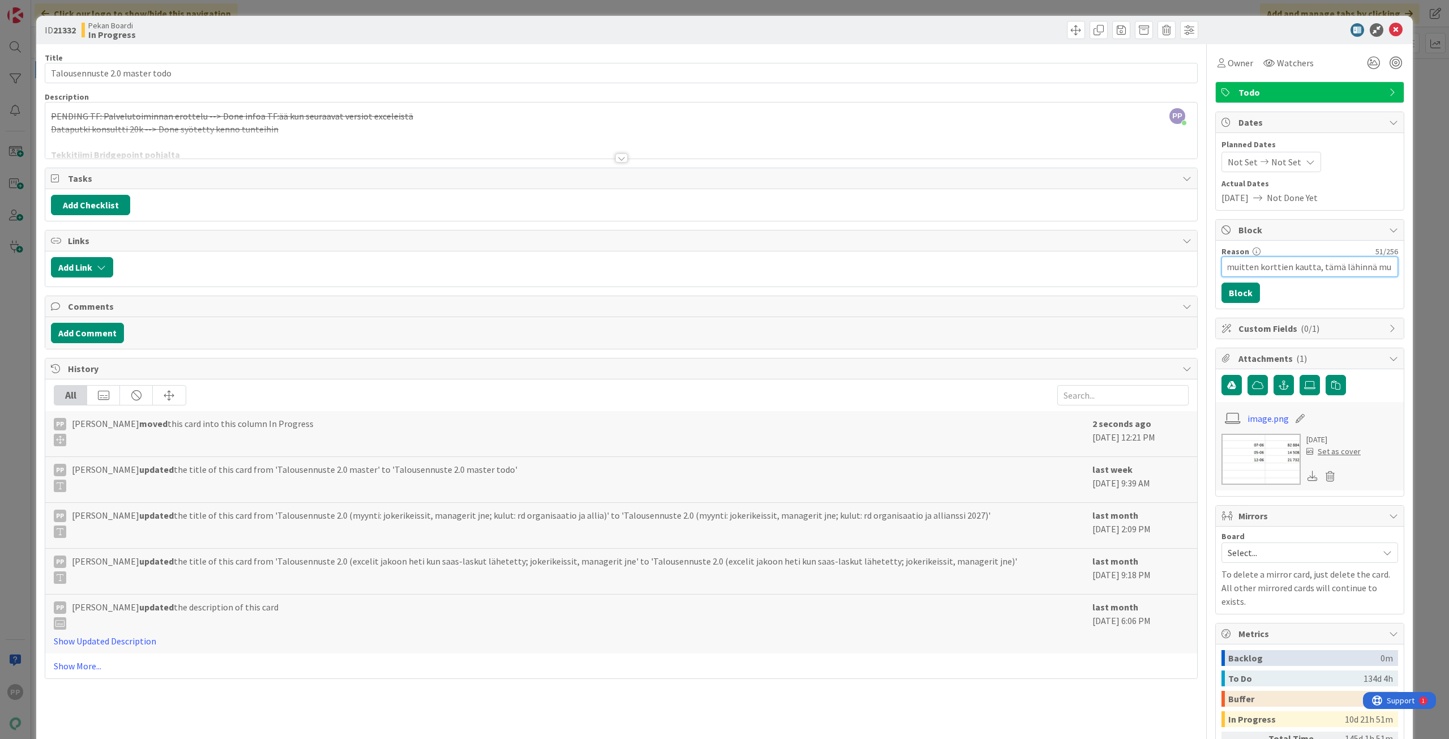
scroll to position [0, 38]
type input "Etenee muitten korttien kautta, tämä lähinnä muistiin"
click at [1231, 292] on button "Block" at bounding box center [1241, 292] width 38 height 20
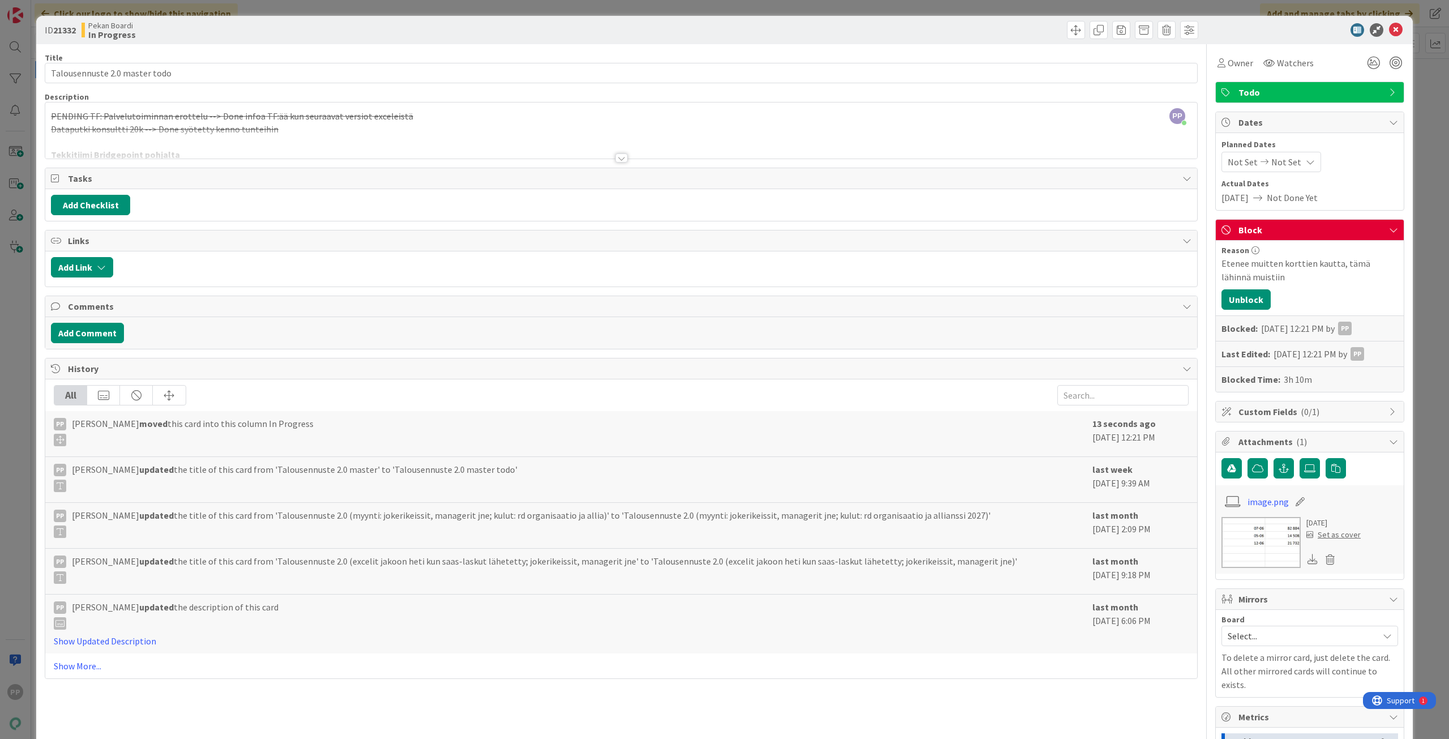
click at [1415, 285] on div "ID 21332 Pekan Boardi In Progress Title 29 / 128 Talousennuste 2.0 master todo …" at bounding box center [724, 369] width 1449 height 739
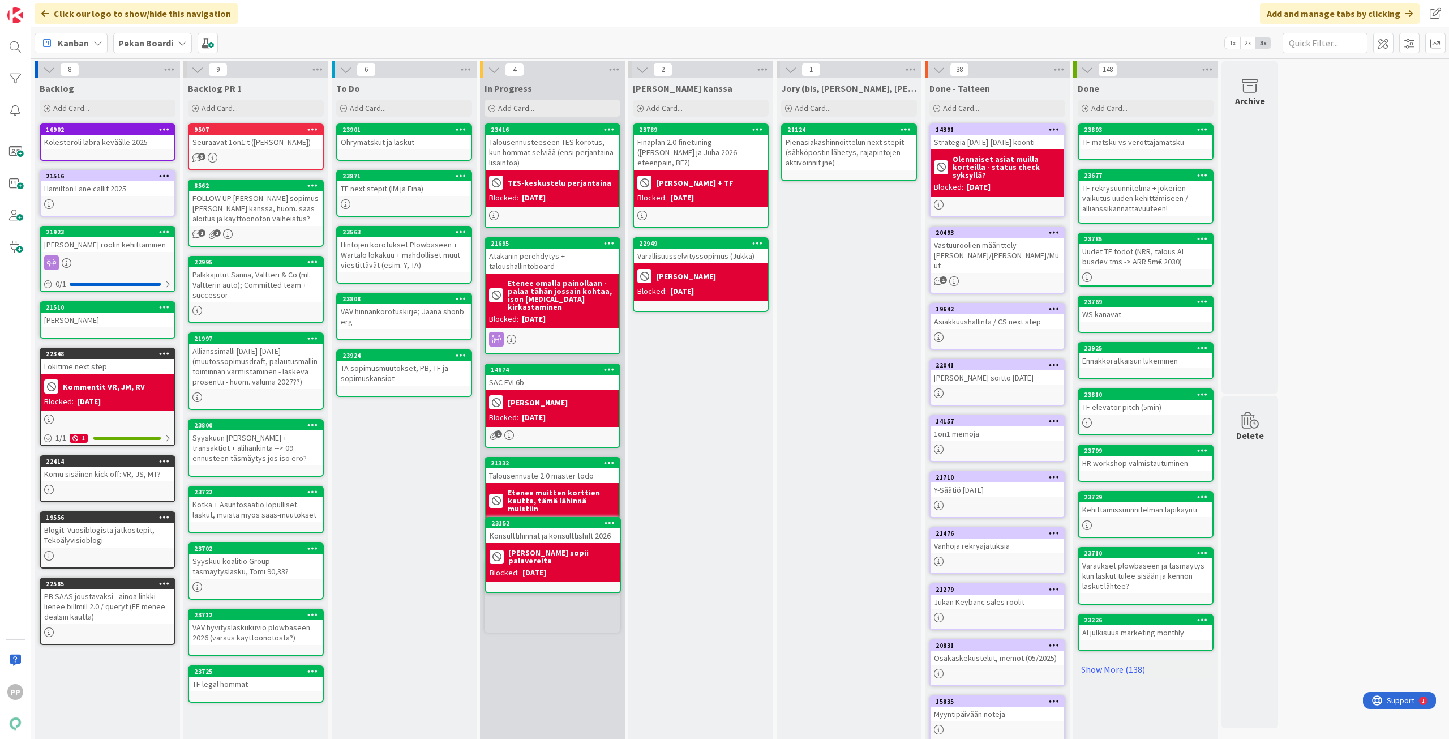
scroll to position [7, 0]
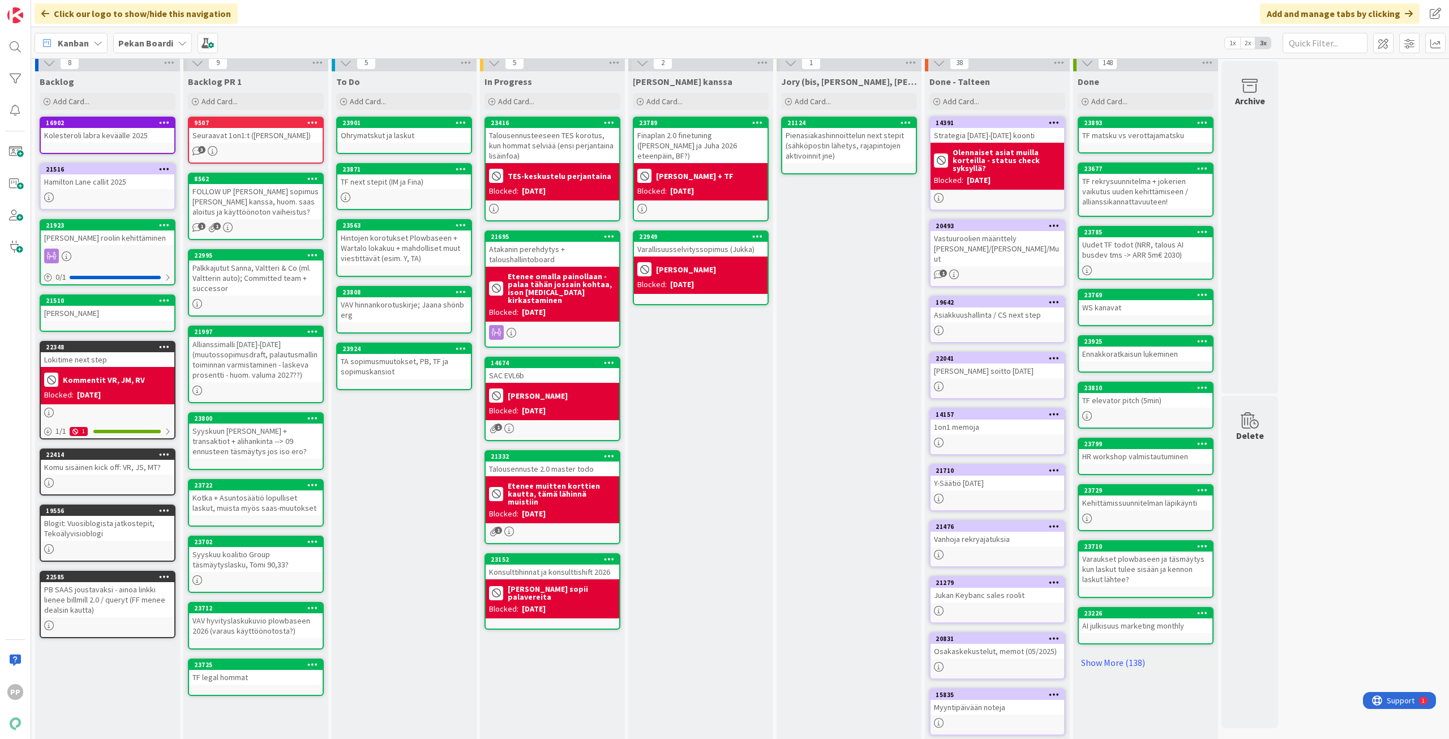
click at [680, 499] on div "[PERSON_NAME] kanssa Add Card... 23789 Finaplan 2.0 finetuning ([PERSON_NAME] j…" at bounding box center [700, 421] width 145 height 700
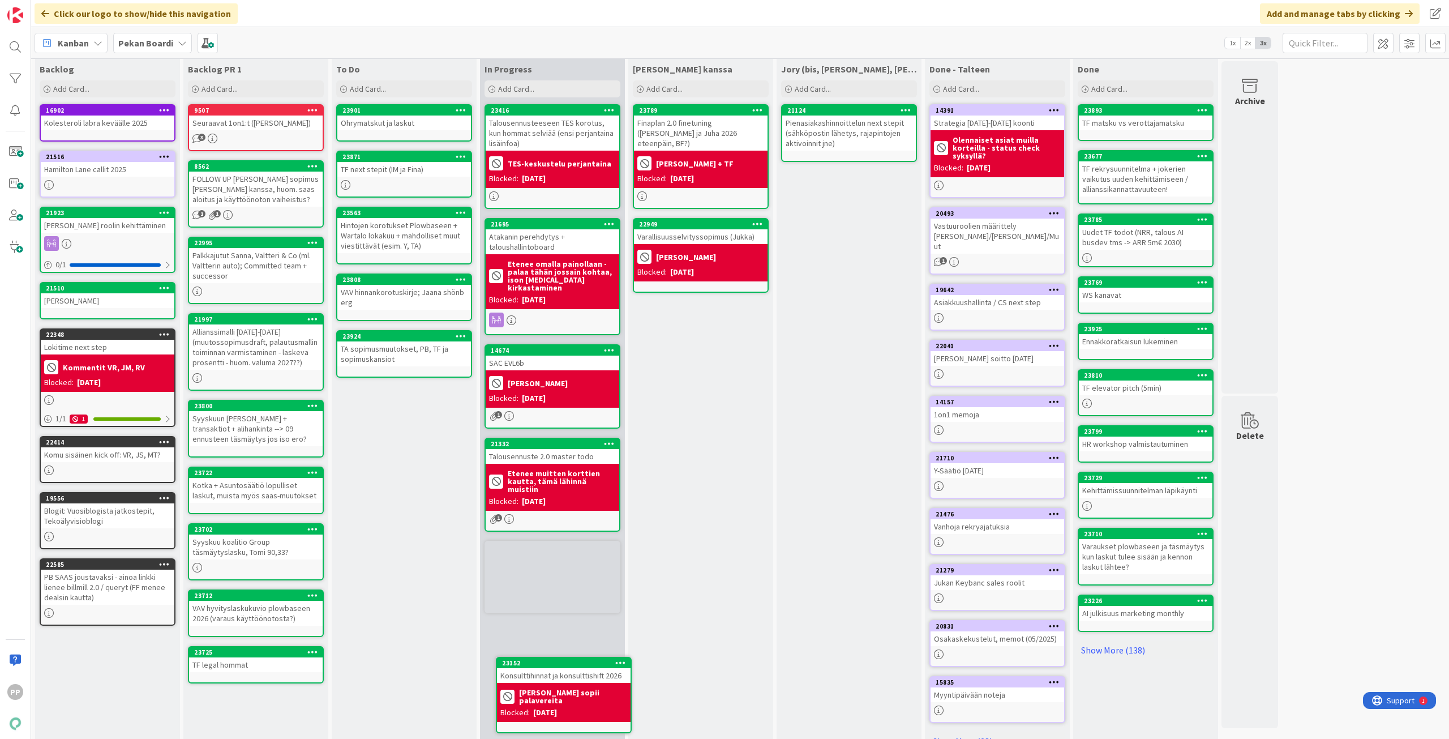
scroll to position [35, 0]
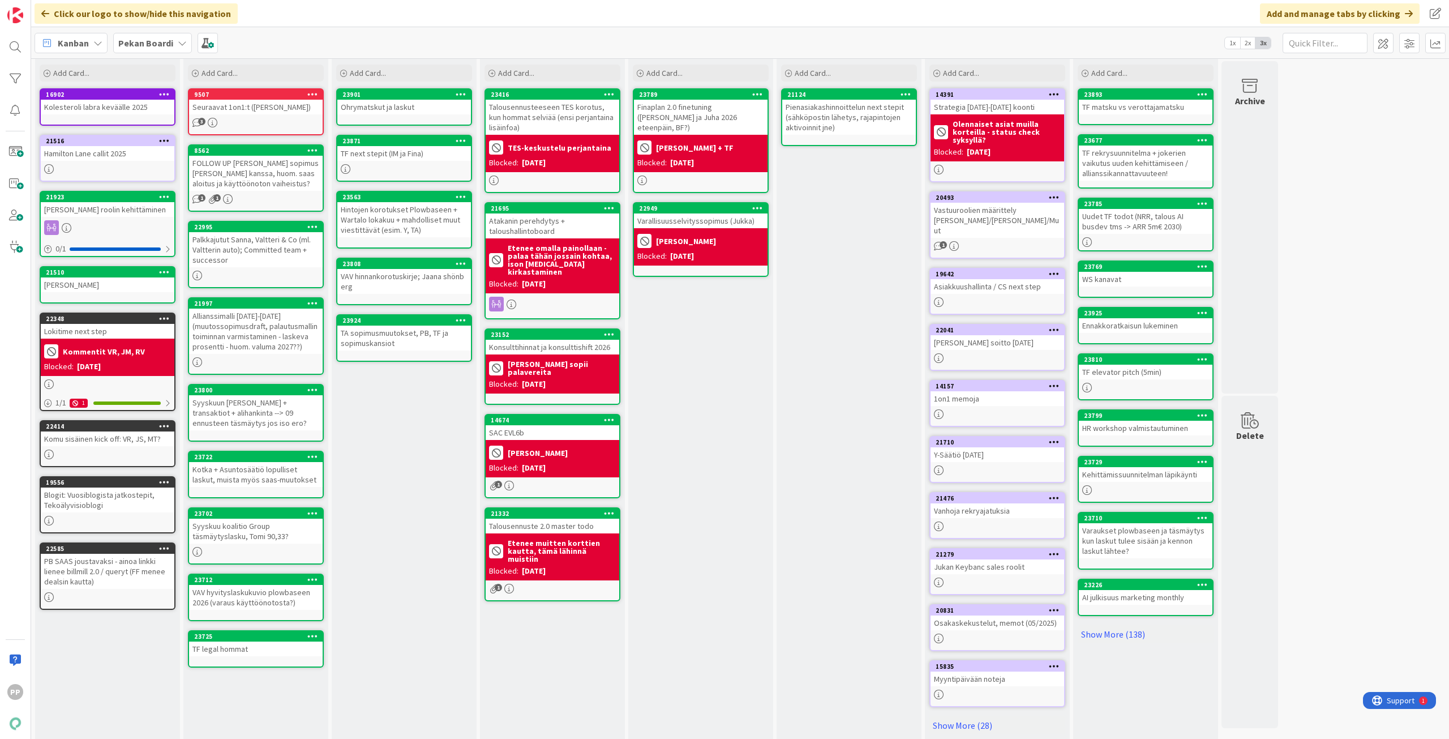
click at [705, 378] on div "[PERSON_NAME] kanssa Add Card... 23789 Finaplan 2.0 finetuning ([PERSON_NAME] j…" at bounding box center [700, 393] width 145 height 700
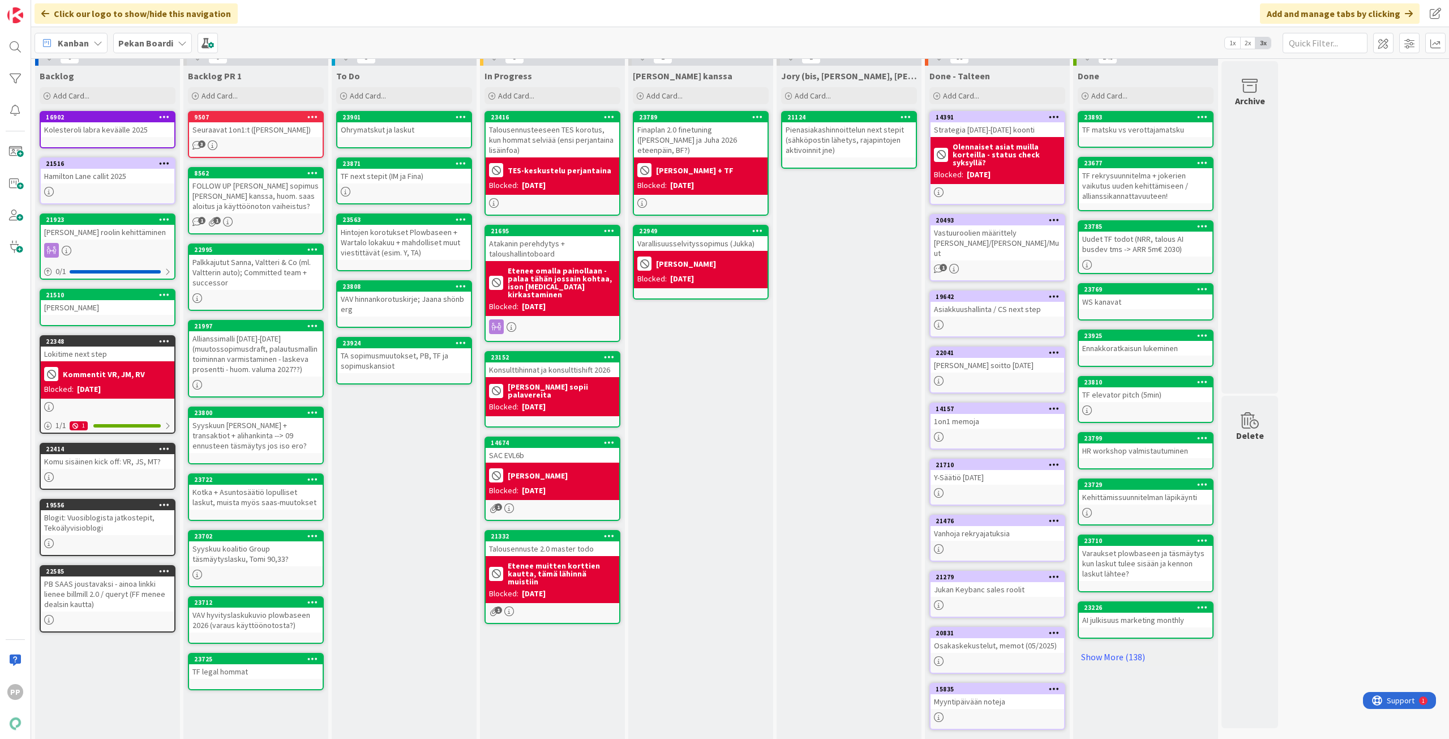
scroll to position [0, 0]
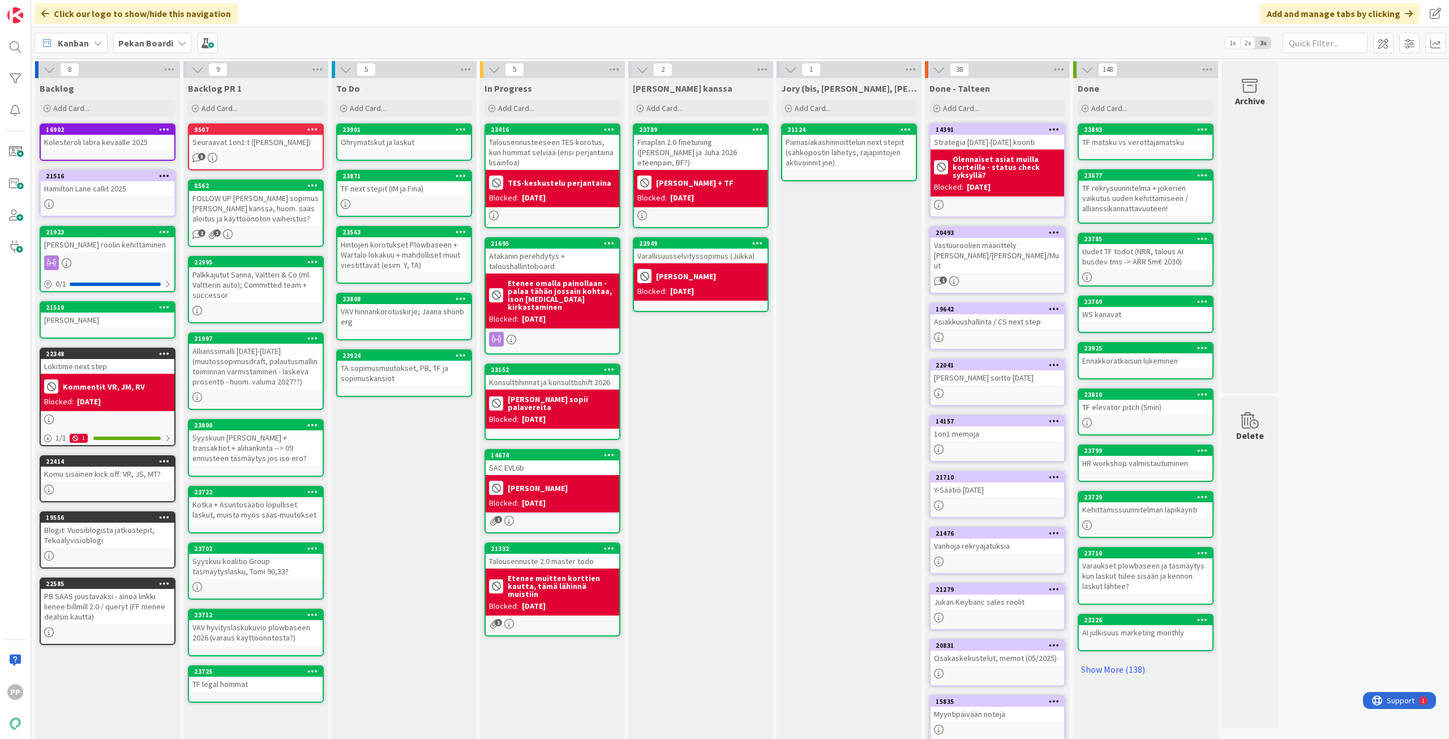
click at [717, 449] on div "[PERSON_NAME] kanssa Add Card... 23789 Finaplan 2.0 finetuning ([PERSON_NAME] j…" at bounding box center [700, 428] width 145 height 700
click at [403, 453] on div "To Do Add Card... 23901 Ohrymatskut ja laskut 23871 TF next stepit (IM ja Fina)…" at bounding box center [404, 428] width 145 height 700
click at [410, 469] on div "To Do Add Card... 23901 Ohrymatskut ja laskut 23871 TF next stepit (IM ja Fina)…" at bounding box center [404, 428] width 145 height 700
click at [429, 529] on div "To Do Add Card... 23901 Ohrymatskut ja laskut 23924 TA sopimusmuutokset, PB, TF…" at bounding box center [404, 428] width 145 height 700
click at [703, 426] on div "[PERSON_NAME] kanssa Add Card... 23789 Finaplan 2.0 finetuning ([PERSON_NAME] j…" at bounding box center [700, 428] width 145 height 700
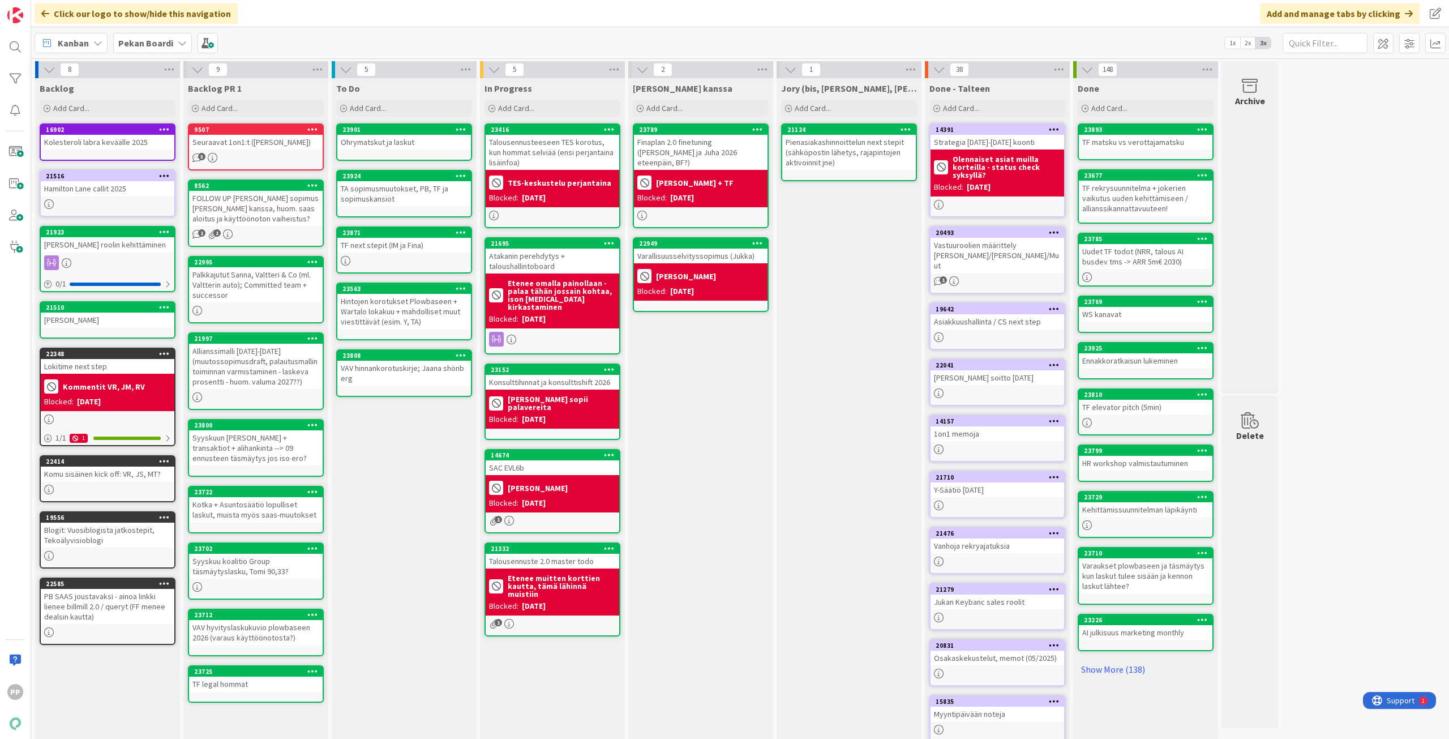
click at [421, 463] on div "To Do Add Card... 23901 Ohrymatskut ja laskut 23924 TA sopimusmuutokset, PB, TF…" at bounding box center [404, 428] width 145 height 700
click at [411, 515] on div "To Do Add Card... 23901 Ohrymatskut ja laskut 23924 TA sopimusmuutokset, PB, TF…" at bounding box center [404, 428] width 145 height 700
click at [831, 436] on div "Jory (bis, kenno, bohr) Add Card... 21124 Pienasiakashinnoittelun next stepit (…" at bounding box center [849, 428] width 145 height 700
click at [705, 430] on div "[PERSON_NAME] kanssa Add Card... 23789 Finaplan 2.0 finetuning ([PERSON_NAME] j…" at bounding box center [700, 428] width 145 height 700
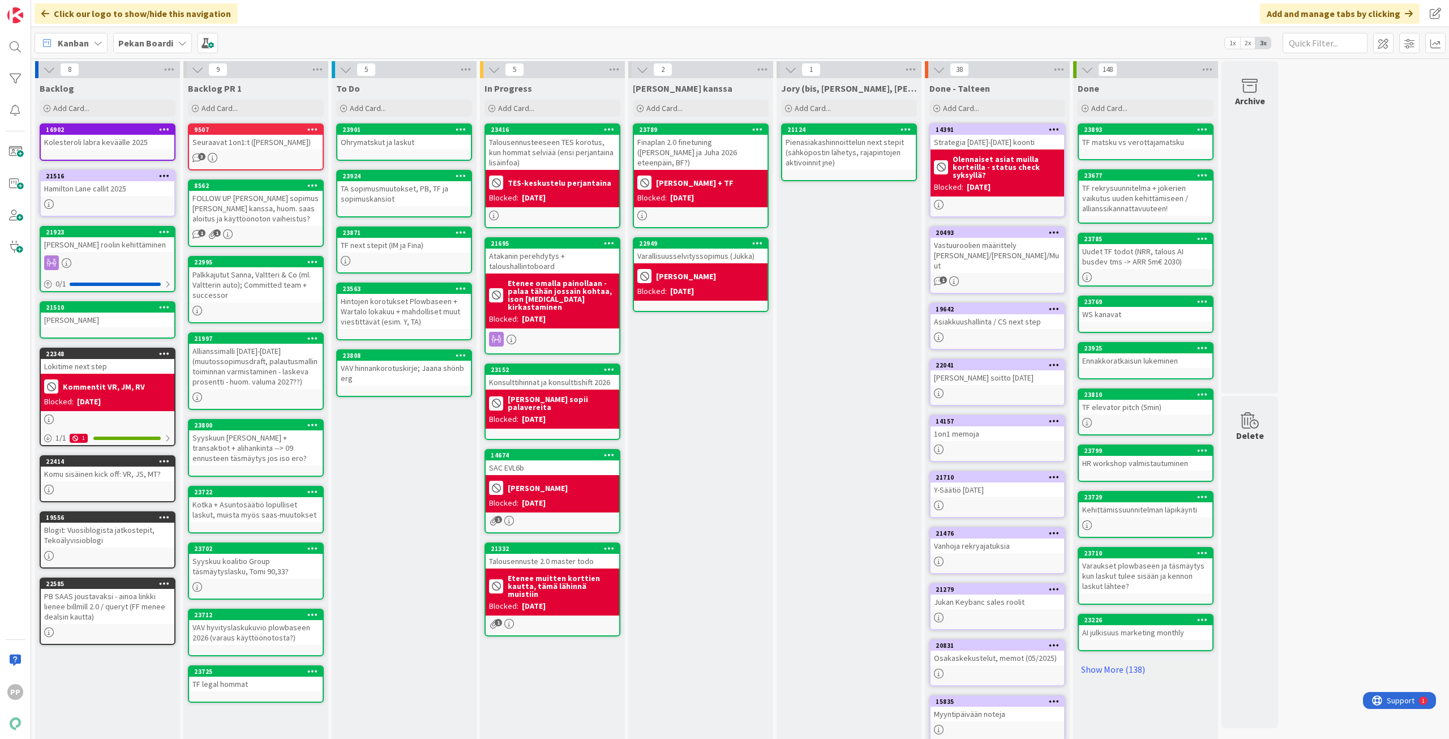
click at [704, 433] on div "[PERSON_NAME] kanssa Add Card... 23789 Finaplan 2.0 finetuning ([PERSON_NAME] j…" at bounding box center [700, 428] width 145 height 700
click at [370, 526] on div "To Do Add Card... 23901 Ohrymatskut ja laskut 23924 TA sopimusmuutokset, PB, TF…" at bounding box center [404, 428] width 145 height 700
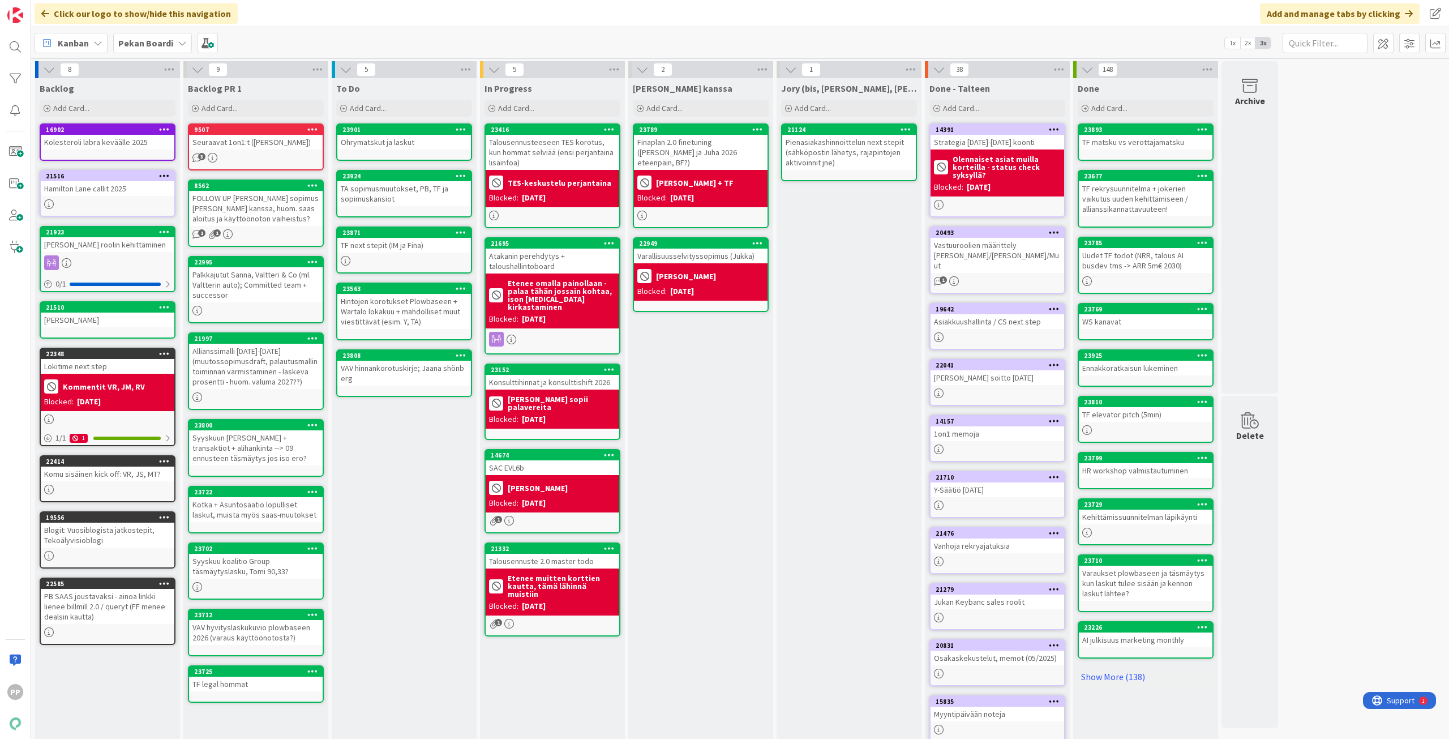
click at [456, 533] on div "To Do Add Card... 23901 Ohrymatskut ja laskut 23924 TA sopimusmuutokset, PB, TF…" at bounding box center [404, 428] width 145 height 700
drag, startPoint x: 708, startPoint y: 409, endPoint x: 709, endPoint y: 401, distance: 8.0
click at [709, 409] on div "[PERSON_NAME] kanssa Add Card... 23789 Finaplan 2.0 finetuning ([PERSON_NAME] j…" at bounding box center [700, 428] width 145 height 700
click at [393, 519] on div "To Do Add Card... 23901 Ohrymatskut ja laskut 23924 TA sopimusmuutokset, PB, TF…" at bounding box center [404, 428] width 145 height 700
click at [421, 243] on div "TF next stepit (IM ja Fina)" at bounding box center [404, 245] width 134 height 15
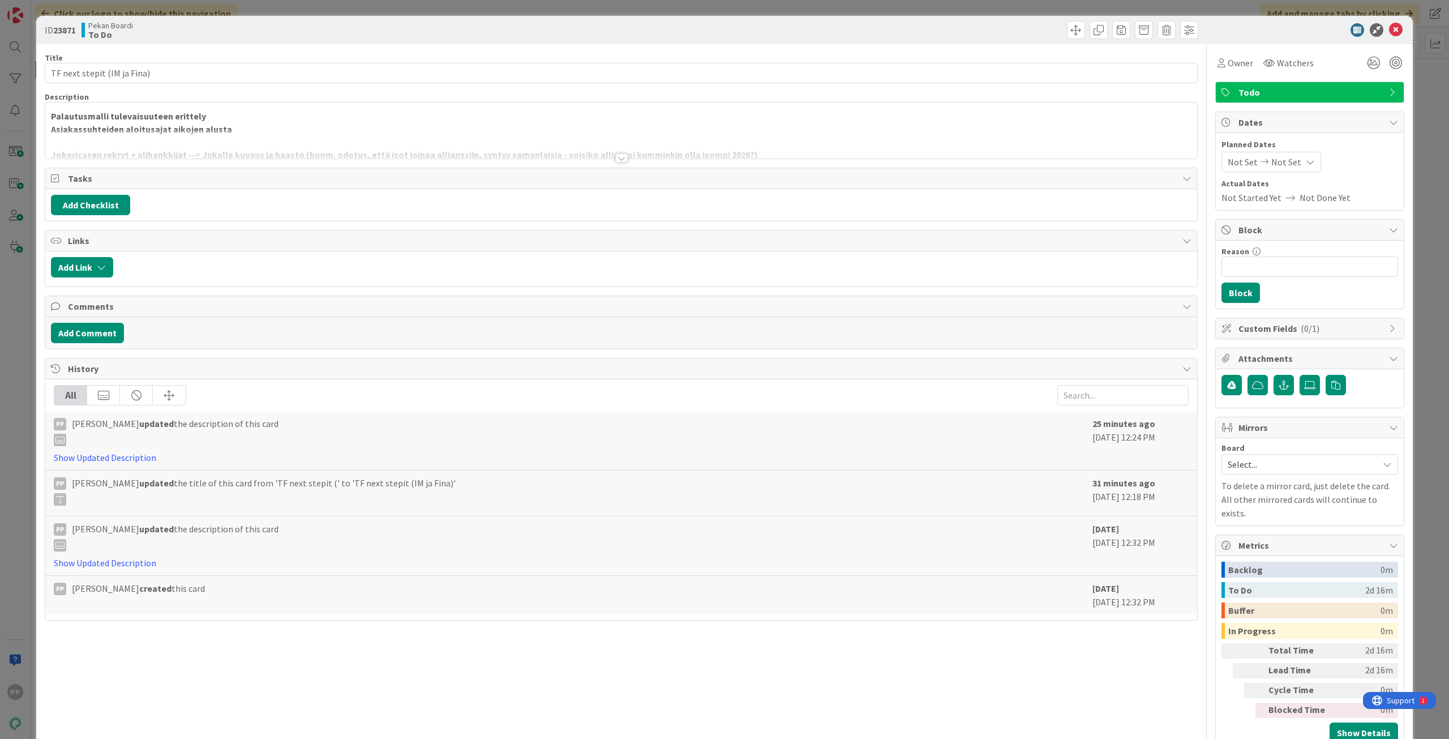
click at [201, 140] on div at bounding box center [621, 144] width 1152 height 29
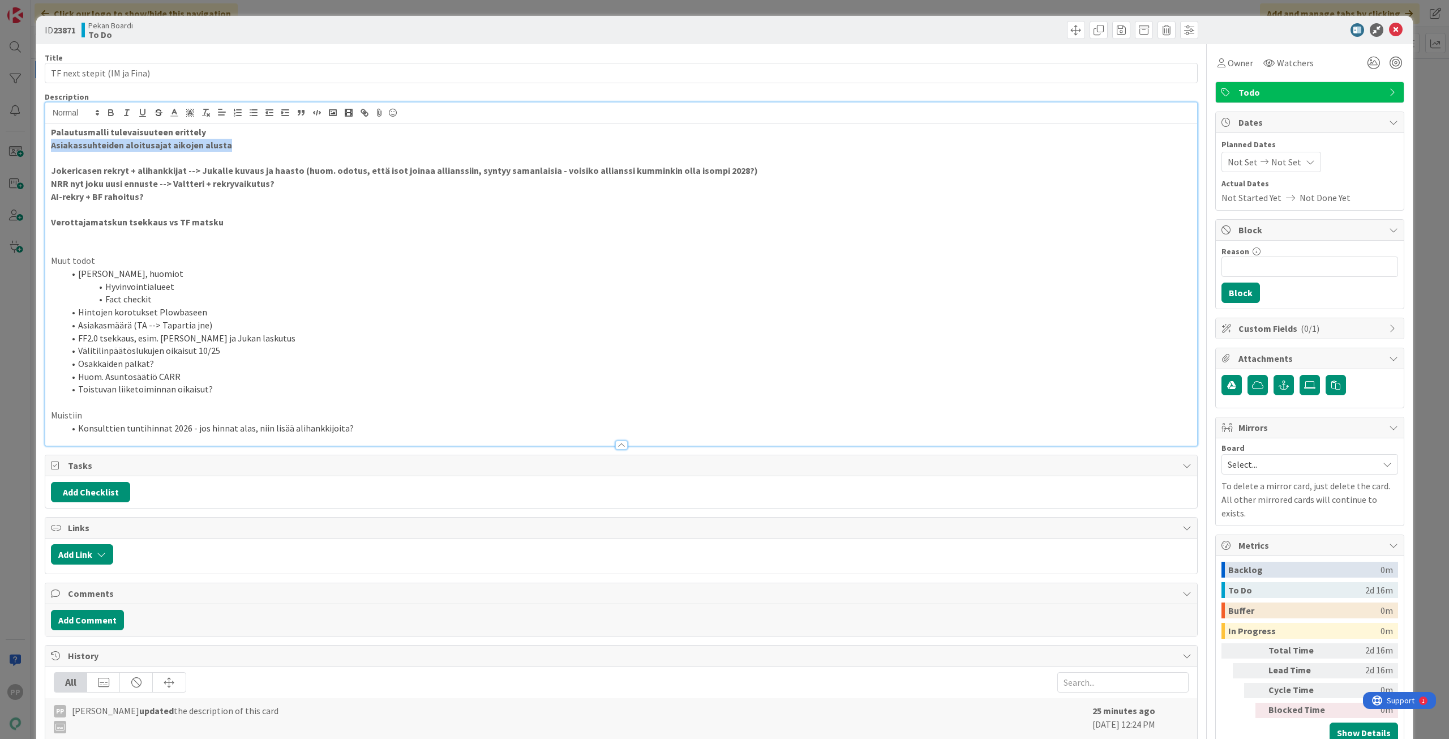
drag, startPoint x: 190, startPoint y: 151, endPoint x: 42, endPoint y: 147, distance: 147.2
click at [42, 147] on div "ID 23871 Pekan Boardi To Do Title 27 / 128 TF next stepit (IM ja Fina) Descript…" at bounding box center [724, 466] width 1377 height 900
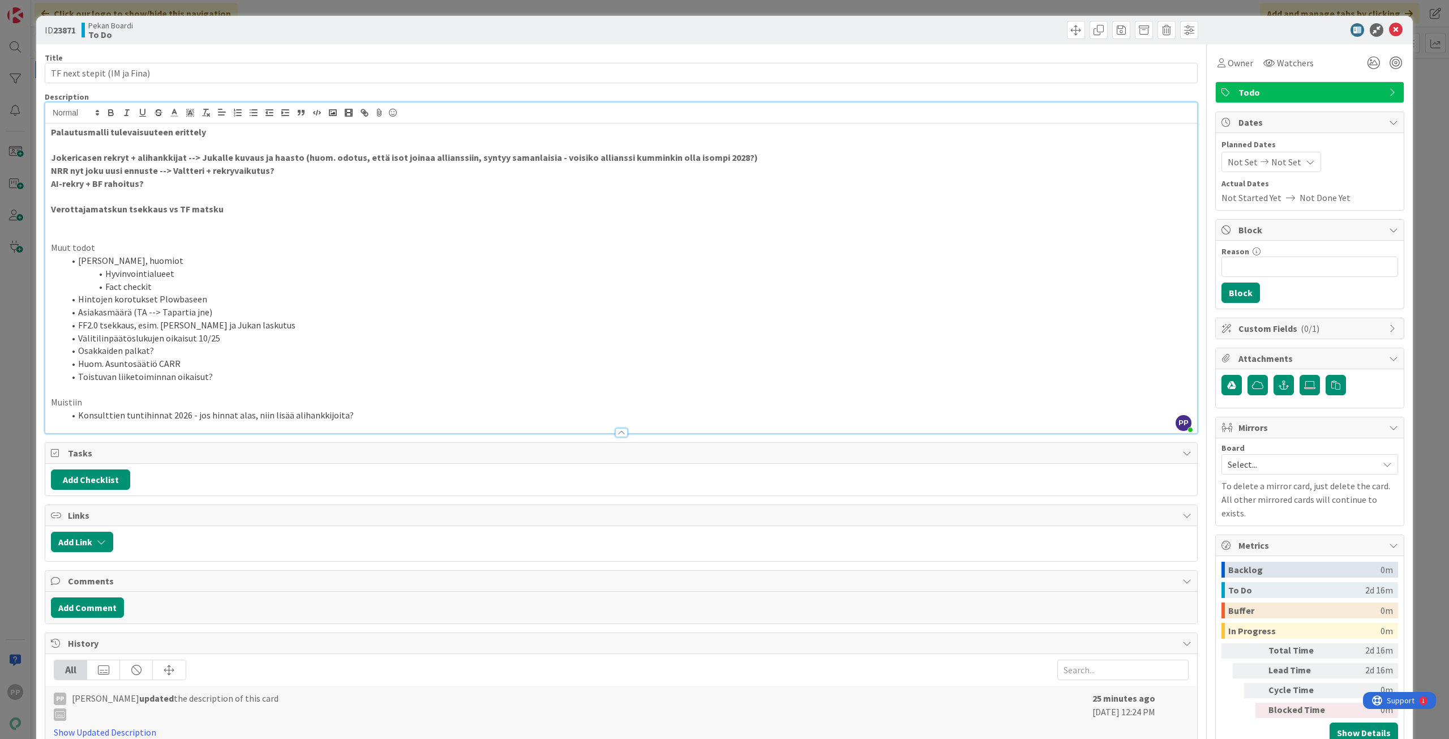
click at [59, 161] on strong "Jokericasen rekryt + alihankkijat --> Jukalle kuvaus ja haasto (huom. odotus, e…" at bounding box center [404, 157] width 707 height 11
click at [147, 88] on div "Title 27 / 128 TF next stepit (IM ja Fina) Description PP [PERSON_NAME] just jo…" at bounding box center [621, 469] width 1153 height 851
click at [168, 52] on div "Title 27 / 128 TF next stepit (IM ja Fina) Description PP [PERSON_NAME] just jo…" at bounding box center [621, 469] width 1153 height 851
click at [179, 34] on div "Pekan Boardi To Do" at bounding box center [350, 30] width 537 height 18
click at [204, 7] on div "ID 23871 Pekan Boardi To Do Title 27 / 128 TF next stepit (IM ja Fina) Descript…" at bounding box center [724, 369] width 1449 height 739
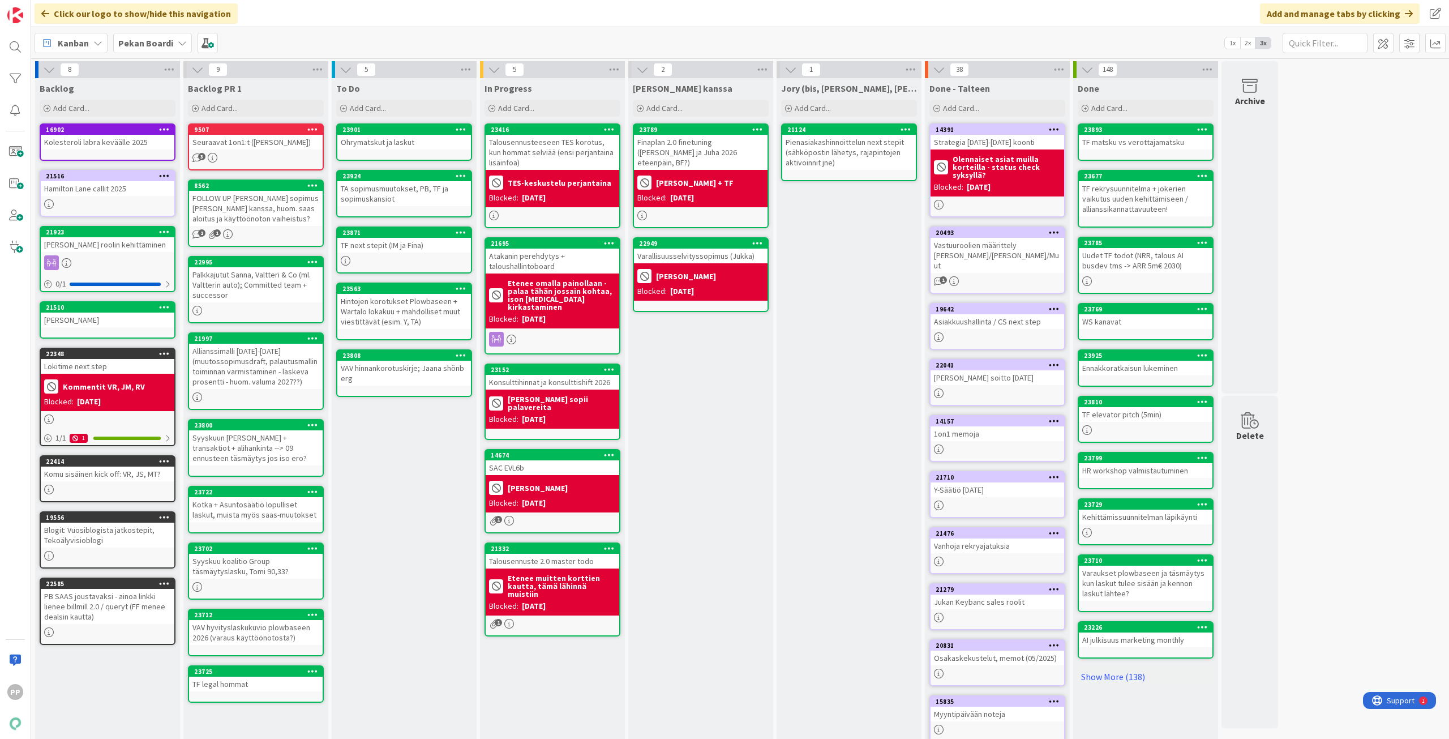
click at [419, 143] on div "Ohrymatskut ja laskut" at bounding box center [404, 142] width 134 height 15
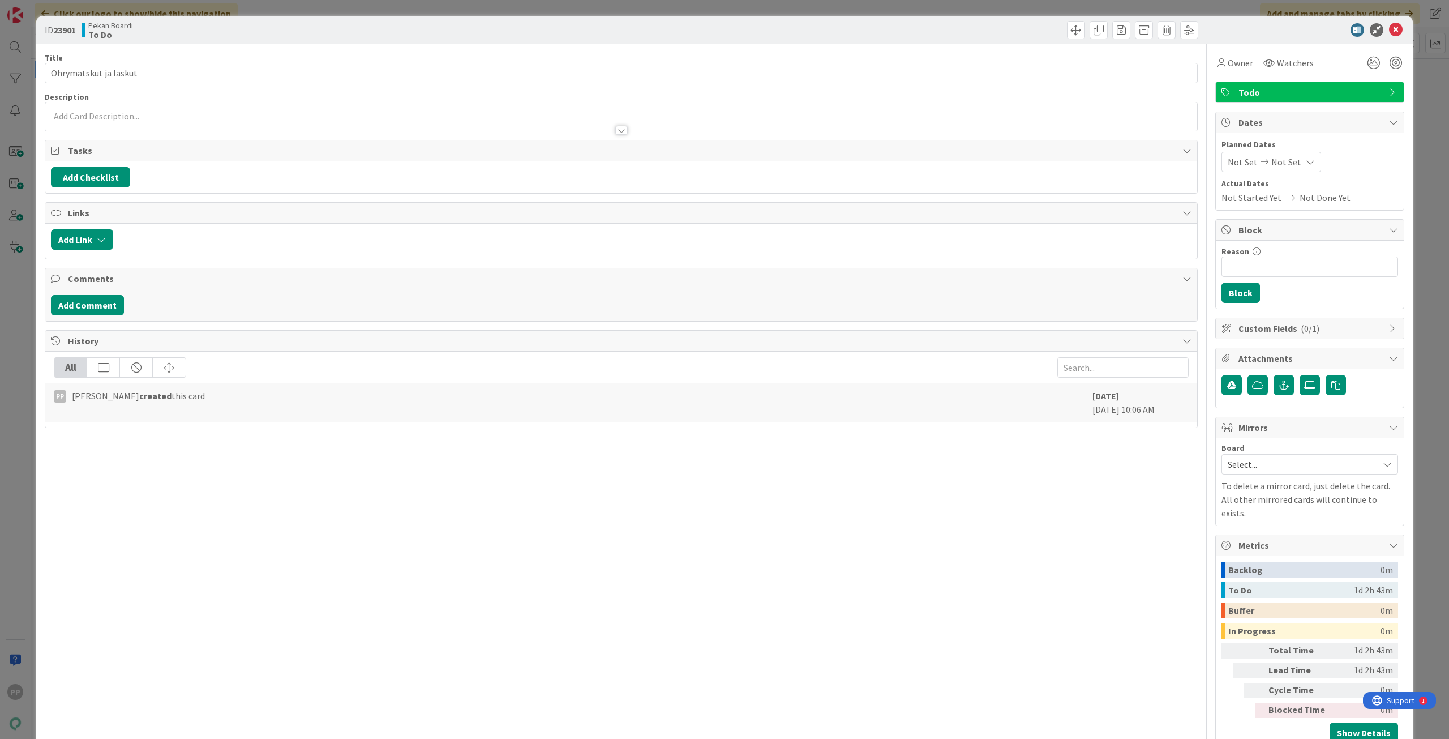
click at [281, 110] on p at bounding box center [621, 116] width 1141 height 13
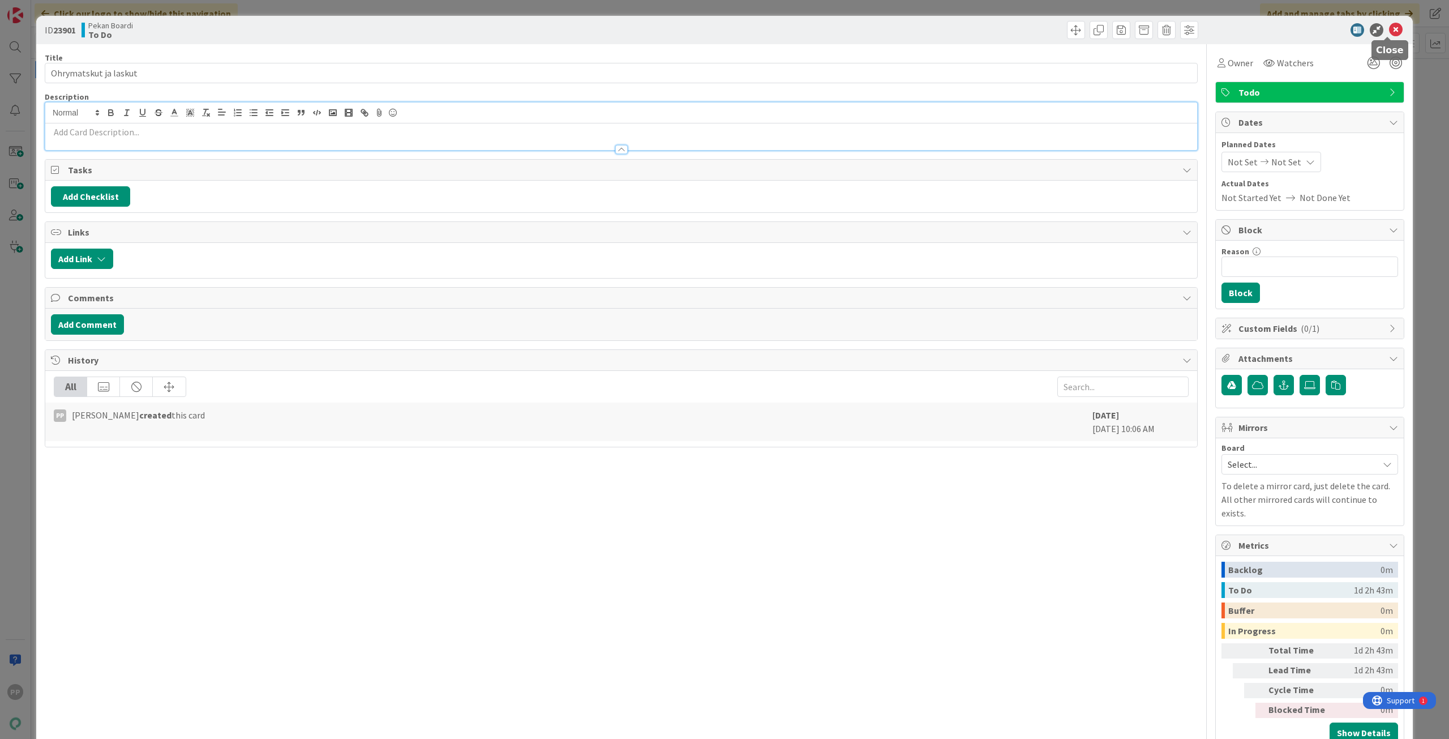
click at [1389, 33] on icon at bounding box center [1396, 30] width 14 height 14
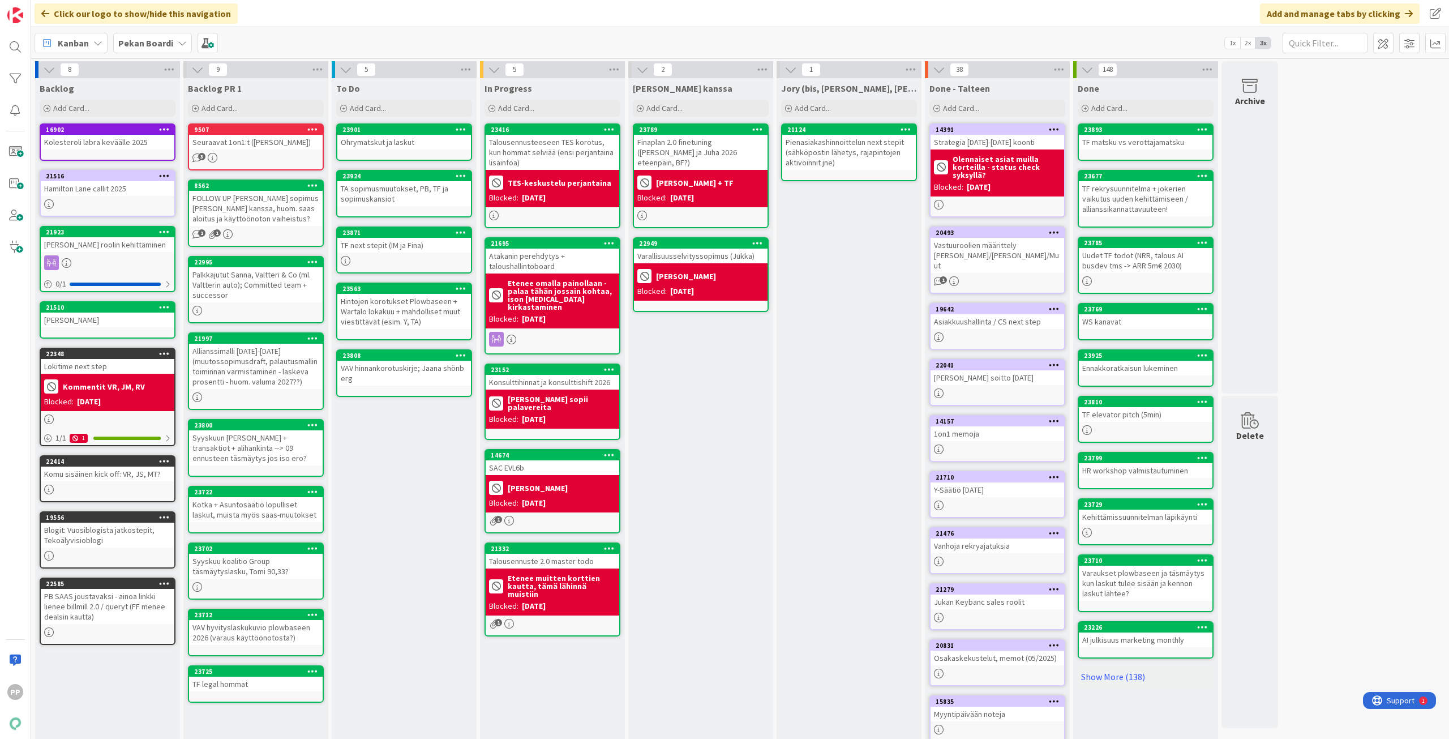
click at [444, 252] on div "TF next stepit (IM ja Fina)" at bounding box center [404, 245] width 134 height 15
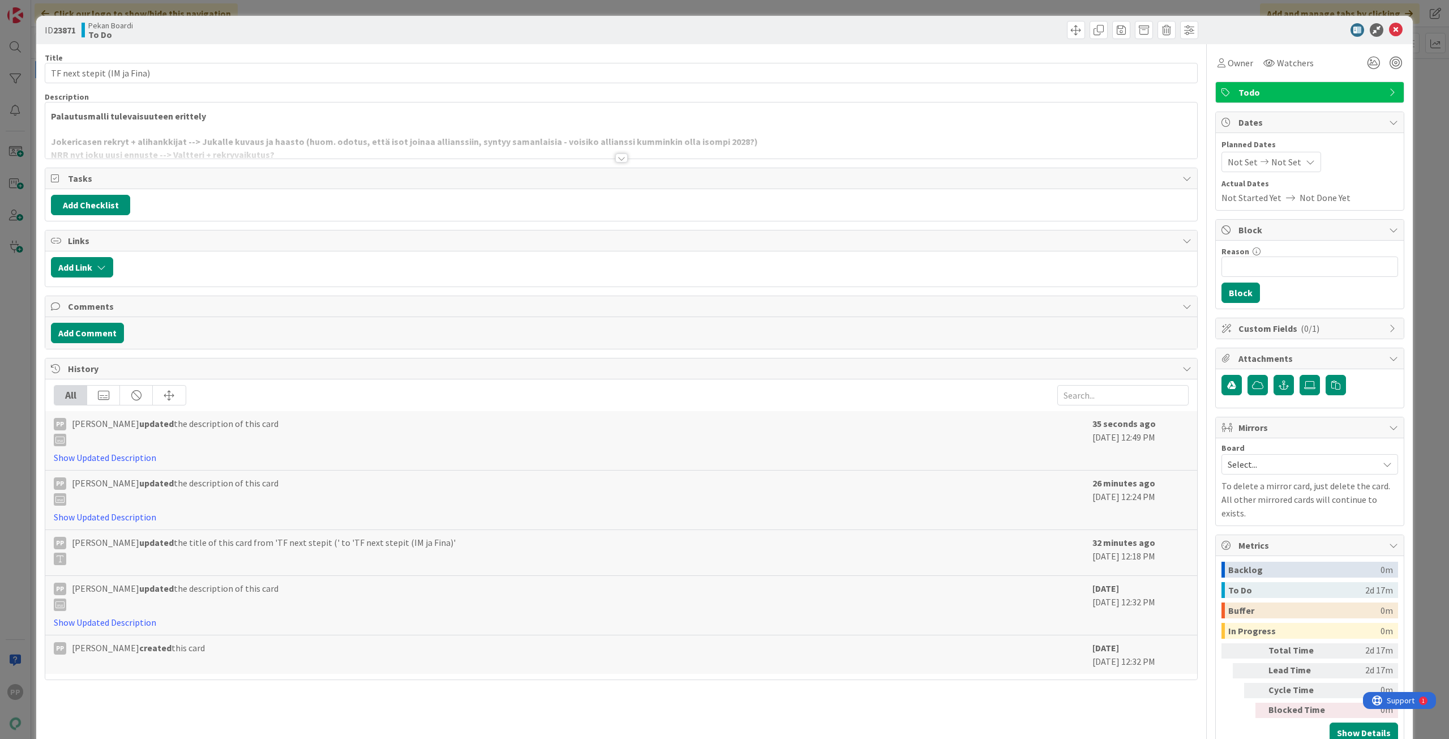
click at [258, 135] on div at bounding box center [621, 144] width 1152 height 29
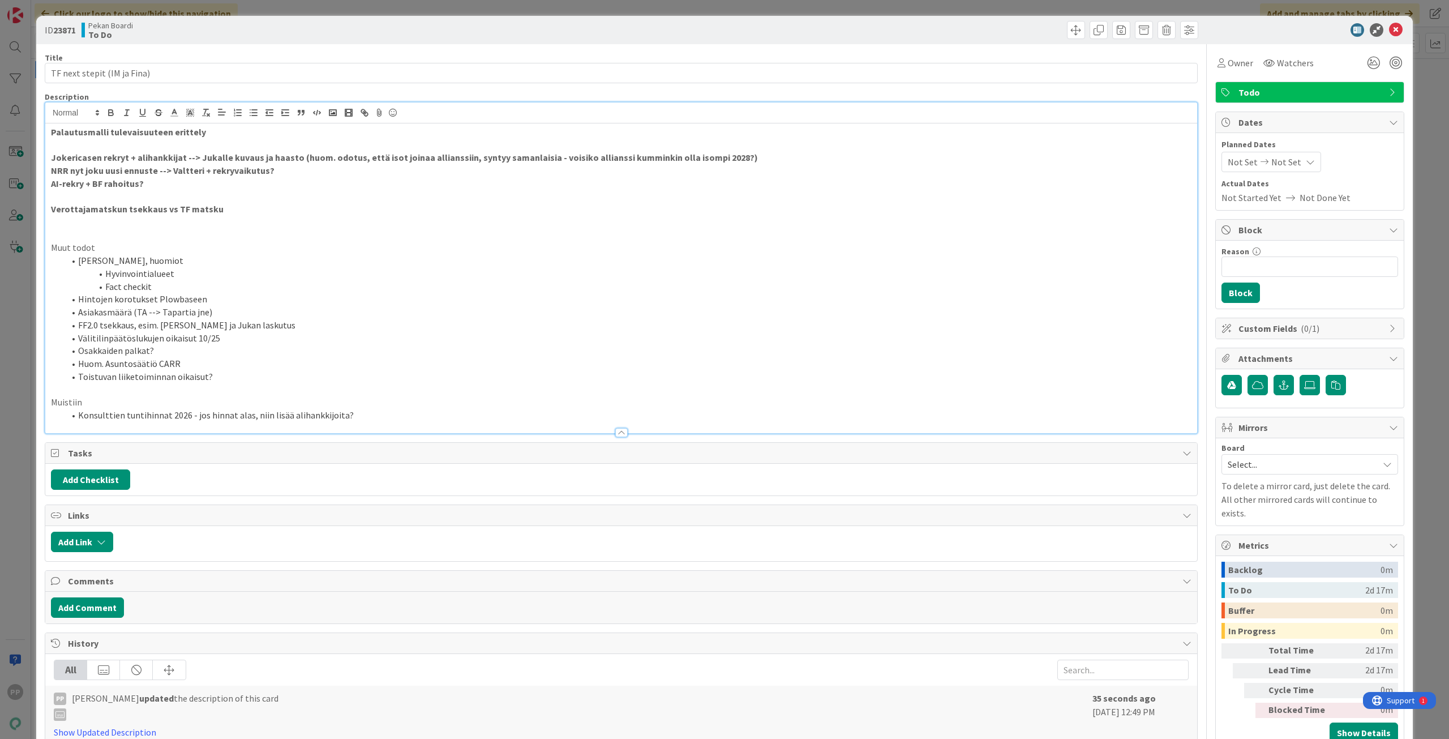
click at [288, 131] on p "Palautusmalli tulevaisuuteen erittely" at bounding box center [621, 132] width 1141 height 13
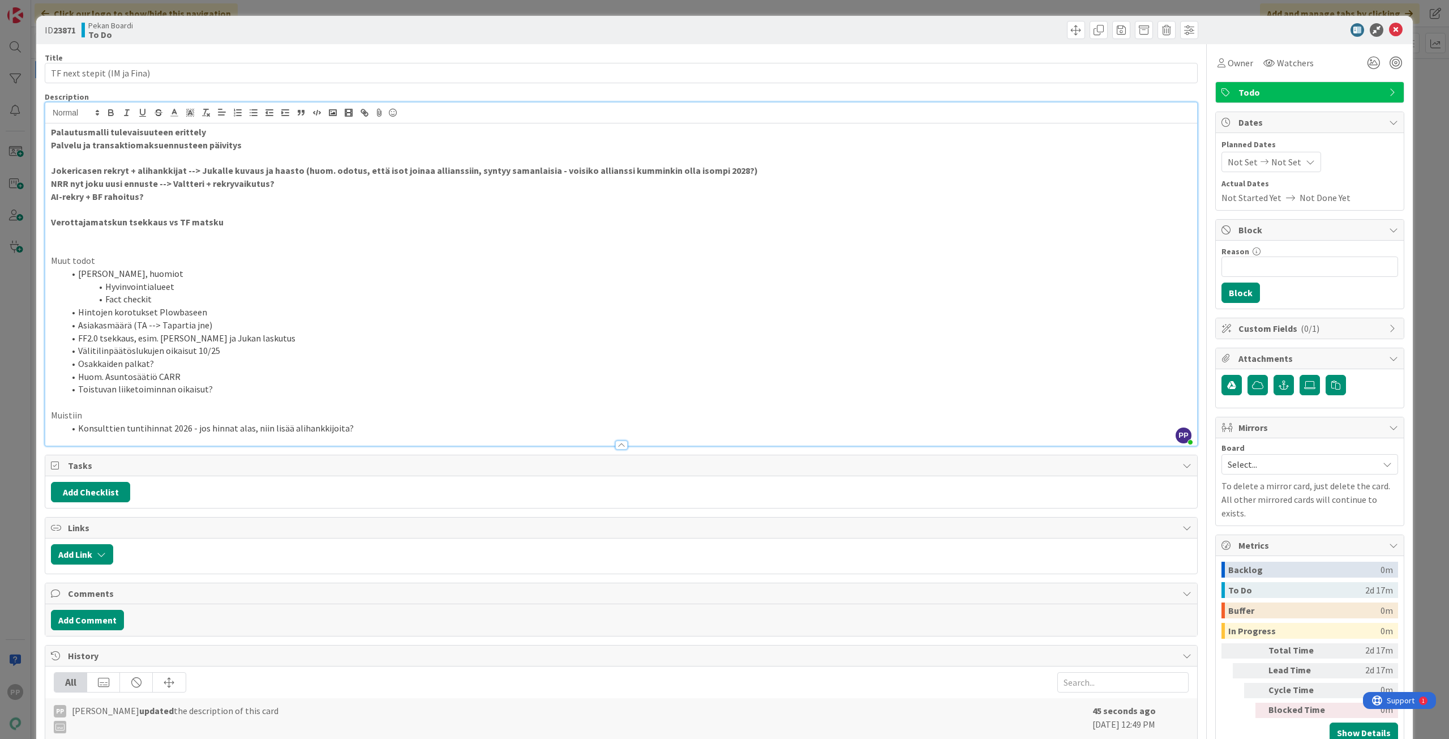
click at [354, 83] on div "Title 27 / 128 TF next stepit (IM ja Fina) Description PP [PERSON_NAME] just jo…" at bounding box center [621, 505] width 1153 height 923
click at [359, 56] on div "Title 27 / 128" at bounding box center [621, 58] width 1153 height 10
click at [367, 10] on div "ID 23871 Pekan Boardi To Do Title 27 / 128 TF next stepit (IM ja Fina) Descript…" at bounding box center [724, 369] width 1449 height 739
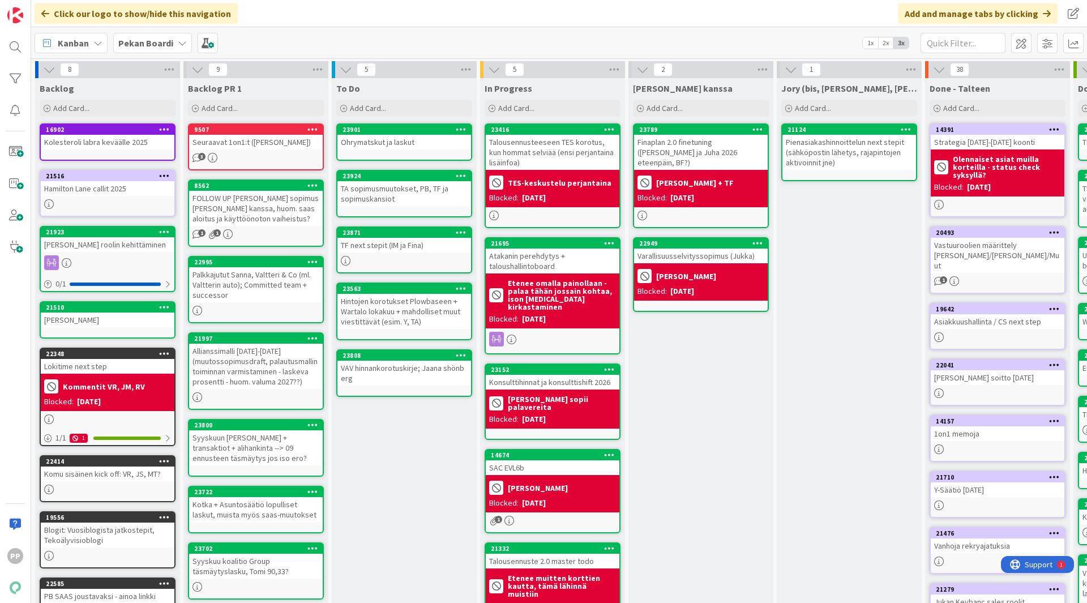
click at [684, 483] on div "[PERSON_NAME] kanssa Add Card... 23789 Finaplan 2.0 finetuning ([PERSON_NAME] j…" at bounding box center [700, 428] width 145 height 700
click at [398, 246] on div "TF next stepit (IM ja Fina)" at bounding box center [404, 245] width 134 height 15
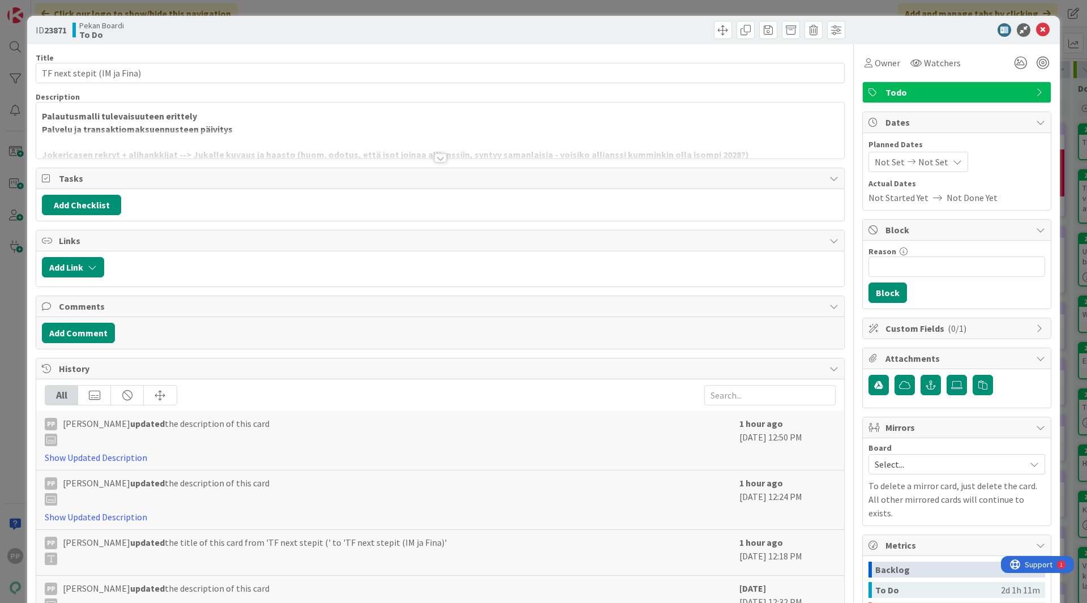
click at [98, 124] on strong "Palvelu ja transaktiomaksuennusteen päivitys" at bounding box center [137, 128] width 191 height 11
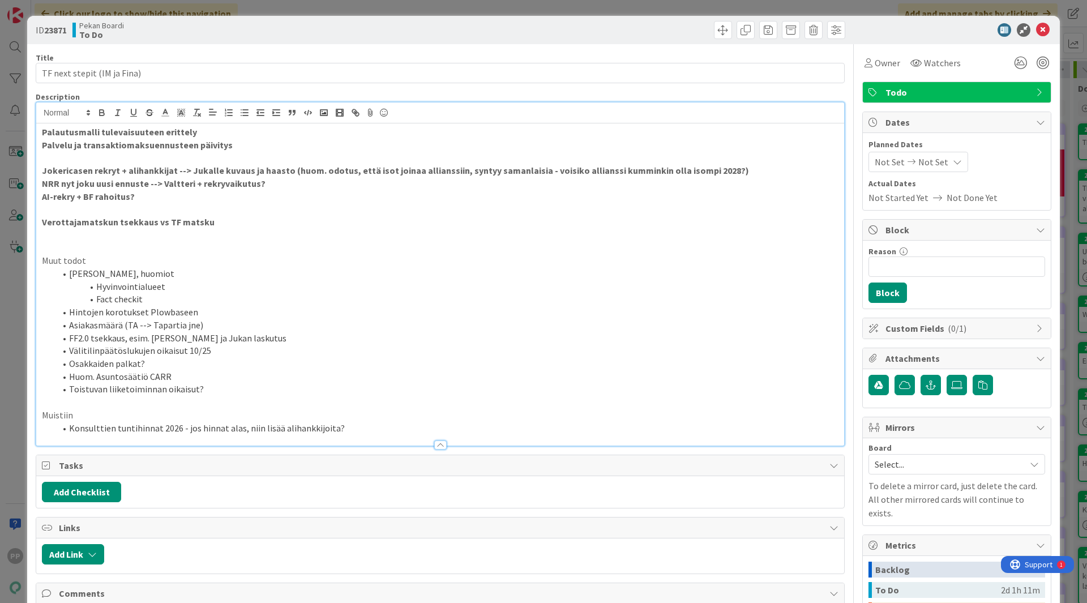
click at [234, 151] on p "Palvelu ja transaktiomaksuennusteen päivitys" at bounding box center [440, 145] width 796 height 13
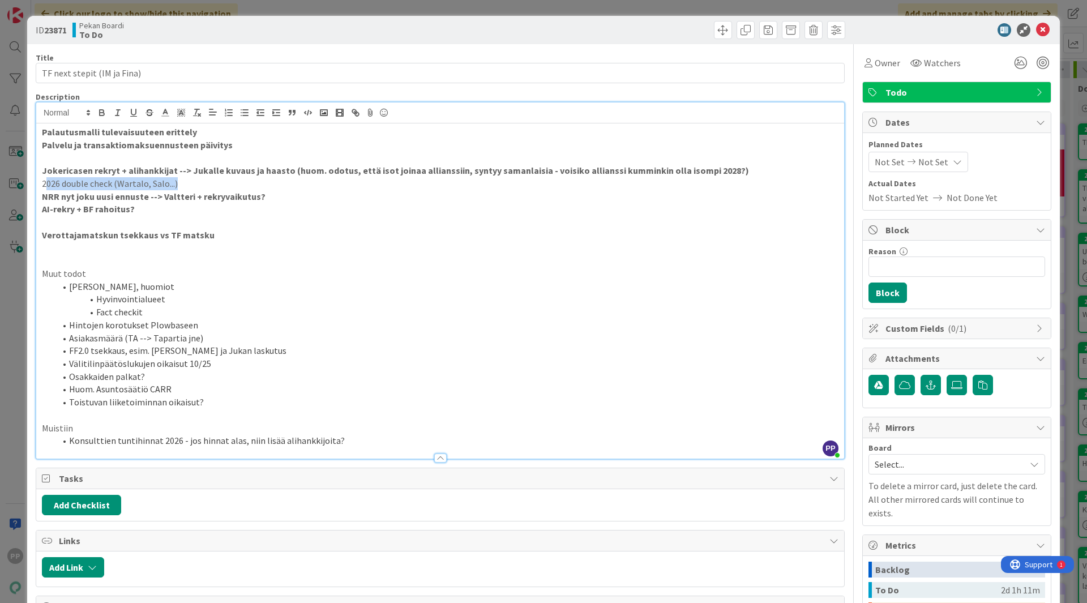
click at [44, 185] on p "2026 double check (Wartalo, Salo...)" at bounding box center [440, 183] width 796 height 13
click at [137, 152] on p at bounding box center [440, 157] width 796 height 13
click at [226, 48] on div "Title 27 / 128 TF next stepit (IM ja Fina) Description PP Pekka Paaskunta just …" at bounding box center [440, 512] width 809 height 936
click at [264, 12] on div "ID 23871 Pekan Boardi To Do Title 27 / 128 TF next stepit (IM ja Fina) Descript…" at bounding box center [543, 301] width 1087 height 603
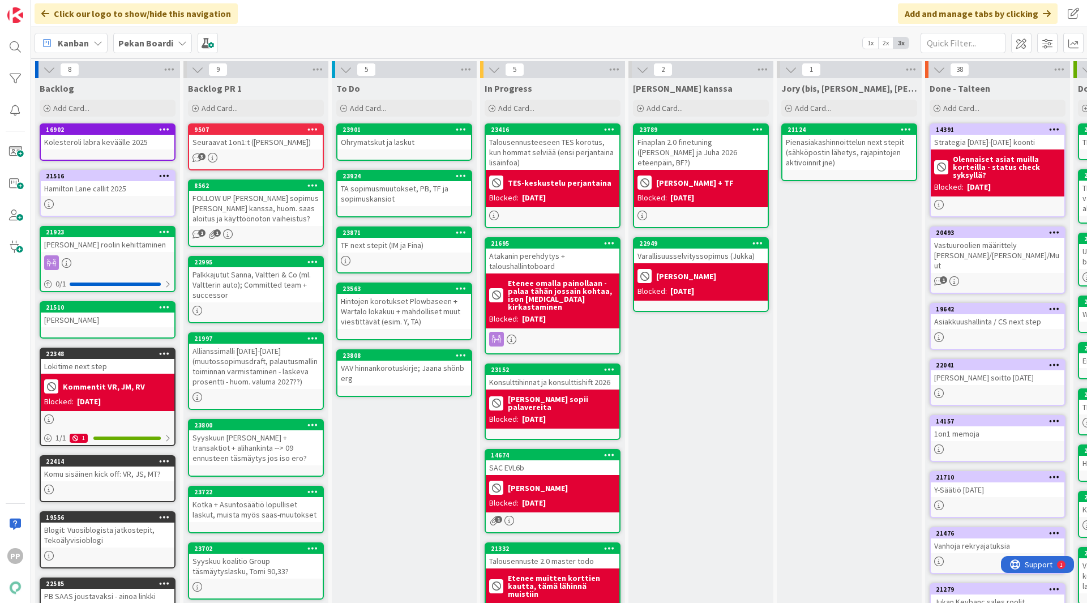
click at [395, 325] on div "To Do Add Card... 23901 Ohrymatskut ja laskut 23924 TA sopimusmuutokset, PB, TF…" at bounding box center [404, 428] width 145 height 700
click at [375, 325] on div "To Do Add Card... 23901 Ohrymatskut ja laskut 23924 TA sopimusmuutokset, PB, TF…" at bounding box center [404, 428] width 145 height 700
click at [697, 325] on div "[PERSON_NAME] kanssa Add Card... 23789 Finaplan 2.0 finetuning ([PERSON_NAME] j…" at bounding box center [700, 428] width 145 height 700
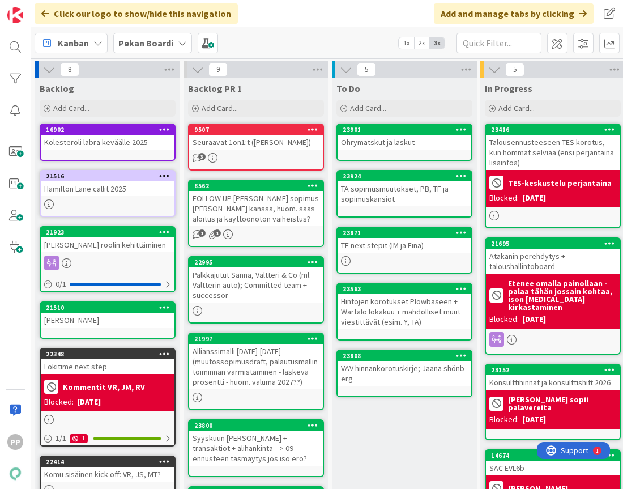
click at [381, 325] on div "To Do Add Card... 23901 Ohrymatskut ja laskut 23924 TA sopimusmuutokset, PB, TF…" at bounding box center [404, 428] width 145 height 700
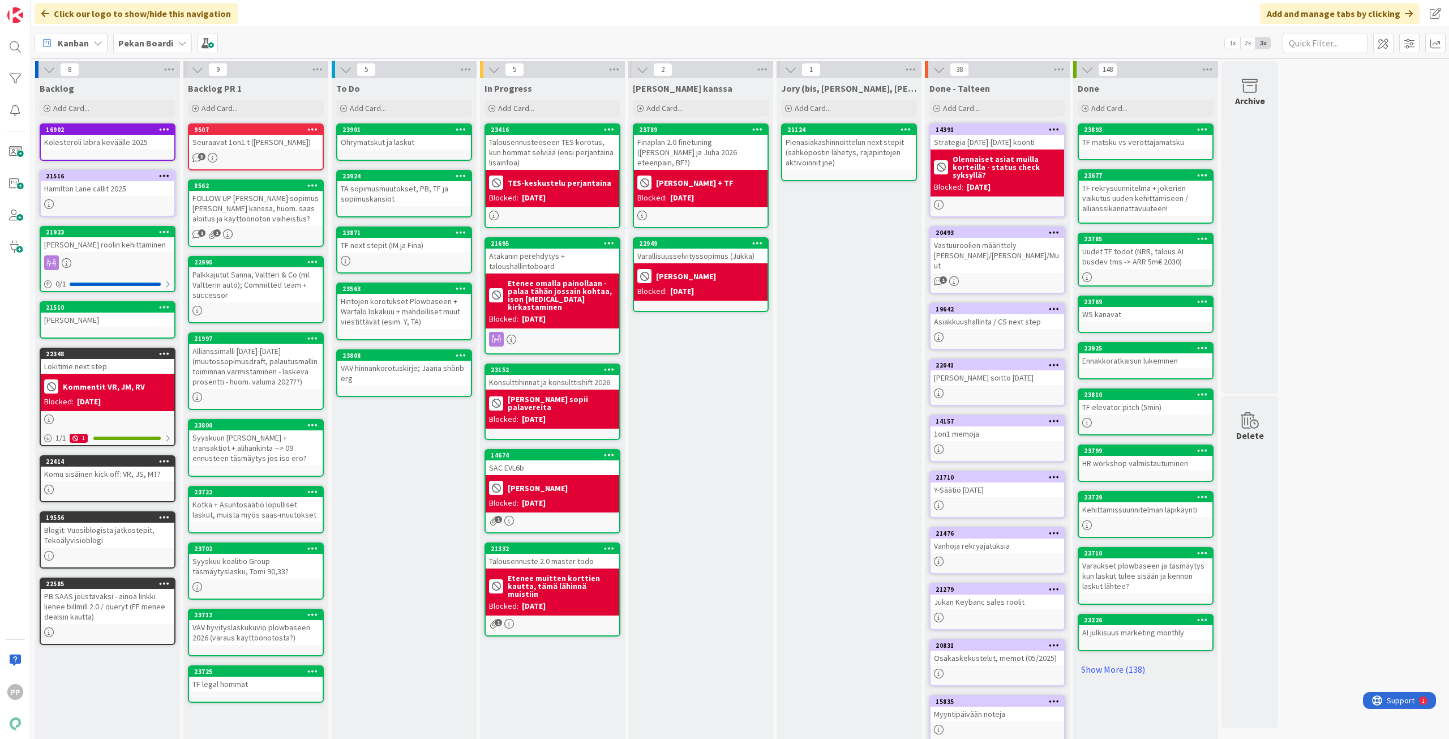
click at [706, 325] on div "[PERSON_NAME] kanssa Add Card... 23789 Finaplan 2.0 finetuning ([PERSON_NAME] j…" at bounding box center [700, 428] width 145 height 700
click at [709, 325] on div "[PERSON_NAME] kanssa Add Card... 23789 Finaplan 2.0 finetuning ([PERSON_NAME] j…" at bounding box center [700, 428] width 145 height 700
click at [708, 325] on div "[PERSON_NAME] kanssa Add Card... 23789 Finaplan 2.0 finetuning ([PERSON_NAME] j…" at bounding box center [700, 428] width 145 height 700
click at [724, 325] on div "[PERSON_NAME] kanssa Add Card... 23789 Finaplan 2.0 finetuning ([PERSON_NAME] j…" at bounding box center [700, 428] width 145 height 700
click at [871, 325] on div "Jory (bis, kenno, bohr) Add Card... 21124 Pienasiakashinnoittelun next stepit (…" at bounding box center [849, 428] width 145 height 700
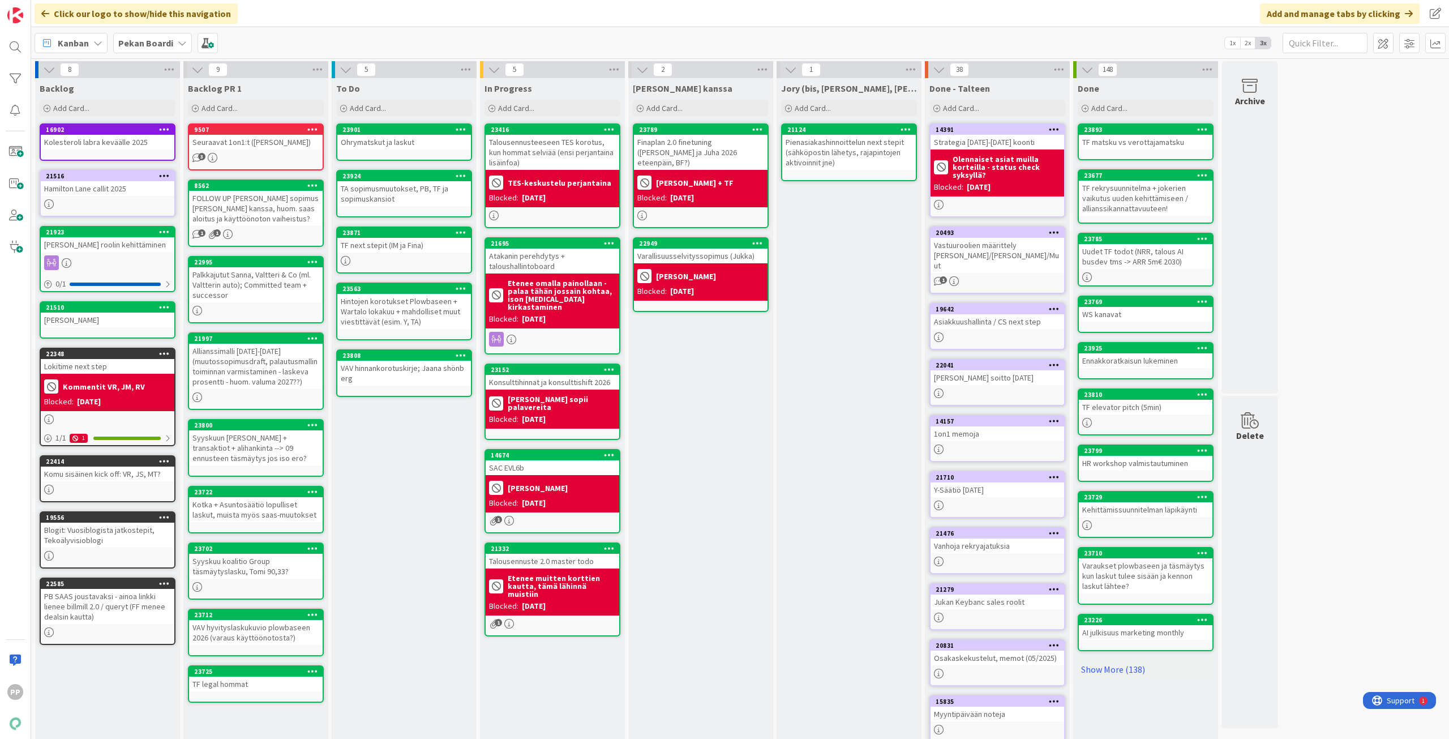
click at [864, 325] on div "Jory (bis, kenno, bohr) Add Card... 21124 Pienasiakashinnoittelun next stepit (…" at bounding box center [849, 428] width 145 height 700
drag, startPoint x: 864, startPoint y: 385, endPoint x: 866, endPoint y: 367, distance: 18.8
click at [866, 325] on div "Jory (bis, kenno, bohr) Add Card... 21124 Pienasiakashinnoittelun next stepit (…" at bounding box center [849, 428] width 145 height 700
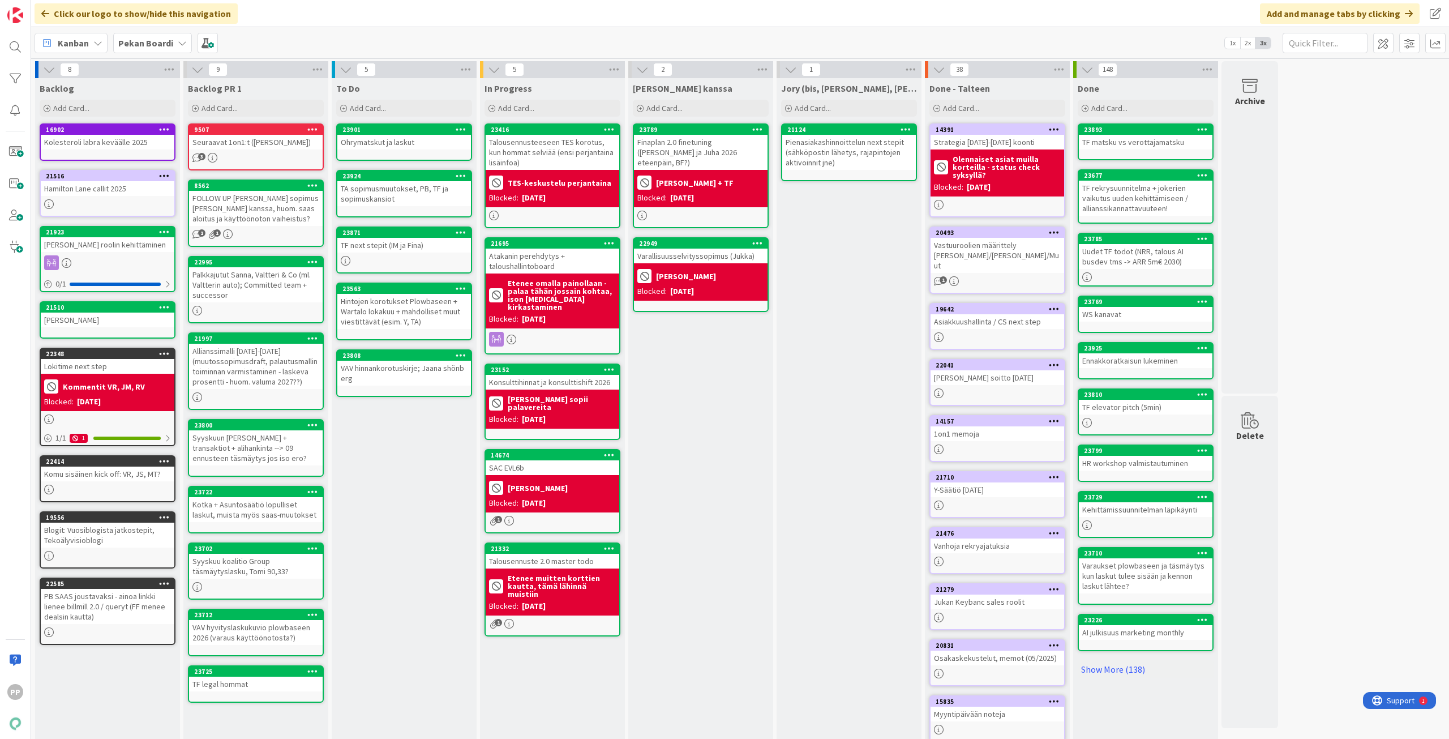
click at [866, 325] on div "Jory (bis, kenno, bohr) Add Card... 21124 Pienasiakashinnoittelun next stepit (…" at bounding box center [849, 428] width 145 height 700
click at [700, 325] on div "[PERSON_NAME] kanssa Add Card... 23789 Finaplan 2.0 finetuning ([PERSON_NAME] j…" at bounding box center [700, 428] width 145 height 700
drag, startPoint x: 700, startPoint y: 395, endPoint x: 705, endPoint y: 387, distance: 9.0
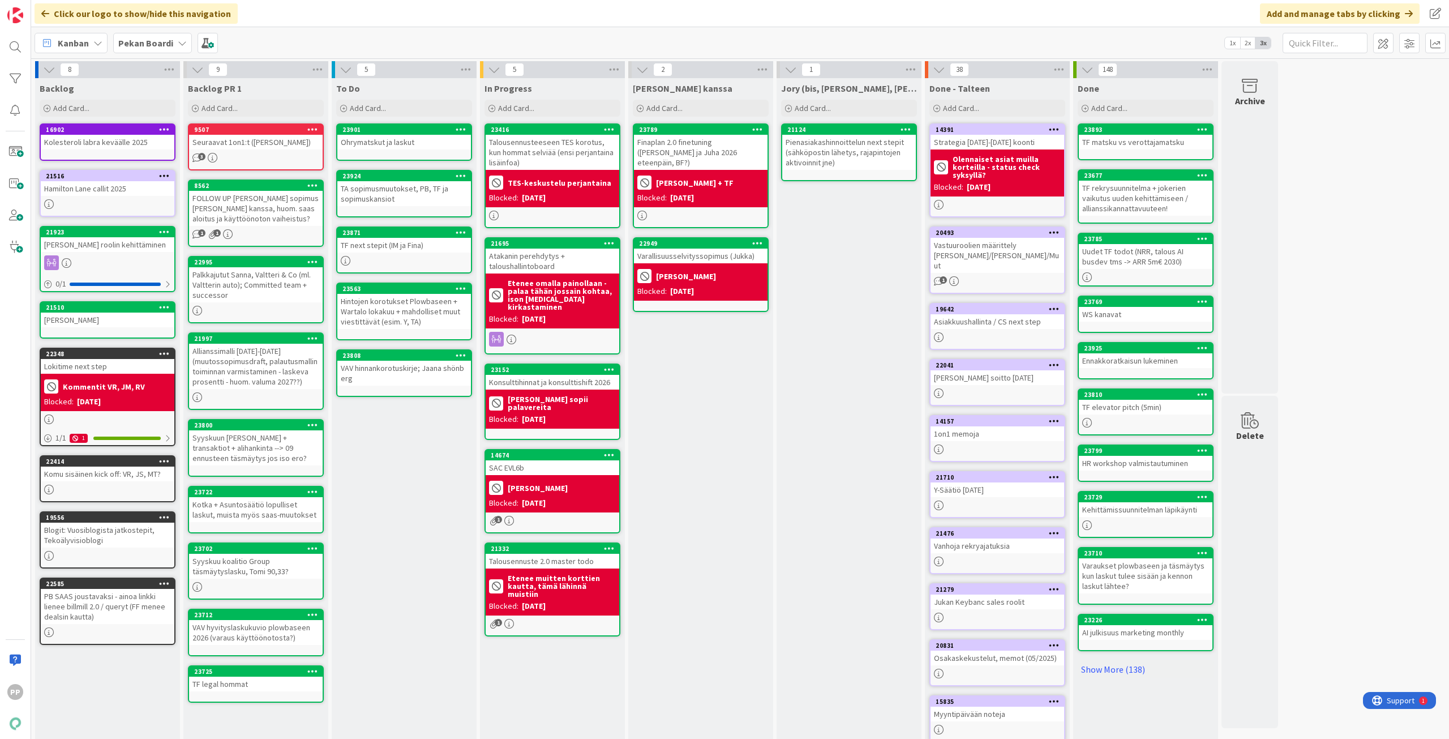
click at [705, 325] on div "[PERSON_NAME] kanssa Add Card... 23789 Finaplan 2.0 finetuning ([PERSON_NAME] j…" at bounding box center [700, 428] width 145 height 700
drag, startPoint x: 705, startPoint y: 387, endPoint x: 711, endPoint y: 325, distance: 62.5
click at [711, 325] on div "[PERSON_NAME] kanssa Add Card... 23789 Finaplan 2.0 finetuning ([PERSON_NAME] j…" at bounding box center [700, 428] width 145 height 700
click at [710, 325] on div "[PERSON_NAME] kanssa Add Card... 23789 Finaplan 2.0 finetuning ([PERSON_NAME] j…" at bounding box center [700, 428] width 145 height 700
click at [711, 325] on div "[PERSON_NAME] kanssa Add Card... 23789 Finaplan 2.0 finetuning ([PERSON_NAME] j…" at bounding box center [700, 428] width 145 height 700
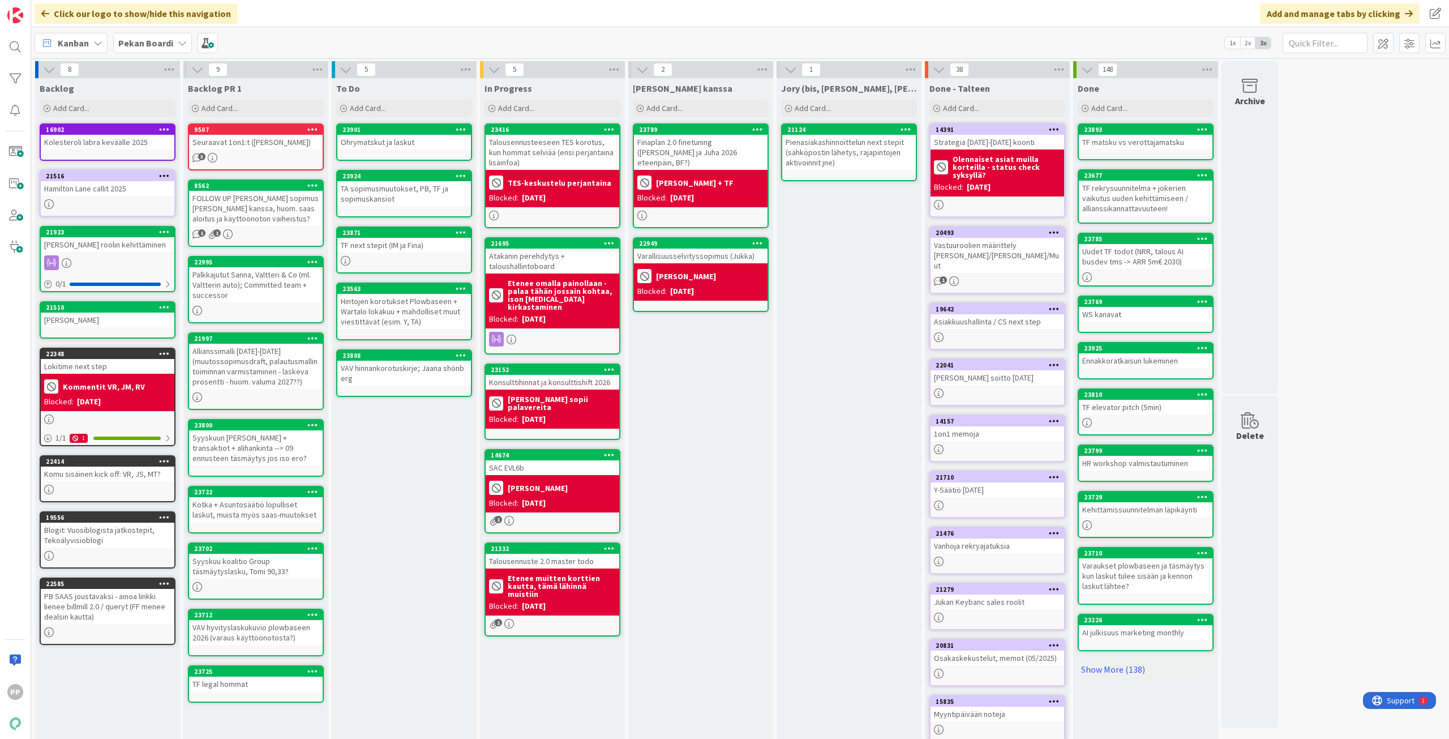
click at [717, 325] on div "[PERSON_NAME] kanssa Add Card... 23789 Finaplan 2.0 finetuning ([PERSON_NAME] j…" at bounding box center [700, 428] width 145 height 700
click at [715, 325] on div "[PERSON_NAME] kanssa Add Card... 23789 Finaplan 2.0 finetuning ([PERSON_NAME] j…" at bounding box center [700, 428] width 145 height 700
click at [703, 325] on div "[PERSON_NAME] kanssa Add Card... 23789 Finaplan 2.0 finetuning ([PERSON_NAME] j…" at bounding box center [700, 428] width 145 height 700
click at [691, 325] on div "[PERSON_NAME] kanssa Add Card... 23789 Finaplan 2.0 finetuning ([PERSON_NAME] j…" at bounding box center [700, 428] width 145 height 700
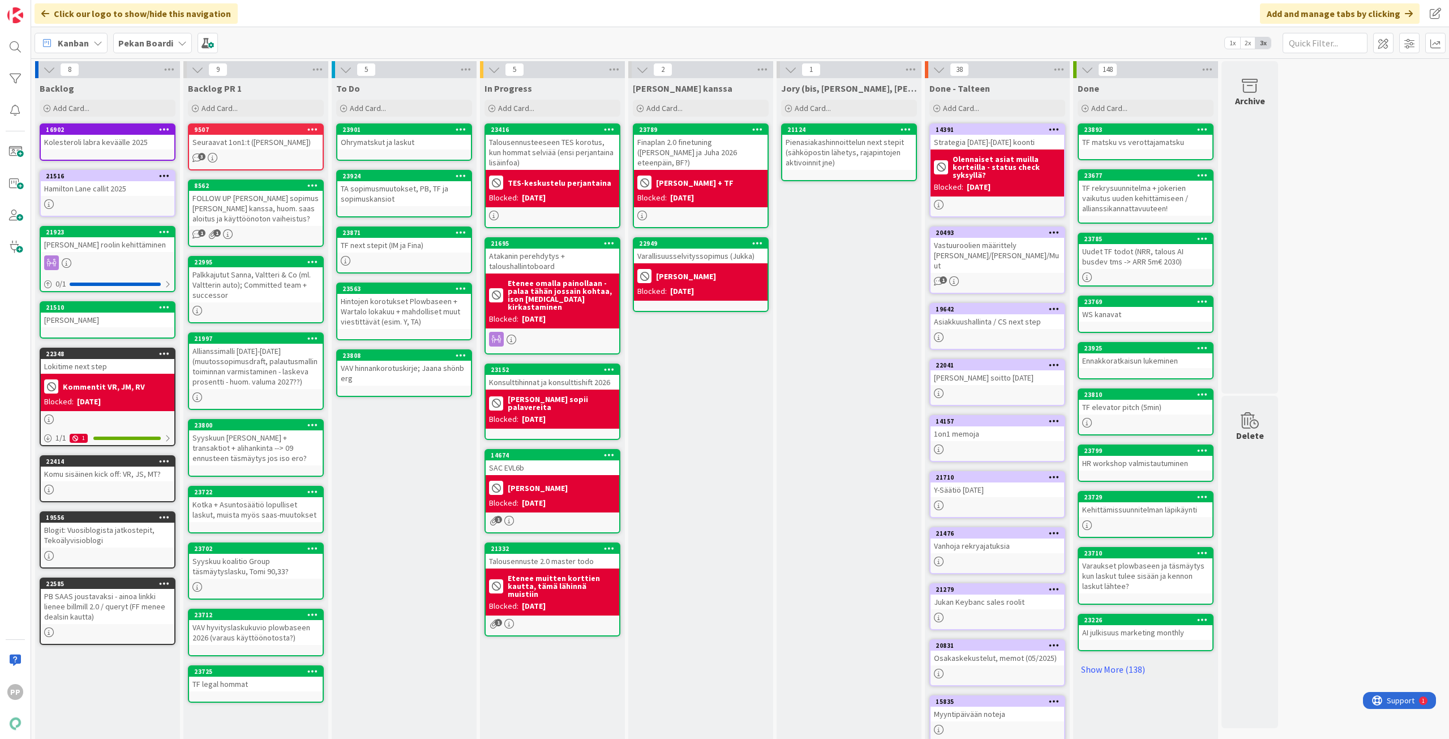
click at [707, 325] on div "[PERSON_NAME] kanssa Add Card... 23789 Finaplan 2.0 finetuning ([PERSON_NAME] j…" at bounding box center [700, 428] width 145 height 700
click at [708, 325] on div "[PERSON_NAME] kanssa Add Card... 23789 Finaplan 2.0 finetuning ([PERSON_NAME] j…" at bounding box center [700, 428] width 145 height 700
click at [412, 325] on div "To Do Add Card... 23901 Ohrymatskut ja laskut 23924 TA sopimusmuutokset, PB, TF…" at bounding box center [404, 428] width 145 height 700
click at [427, 243] on div "TF next stepit (IM ja Fina)" at bounding box center [404, 245] width 134 height 15
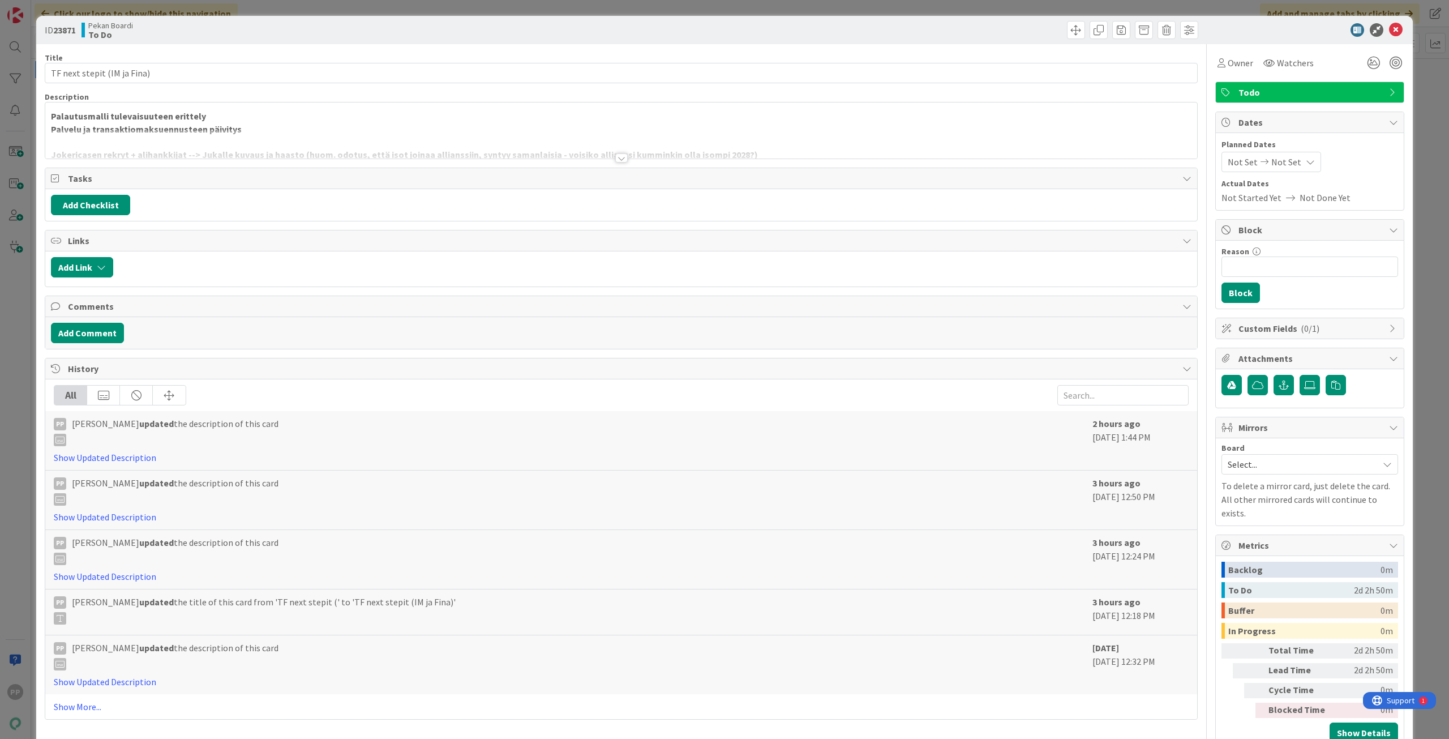
click at [277, 135] on div at bounding box center [621, 144] width 1152 height 29
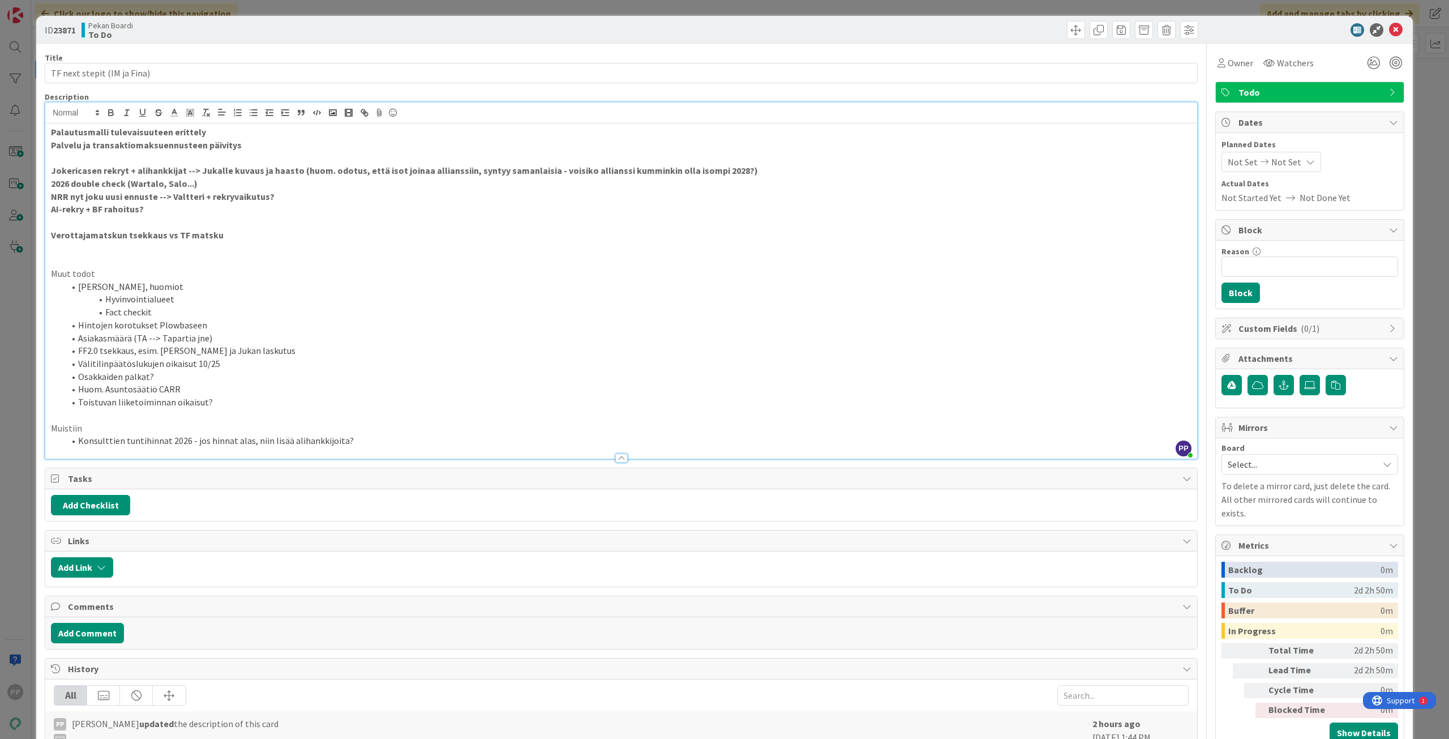
click at [250, 147] on p "Palvelu ja transaktiomaksuennusteen päivitys" at bounding box center [621, 145] width 1141 height 13
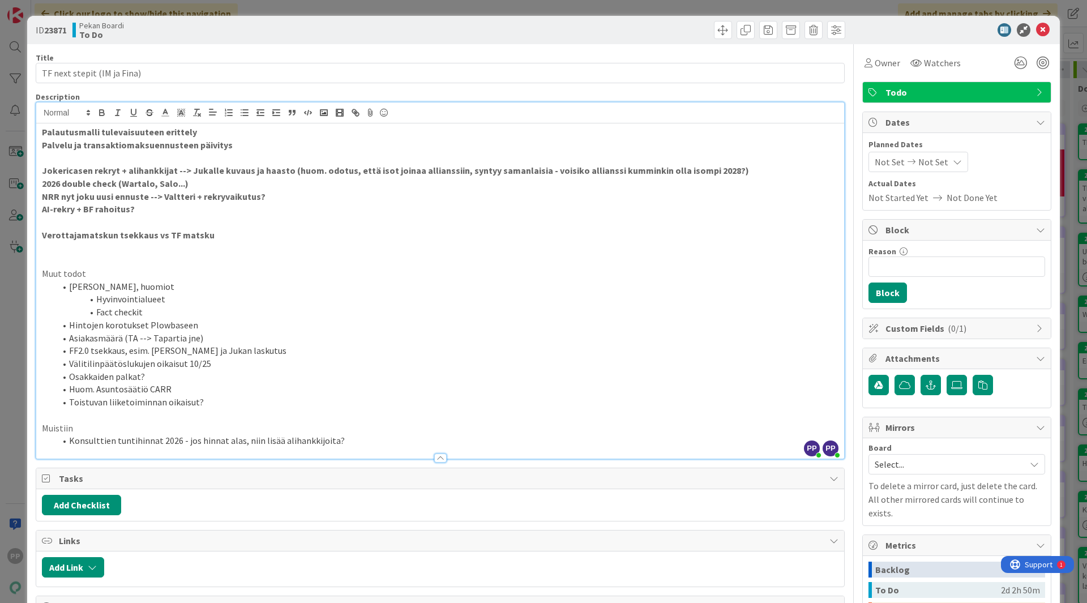
click at [199, 325] on li "Asiakasmäärä (TA --> Tapartia jne)" at bounding box center [446, 338] width 783 height 13
click at [264, 148] on p "Palvelu ja transaktiomaksuennusteen päivitys" at bounding box center [440, 145] width 796 height 13
drag, startPoint x: 377, startPoint y: 150, endPoint x: 247, endPoint y: 148, distance: 129.7
click at [247, 148] on p "SANITY CHECK: Palvelu ja transaktiomaksuennusteen päivitys --> Sanity" at bounding box center [440, 145] width 796 height 13
click at [198, 132] on p "Palautusmalli tulevaisuuteen erittely" at bounding box center [440, 132] width 796 height 13
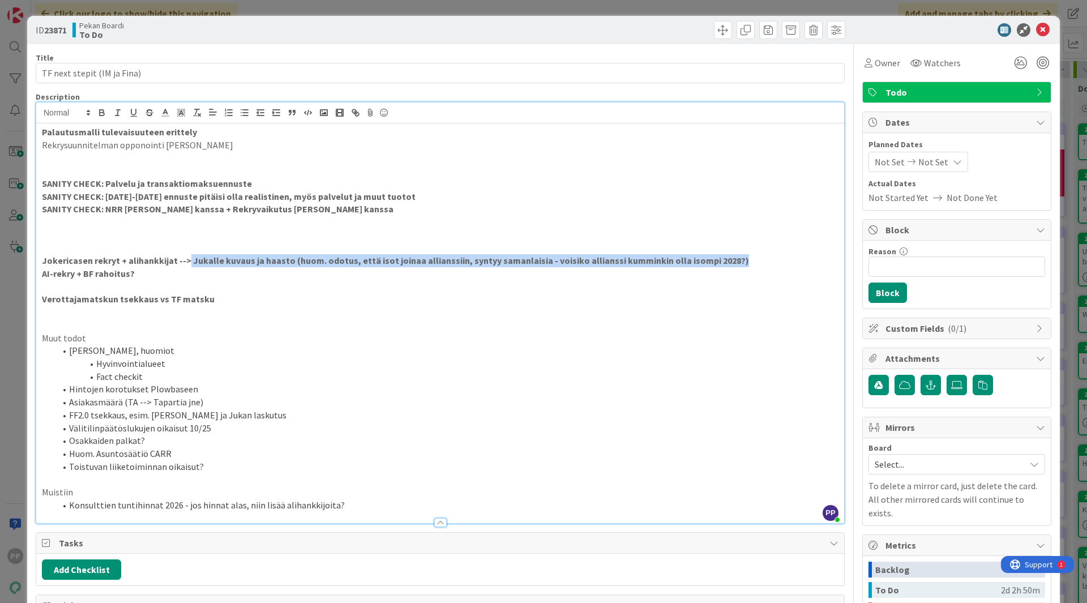
drag, startPoint x: 776, startPoint y: 259, endPoint x: 186, endPoint y: 264, distance: 590.4
click at [186, 264] on p "Jokericasen rekryt + alihankkijat --> Jukalle kuvaus ja haasto (huom. odotus, e…" at bounding box center [440, 260] width 796 height 13
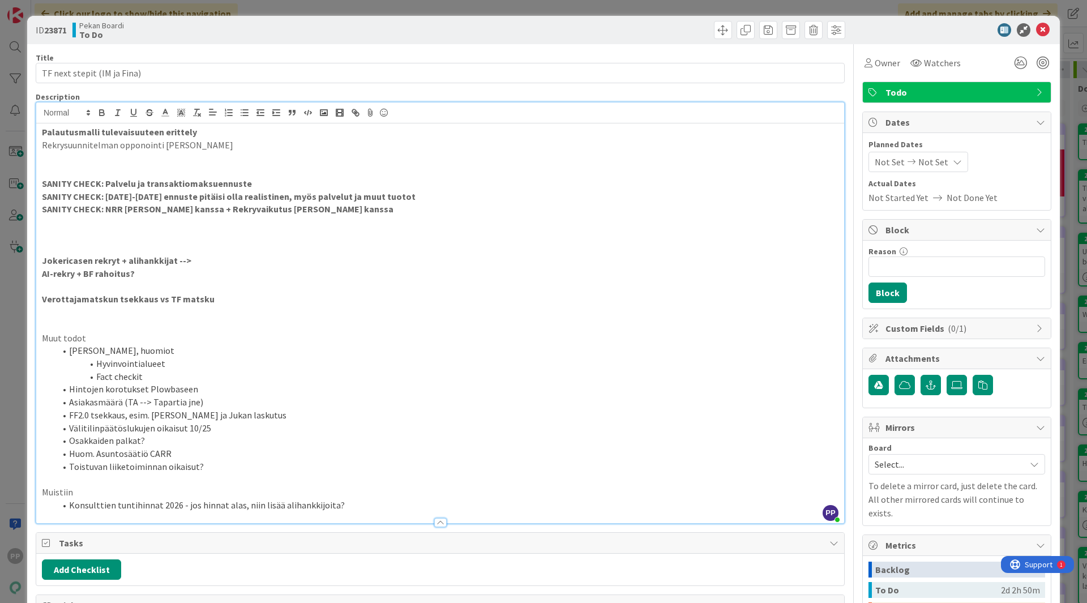
click at [208, 148] on p "Rekrysuunnitelman opponointi Jukka" at bounding box center [440, 145] width 796 height 13
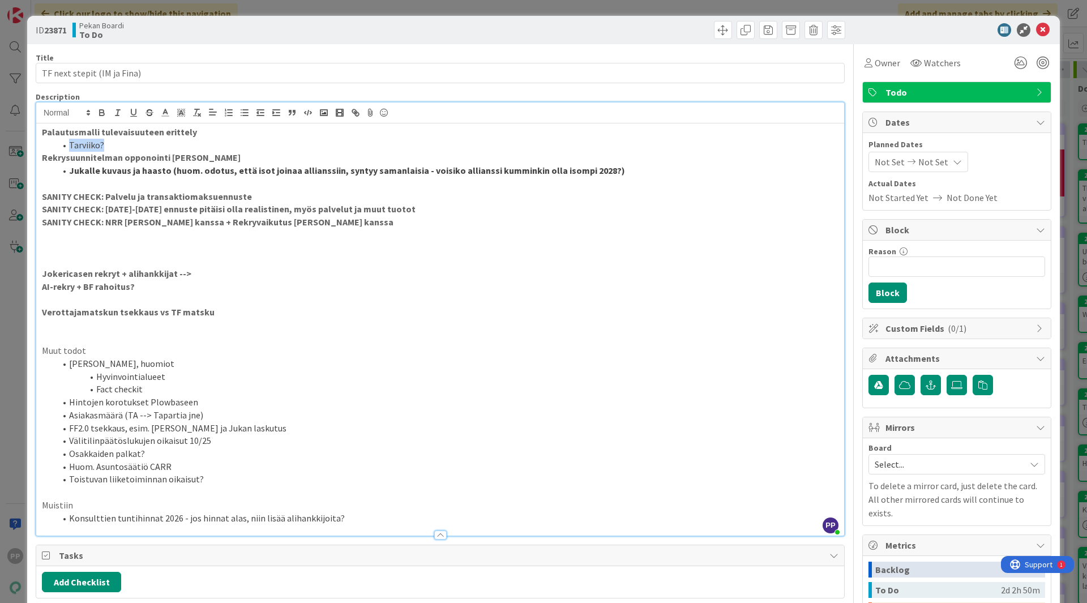
click at [69, 144] on span at bounding box center [69, 145] width 0 height 13
click at [198, 141] on li "Tarviiko?" at bounding box center [446, 145] width 783 height 13
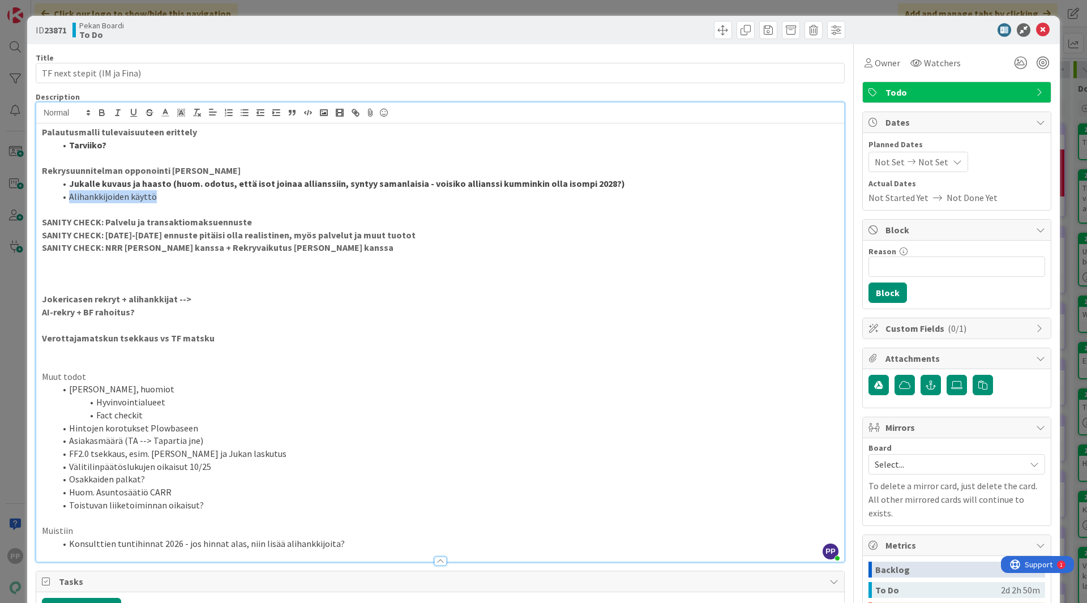
click at [67, 196] on li "Alihankkijoiden käyttö" at bounding box center [446, 196] width 783 height 13
click at [166, 183] on strong "Jukalle kuvaus ja haasto (huom. odotus, että isot joinaa allianssiin, syntyy sa…" at bounding box center [347, 183] width 556 height 11
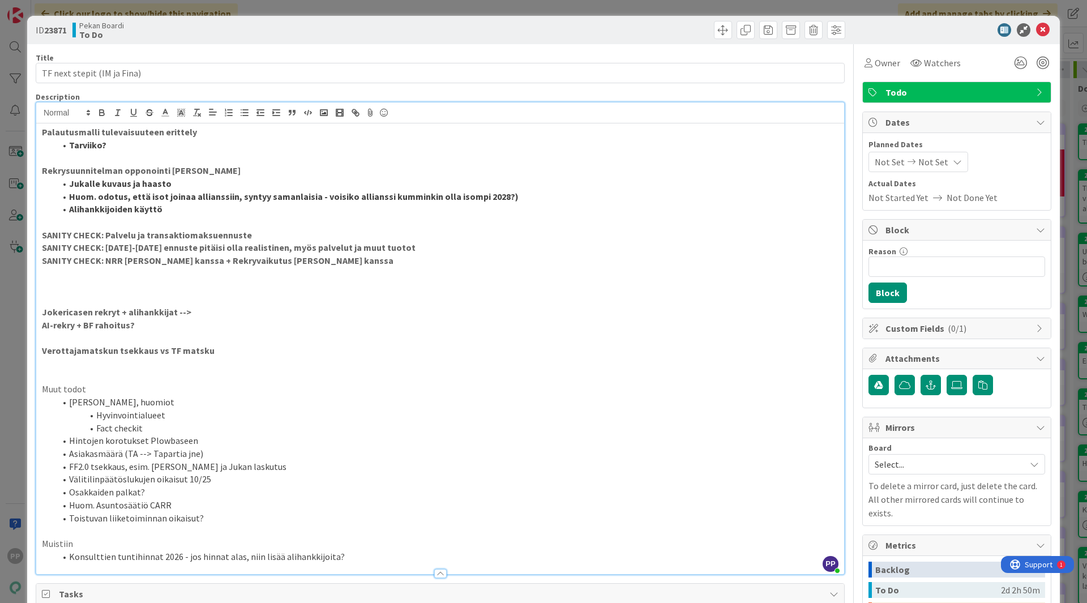
click at [528, 200] on li "Huom. odotus, että isot joinaa allianssiin, syntyy samanlaisia - voisiko allian…" at bounding box center [446, 196] width 783 height 13
click at [41, 325] on div "Palautusmalli tulevaisuuteen erittely Tarviiko? Rekrysuunnitelman opponointi Ju…" at bounding box center [440, 348] width 808 height 451
click at [195, 218] on p at bounding box center [440, 222] width 796 height 13
click at [200, 211] on li "Alihankkijoiden käyttö" at bounding box center [446, 209] width 783 height 13
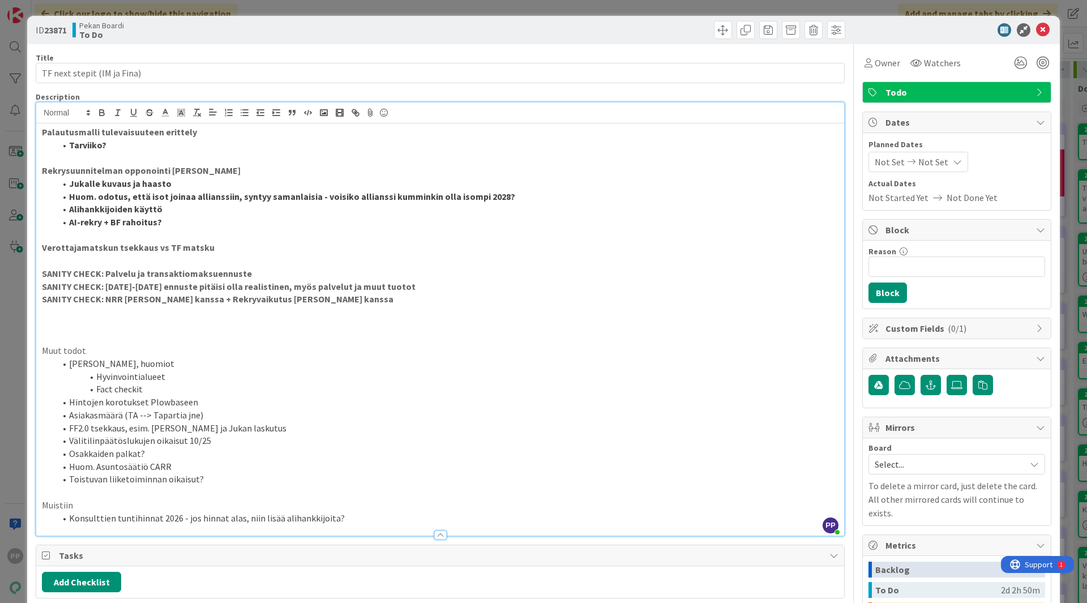
click at [301, 320] on p at bounding box center [440, 325] width 796 height 13
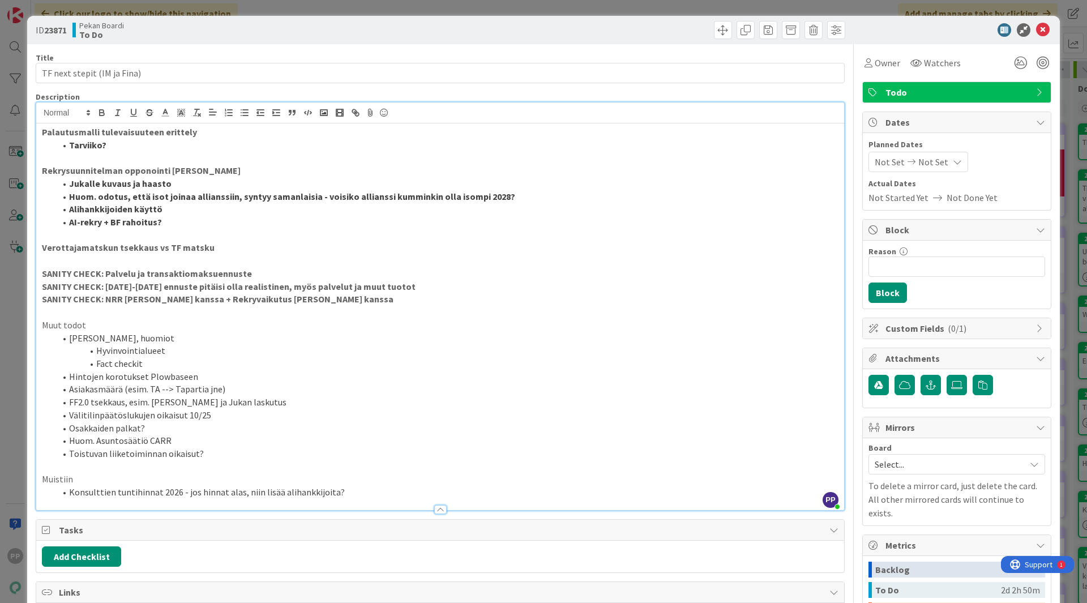
click at [348, 279] on p "SANITY CHECK: Palvelu ja transaktiomaksuennuste" at bounding box center [440, 273] width 796 height 13
